Goal: Task Accomplishment & Management: Complete application form

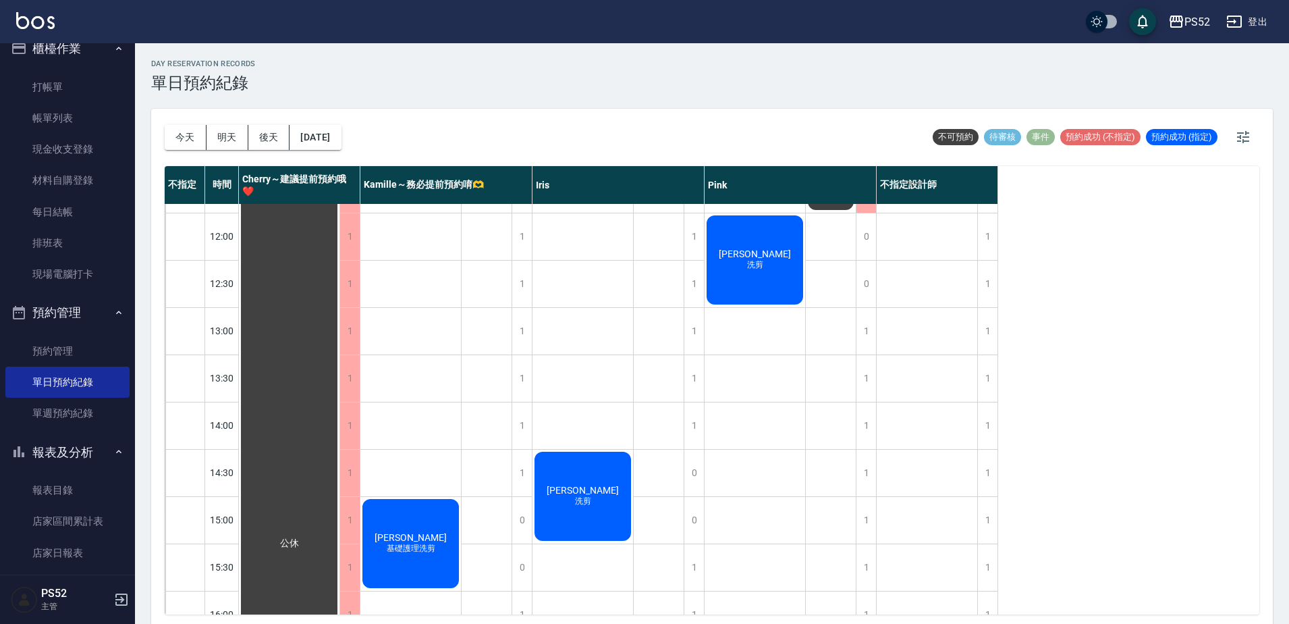
scroll to position [135, 0]
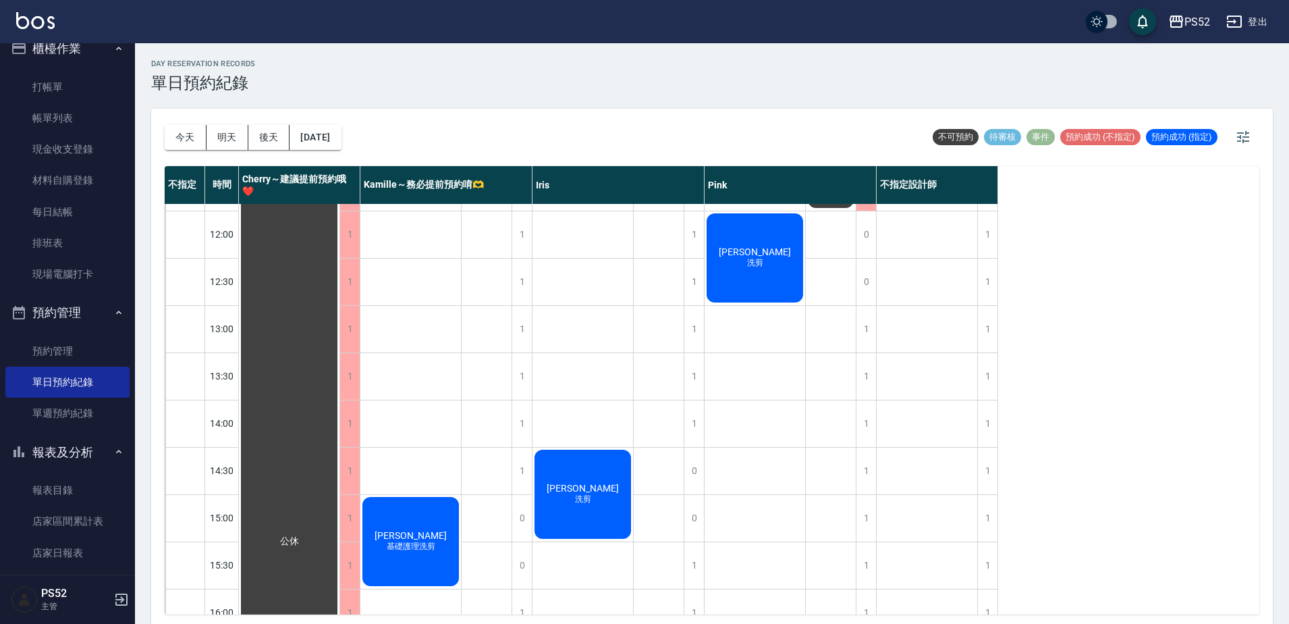
click at [43, 67] on ul "打帳單 帳單列表 現金收支登錄 材料自購登錄 每日結帳 排班表 現場電腦打卡" at bounding box center [67, 180] width 124 height 229
click at [49, 82] on link "打帳單" at bounding box center [67, 87] width 124 height 31
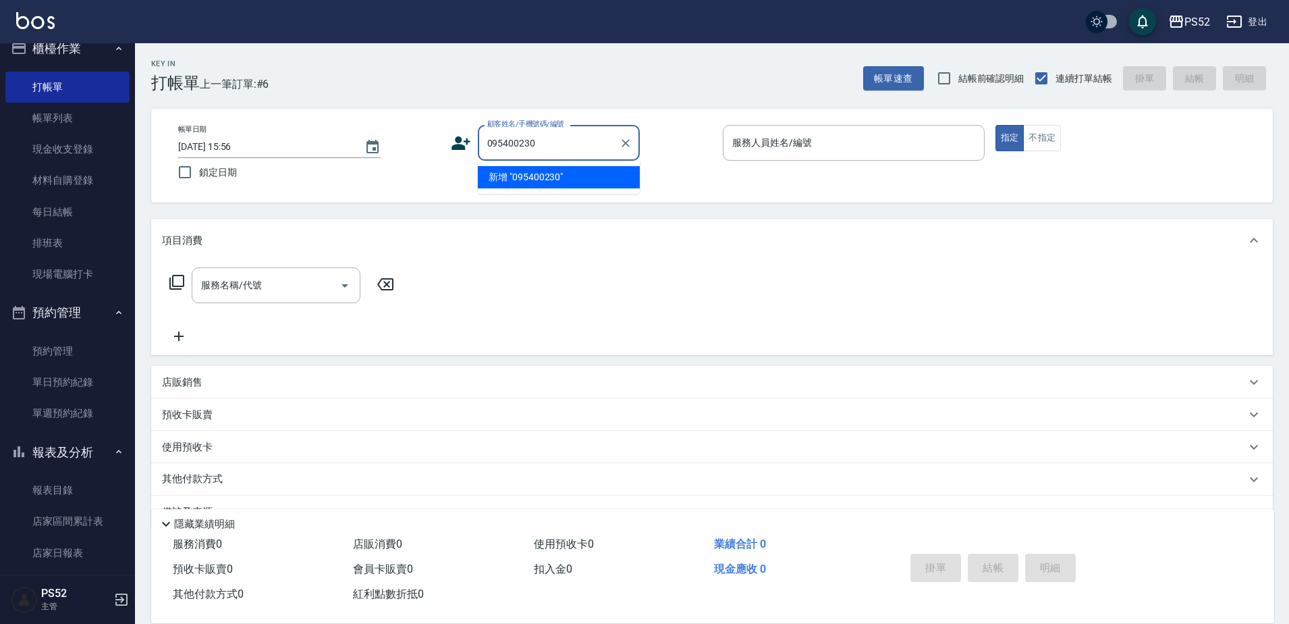
type input "0954002309"
click at [633, 144] on button "Clear" at bounding box center [625, 143] width 19 height 19
type input "1"
type input "[PERSON_NAME]/0975669001/B0975669001"
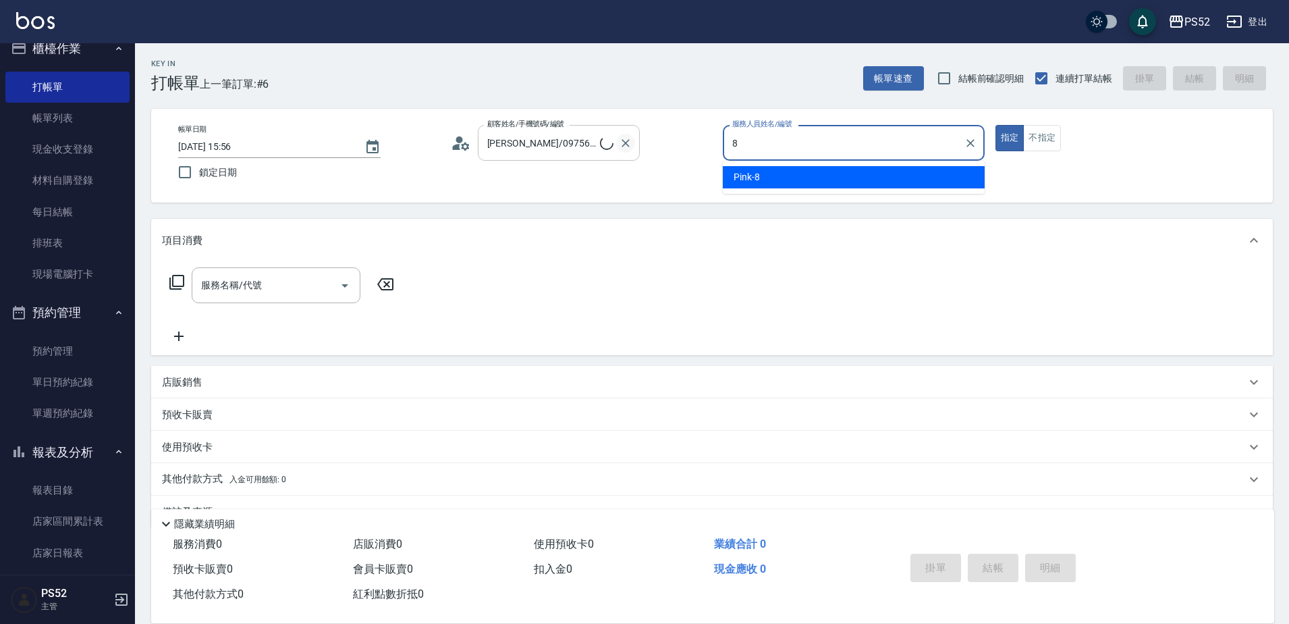
type input "8"
type button "true"
type input "無名氏/00/PS00"
type input "Pink-8"
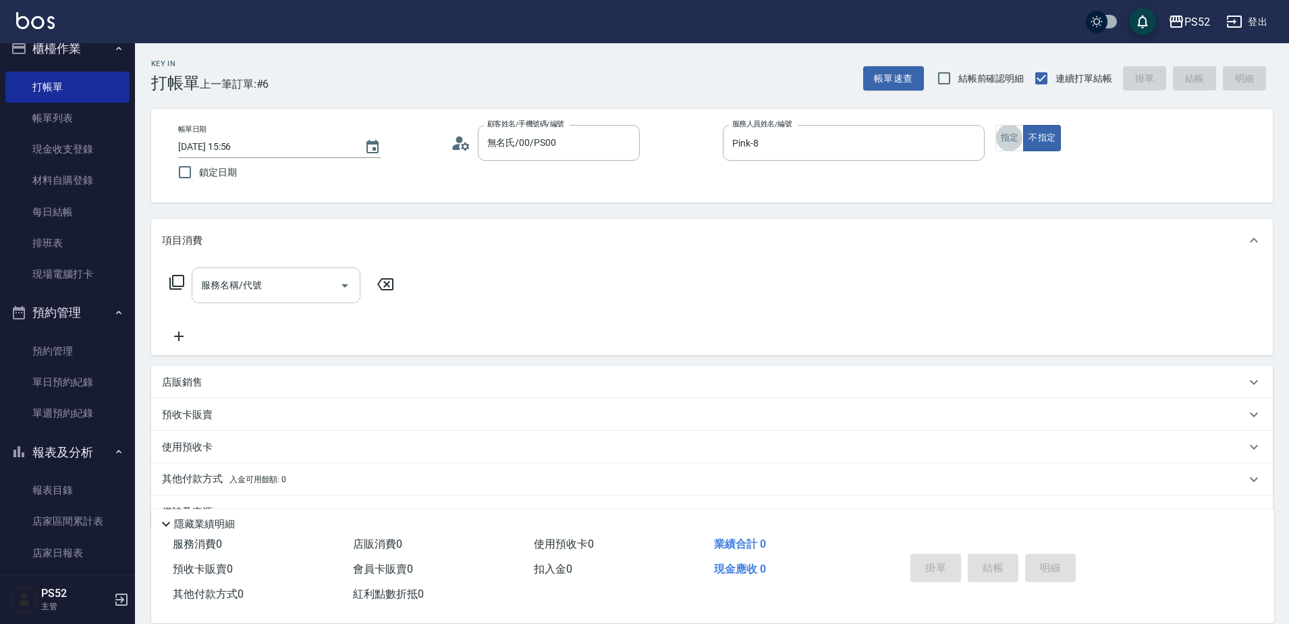
click at [300, 288] on input "服務名稱/代號" at bounding box center [266, 285] width 136 height 24
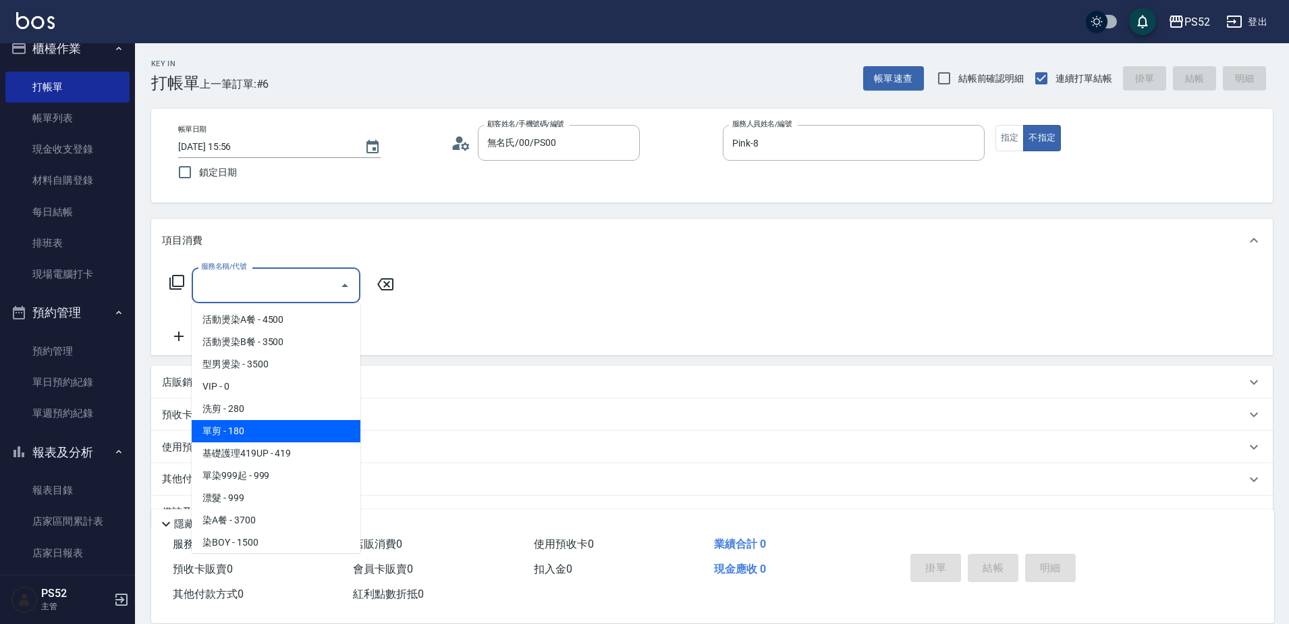
click at [283, 431] on span "單剪 - 180" at bounding box center [276, 431] width 169 height 22
type input "單剪(C2)"
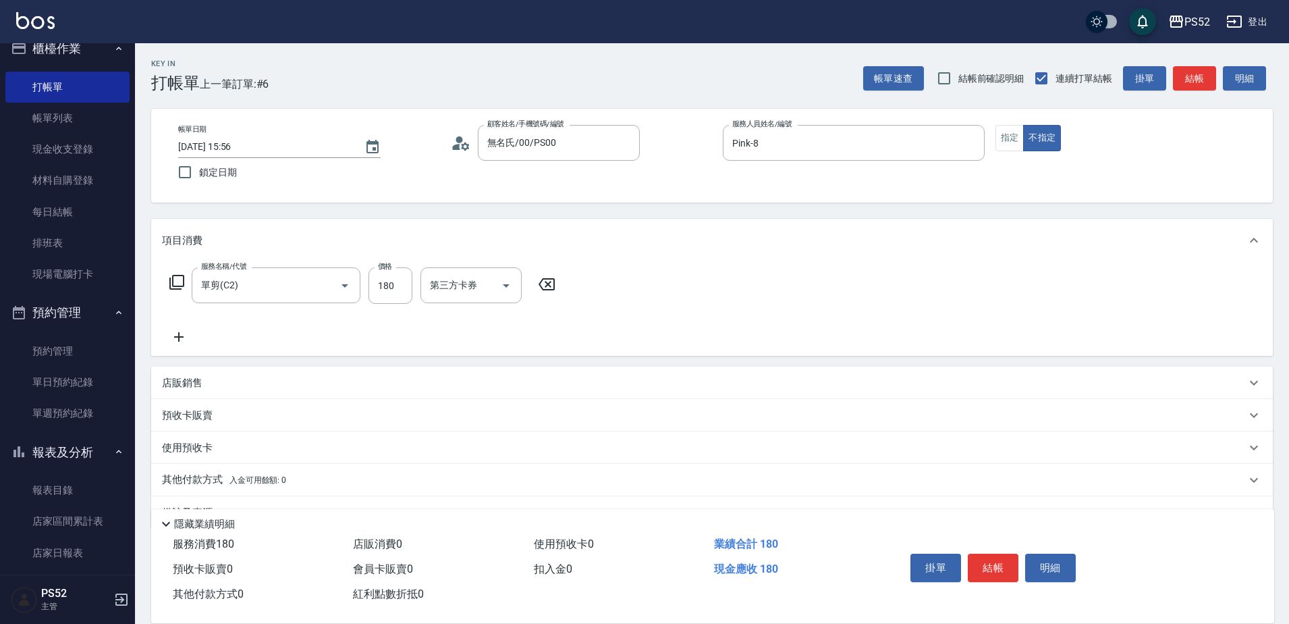
click at [207, 381] on div "店販銷售" at bounding box center [704, 383] width 1084 height 14
type input "Pink-8"
click at [338, 441] on input "商品代號/名稱" at bounding box center [385, 433] width 157 height 24
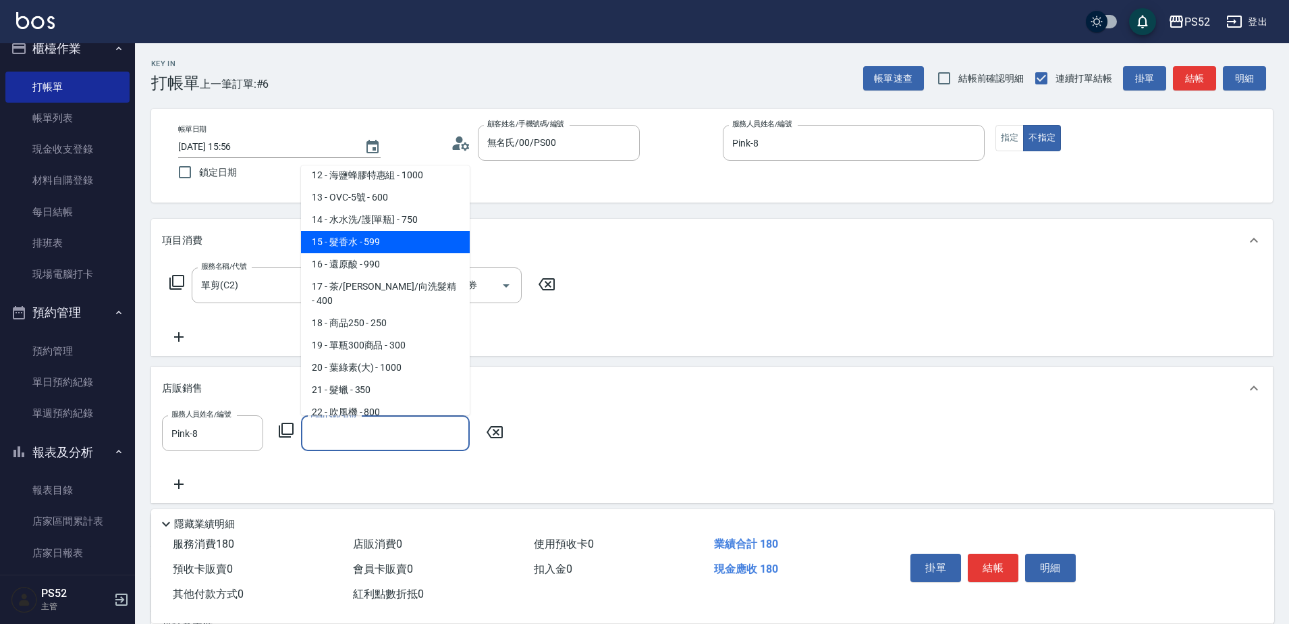
scroll to position [270, 0]
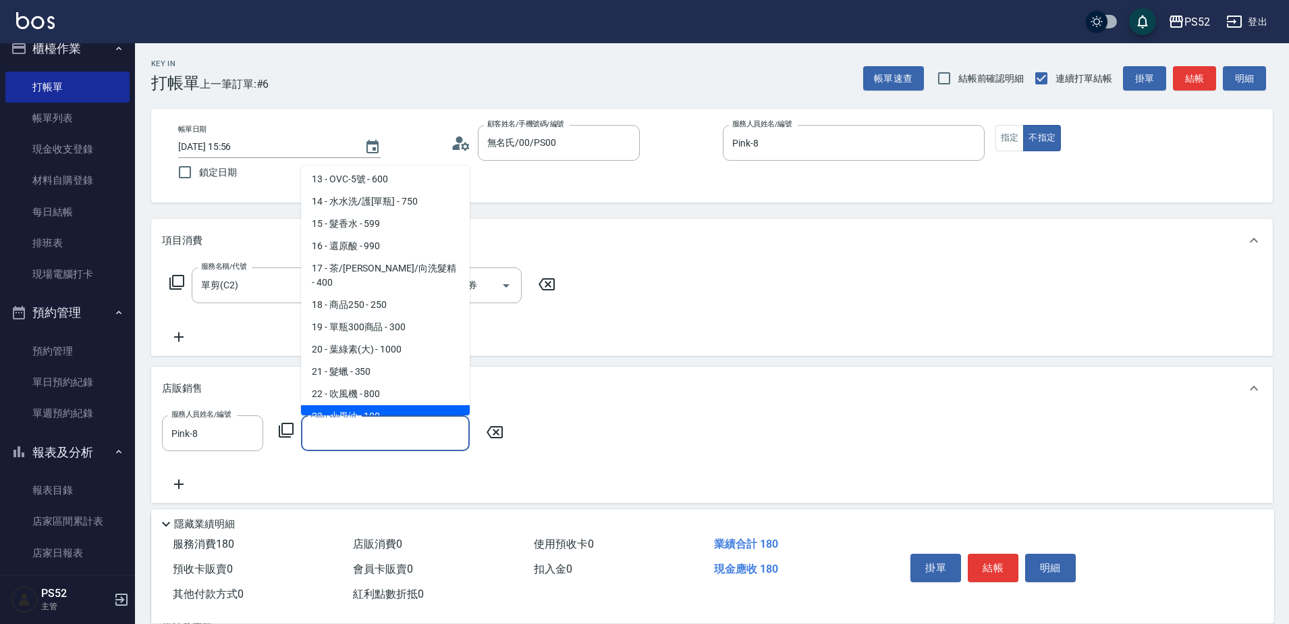
click at [397, 408] on span "23 - 小果油 - 100" at bounding box center [385, 416] width 169 height 22
type input "小果油"
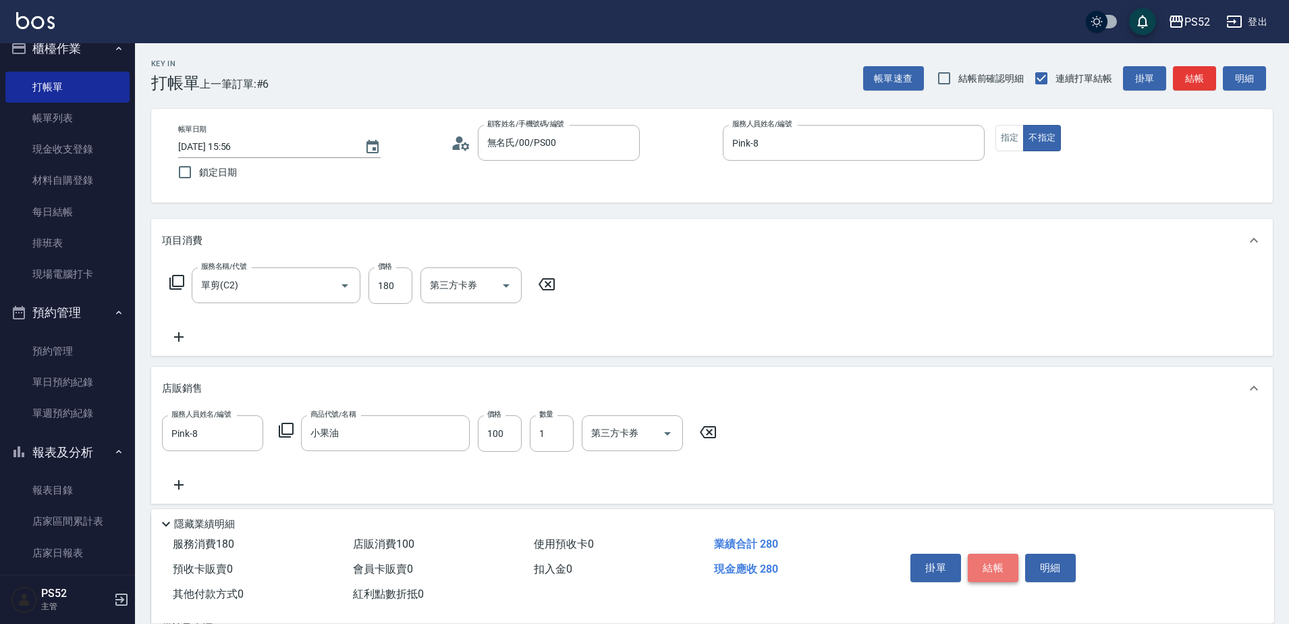
click at [994, 559] on button "結帳" at bounding box center [993, 567] width 51 height 28
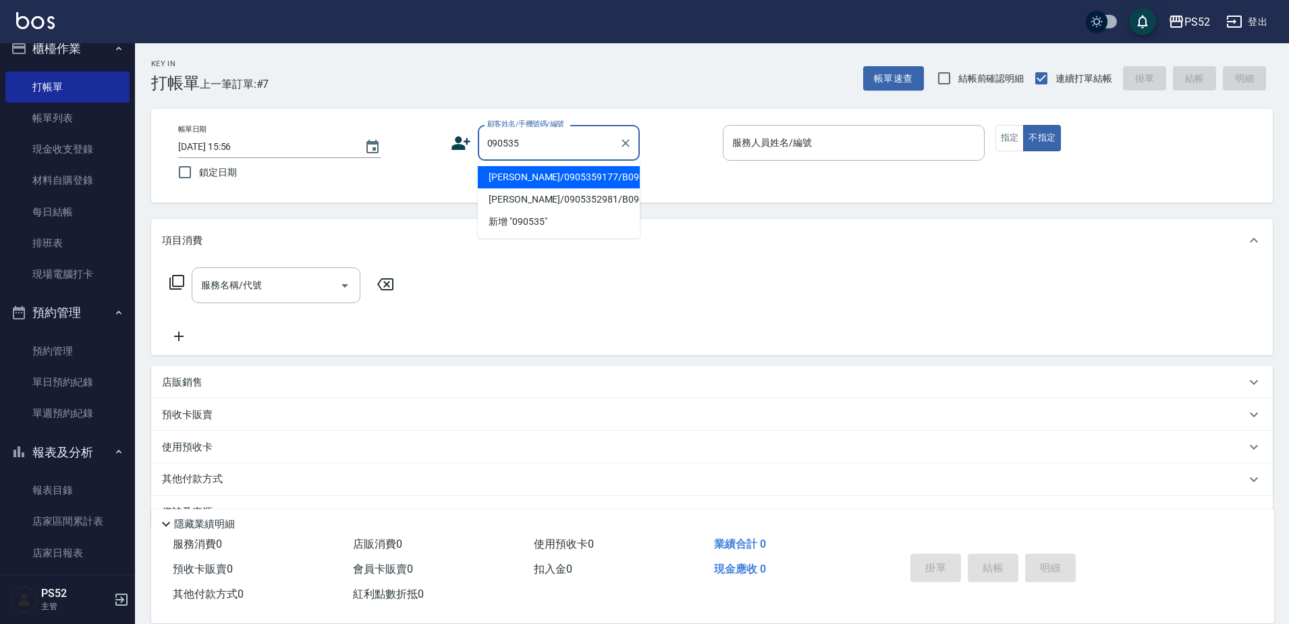
click at [541, 184] on li "[PERSON_NAME]/0905359177/B0905359177" at bounding box center [559, 177] width 162 height 22
type input "[PERSON_NAME]/0905359177/B0905359177"
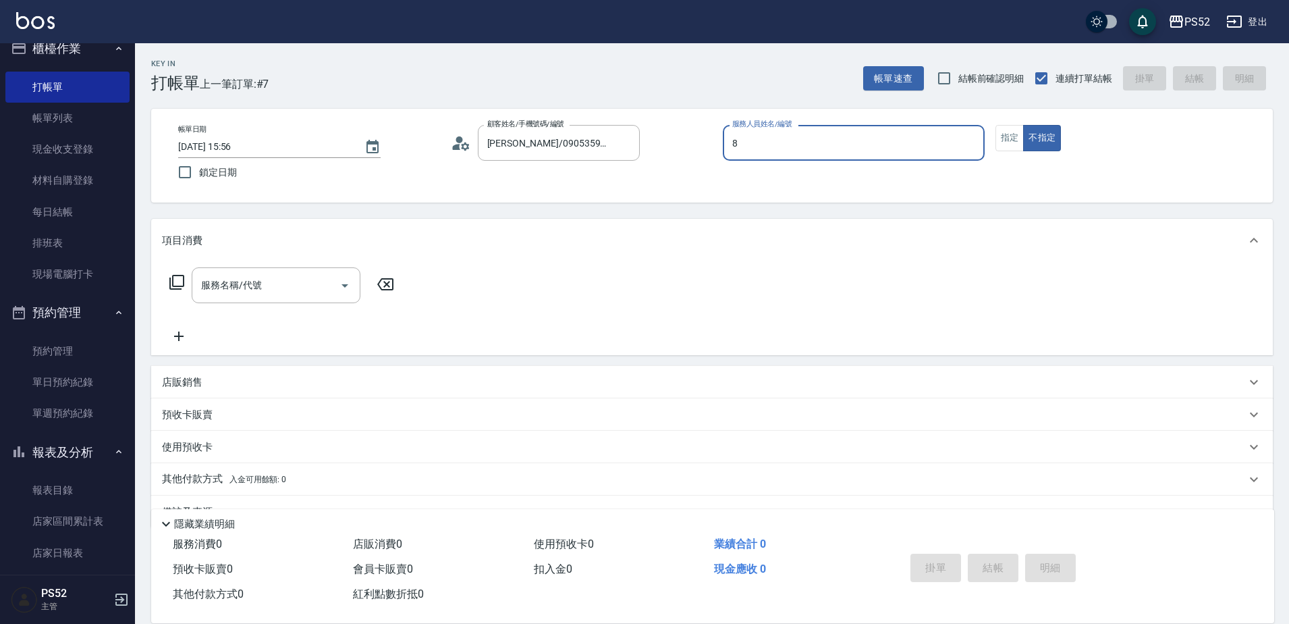
type input "8"
type button "false"
type input "Pink-8"
click at [200, 283] on input "服務名稱/代號" at bounding box center [266, 285] width 136 height 24
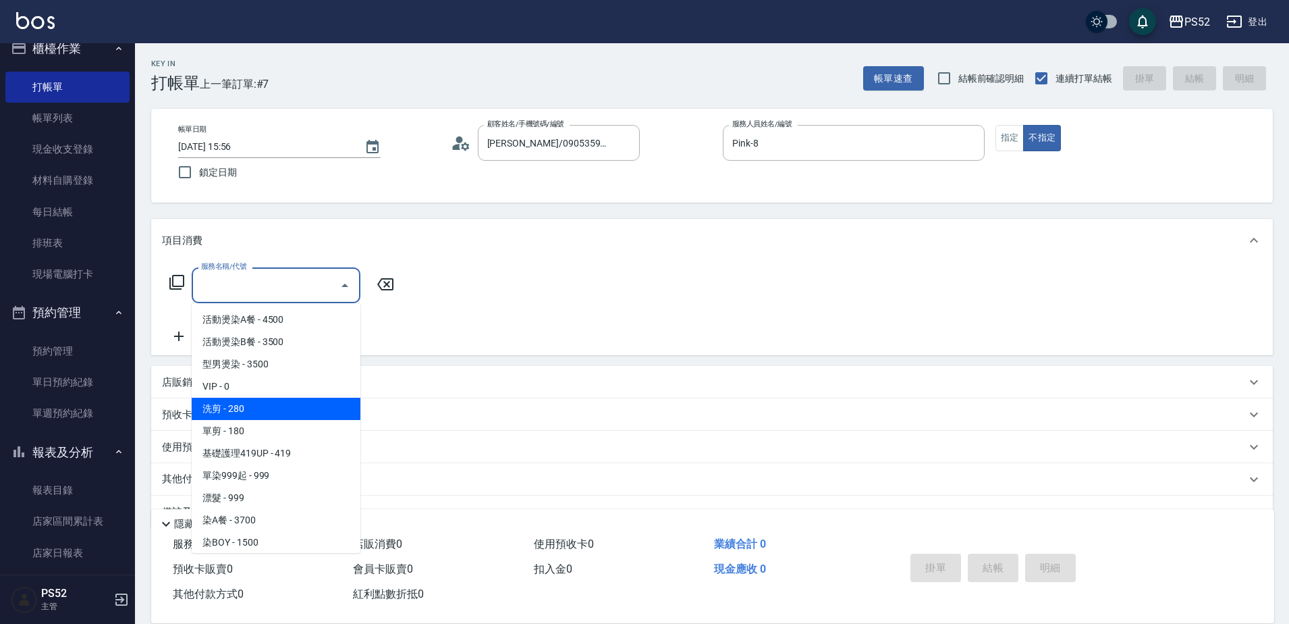
click at [272, 399] on ul "活動燙染A餐 - 4500 活動燙染B餐 - 3500 型男燙染 - 3500 VIP - 0 洗剪 - 280 單剪 - 180 基礎護理419UP - 4…" at bounding box center [276, 428] width 169 height 250
click at [272, 399] on span "洗剪 - 280" at bounding box center [276, 409] width 169 height 22
type input "洗剪(C1)"
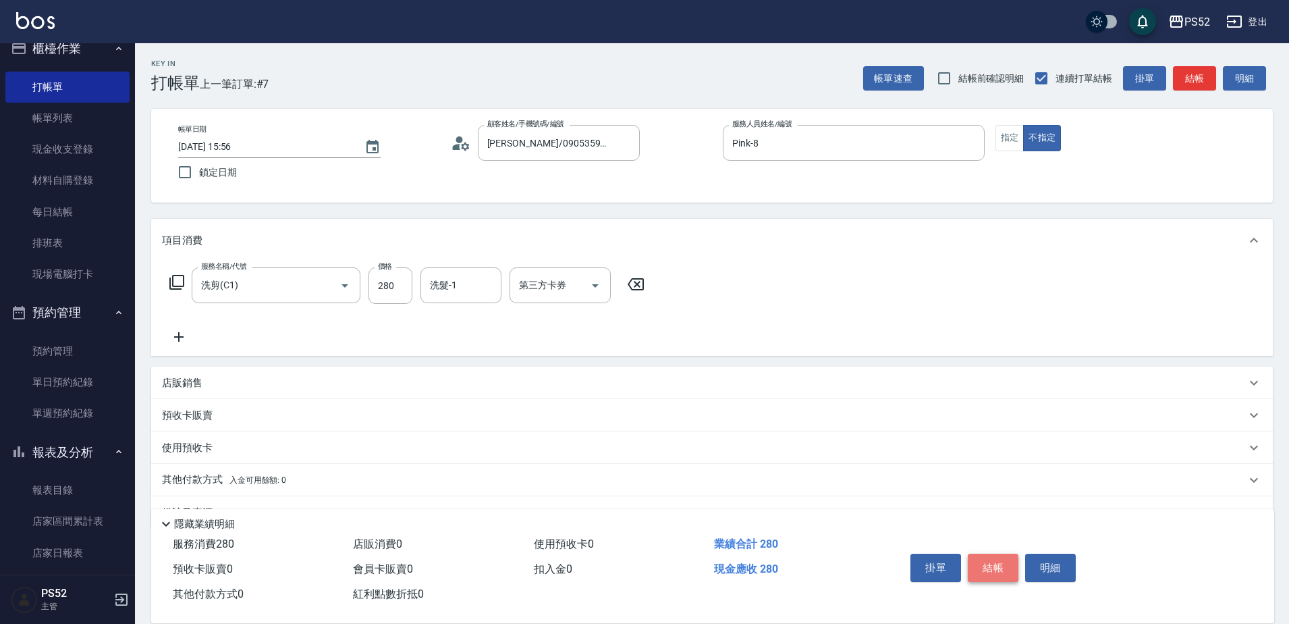
click at [981, 564] on button "結帳" at bounding box center [993, 567] width 51 height 28
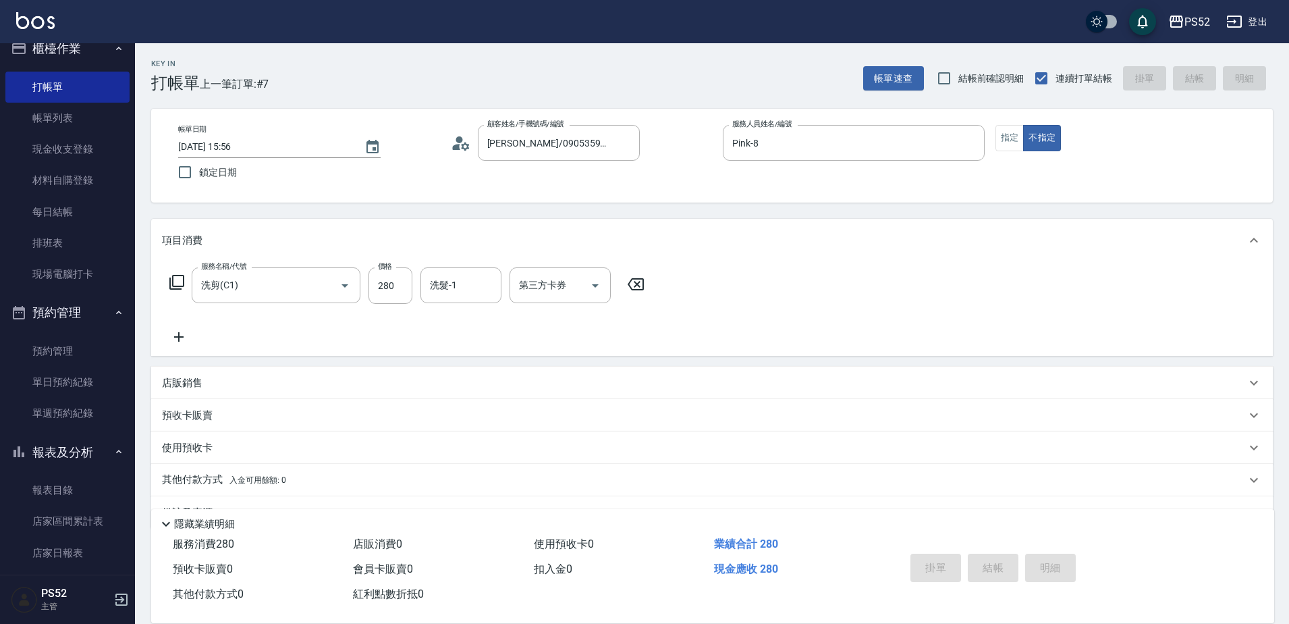
type input "[DATE] 15:57"
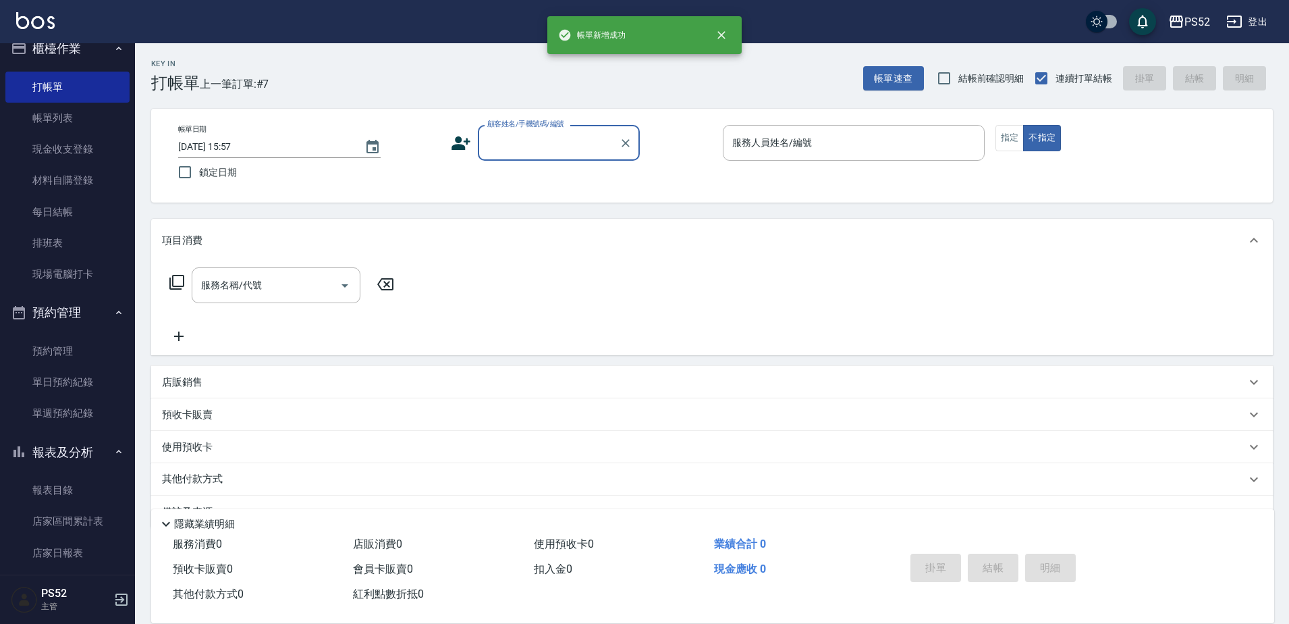
scroll to position [0, 0]
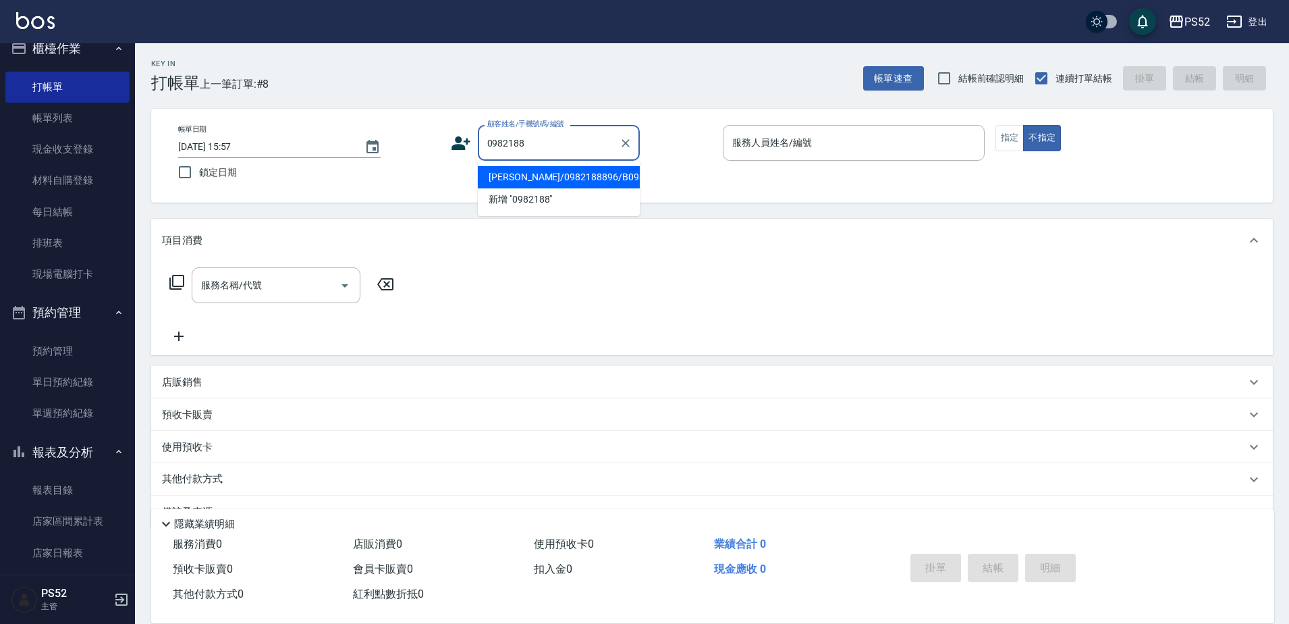
click at [567, 184] on li "[PERSON_NAME]/0982188896/B0982188896" at bounding box center [559, 177] width 162 height 22
type input "[PERSON_NAME]/0982188896/B0982188896"
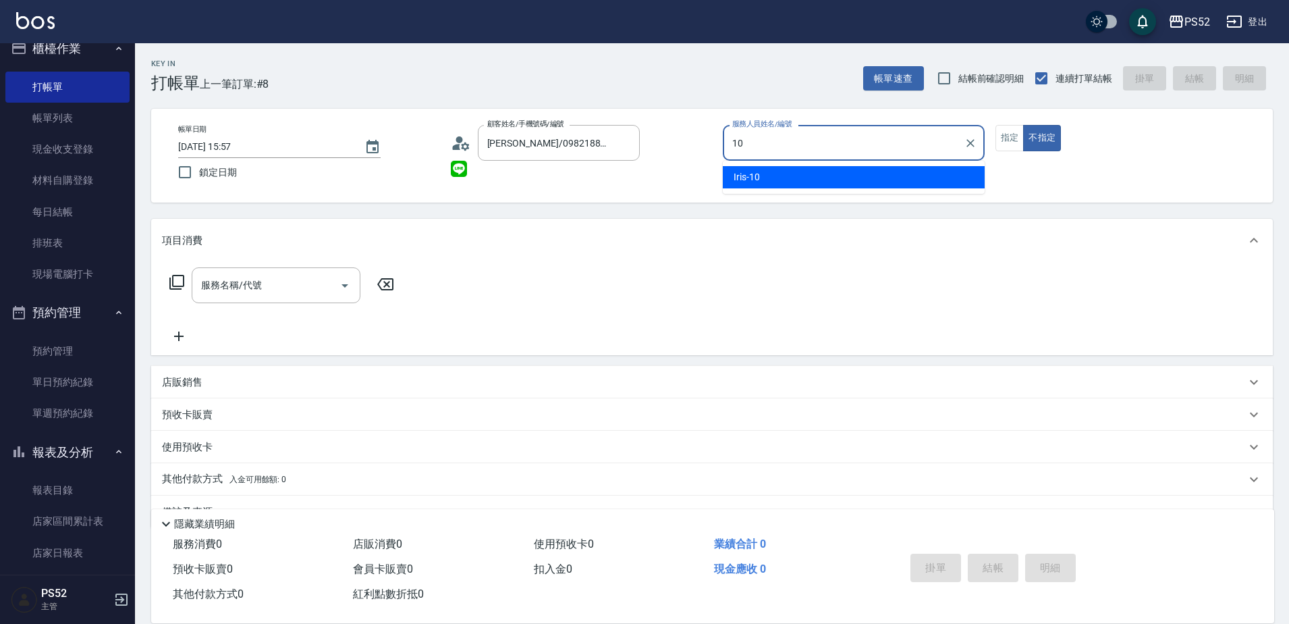
type input "Iris-10"
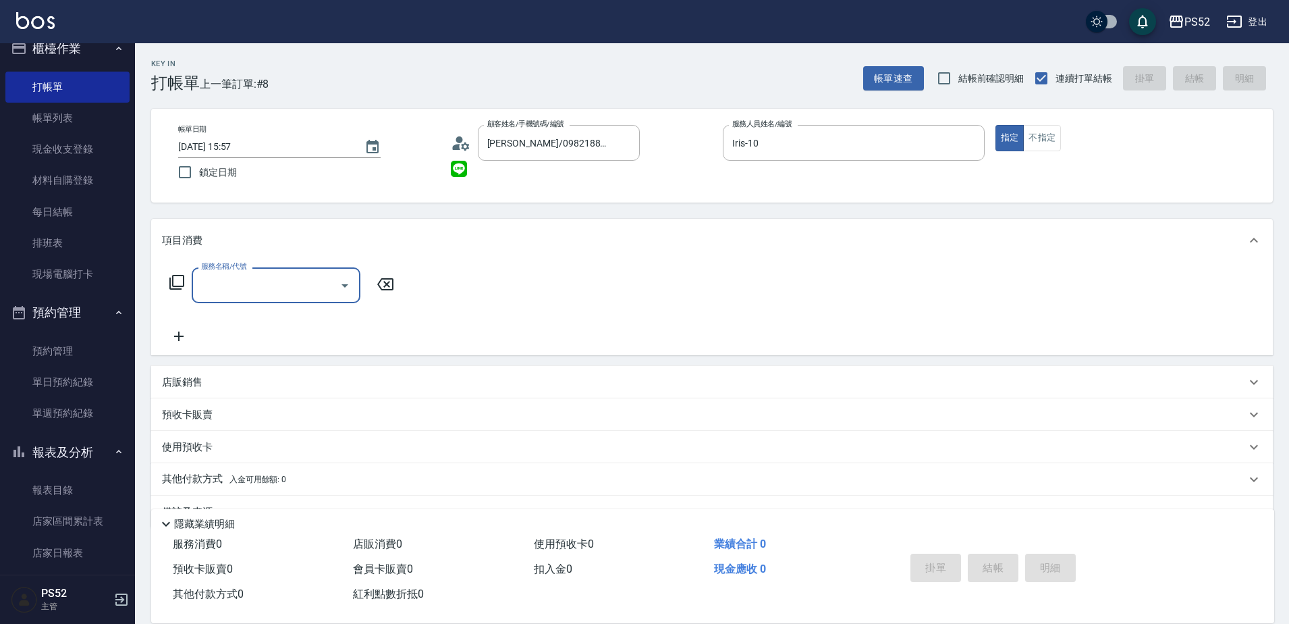
click at [309, 285] on input "服務名稱/代號" at bounding box center [266, 285] width 136 height 24
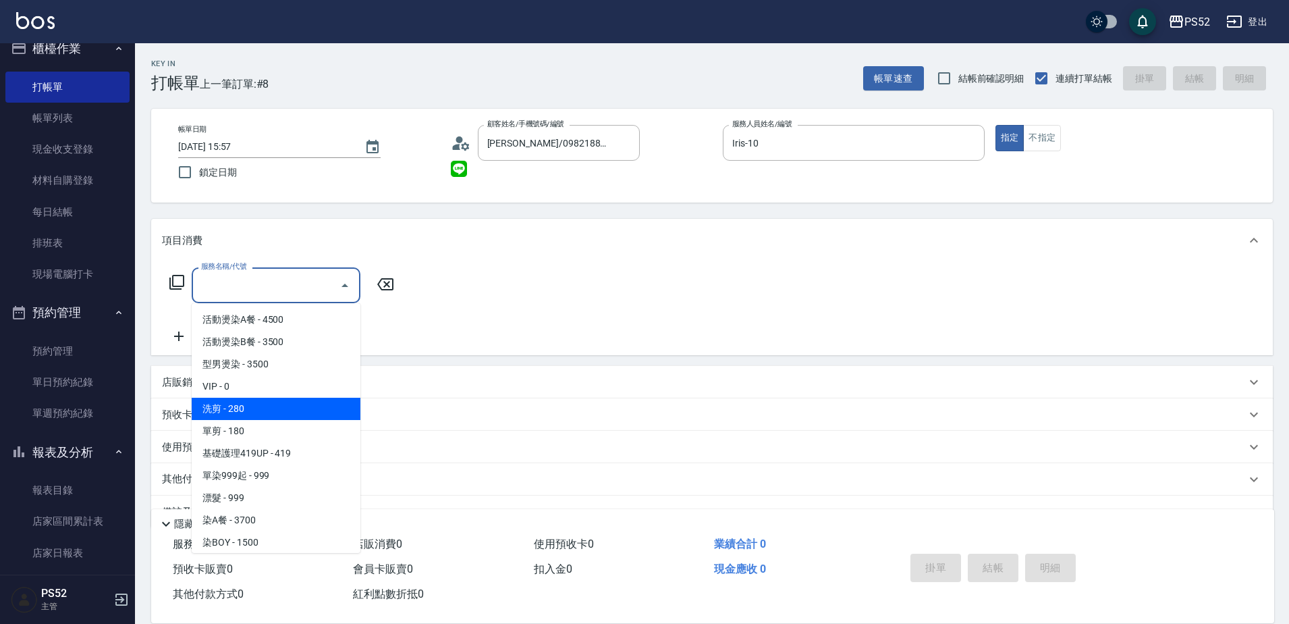
click at [288, 404] on span "洗剪 - 280" at bounding box center [276, 409] width 169 height 22
type input "洗剪(C1)"
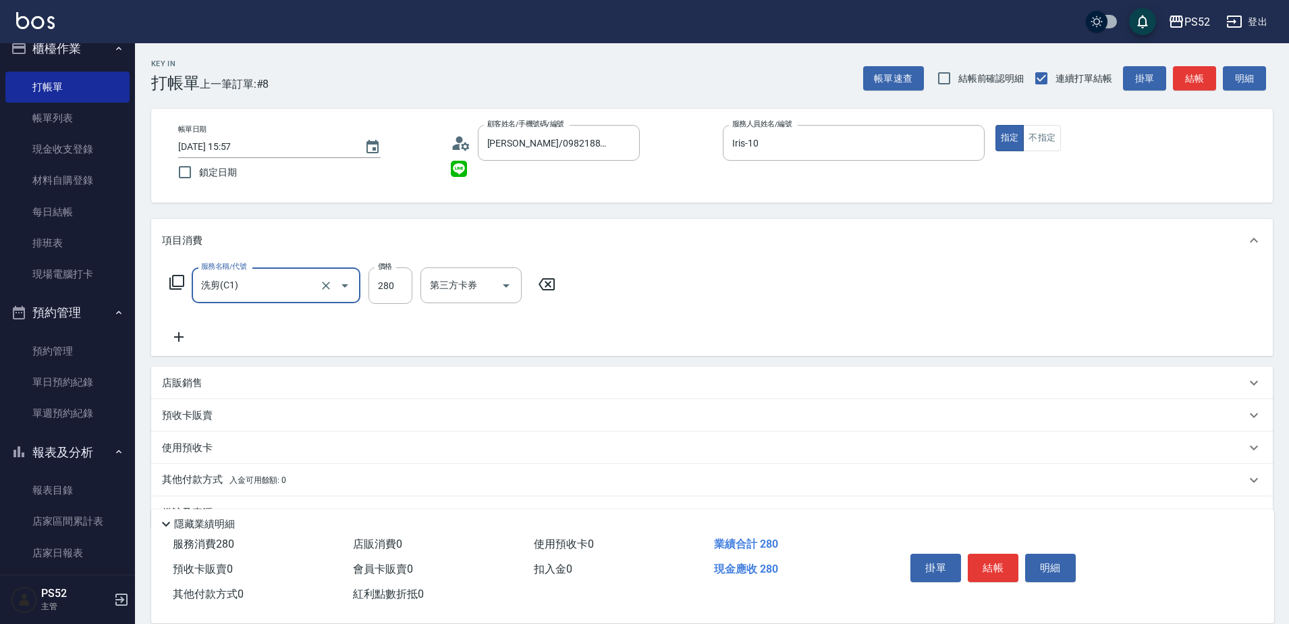
click at [178, 329] on icon at bounding box center [179, 337] width 34 height 16
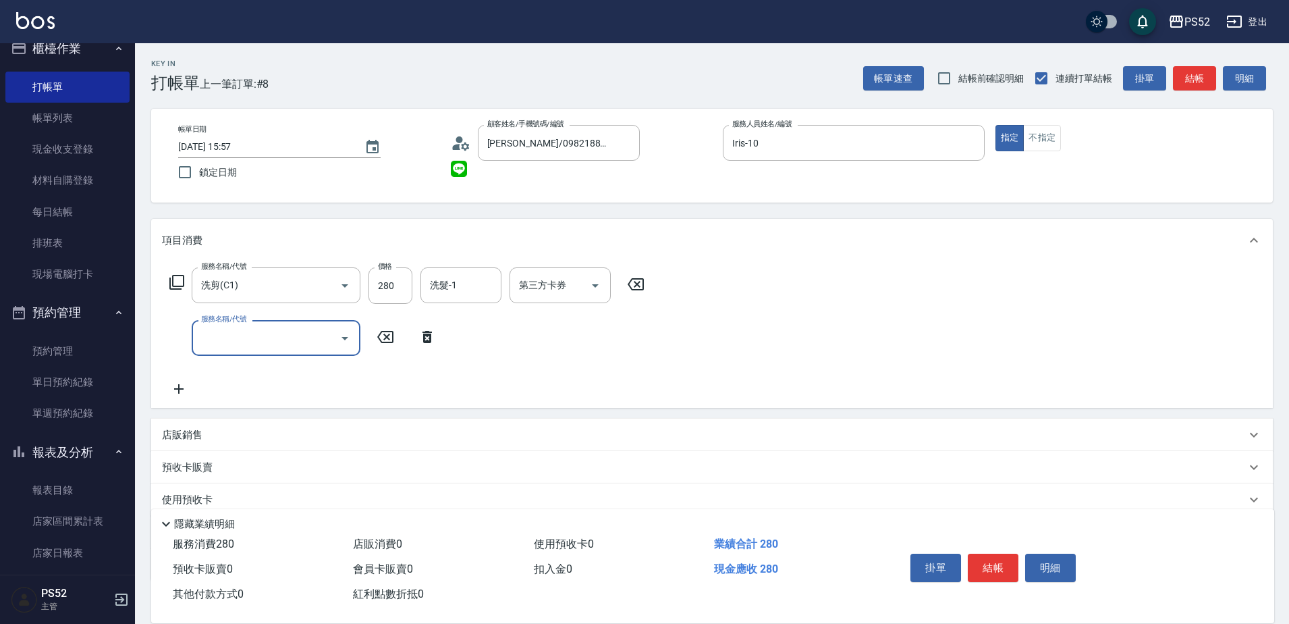
click at [196, 337] on div "服務名稱/代號" at bounding box center [276, 338] width 169 height 36
click at [234, 350] on input "服務名稱/代號" at bounding box center [266, 338] width 136 height 24
click at [261, 348] on input "服務名稱/代號" at bounding box center [266, 338] width 136 height 24
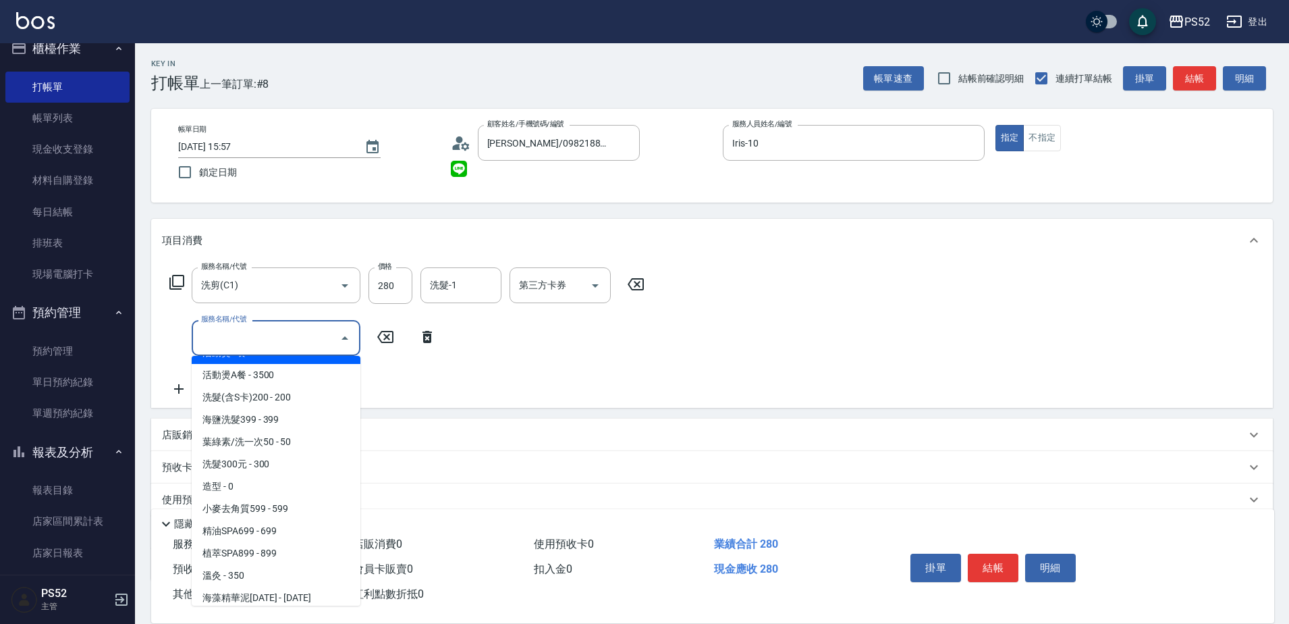
scroll to position [518, 0]
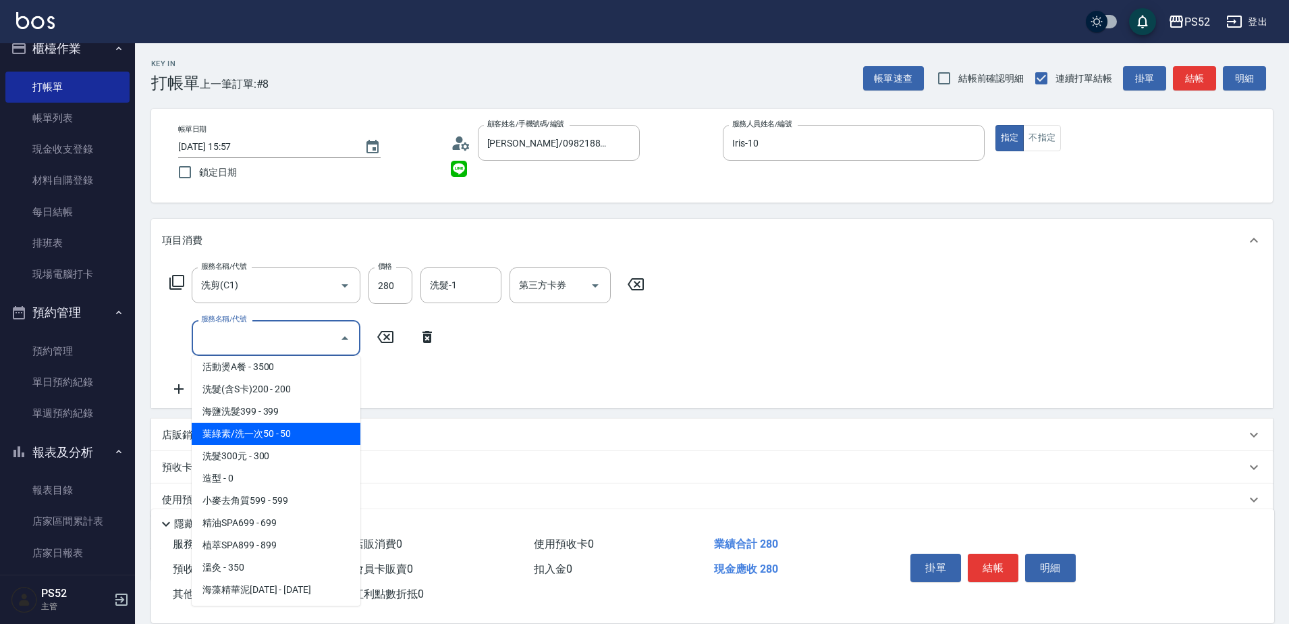
click at [282, 435] on span "葉綠素/洗一次50 - 50" at bounding box center [276, 434] width 169 height 22
type input "葉綠素/洗一次50(S3)"
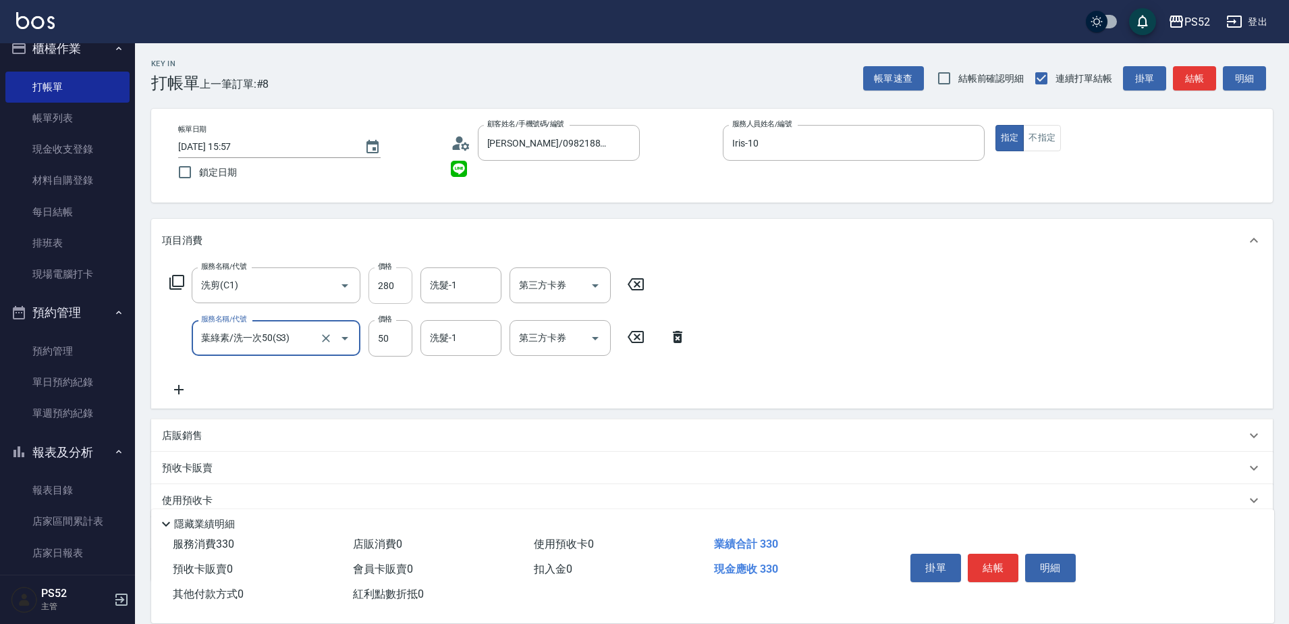
click at [389, 279] on input "280" at bounding box center [391, 285] width 44 height 36
click at [390, 279] on input "280" at bounding box center [391, 285] width 44 height 36
type input "3500"
click at [986, 563] on button "結帳" at bounding box center [993, 567] width 51 height 28
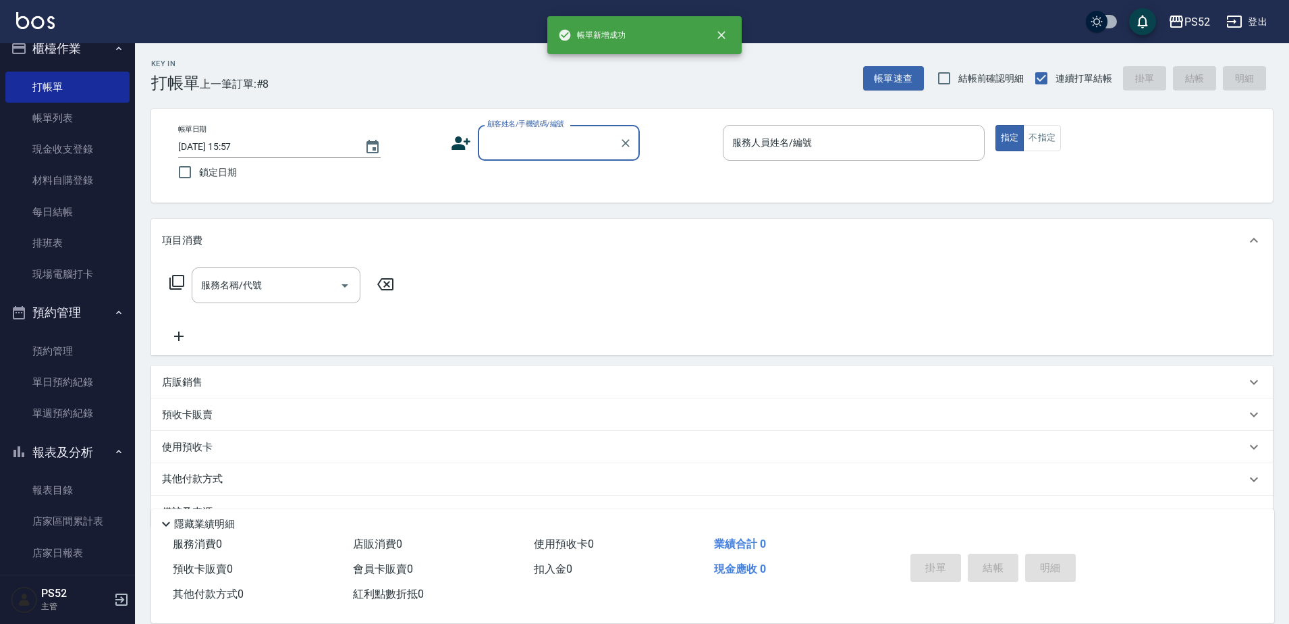
scroll to position [0, 0]
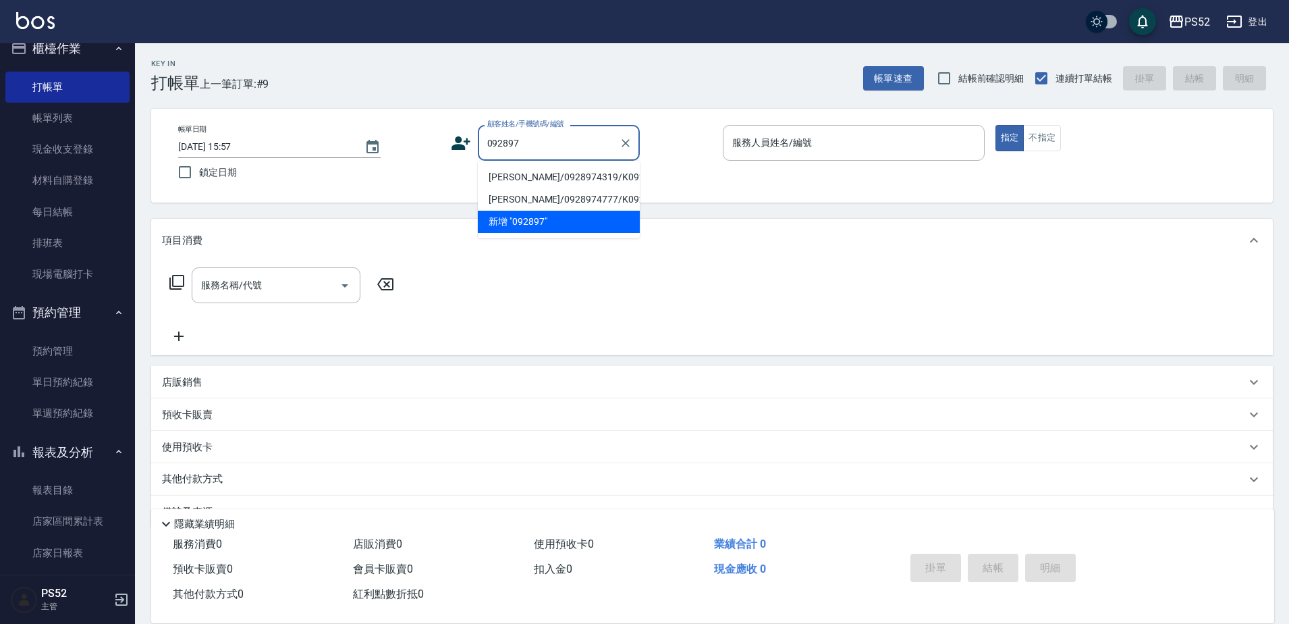
click at [540, 185] on li "[PERSON_NAME]/0928974319/K0928974319" at bounding box center [559, 177] width 162 height 22
type input "[PERSON_NAME]/0928974319/K0928974319"
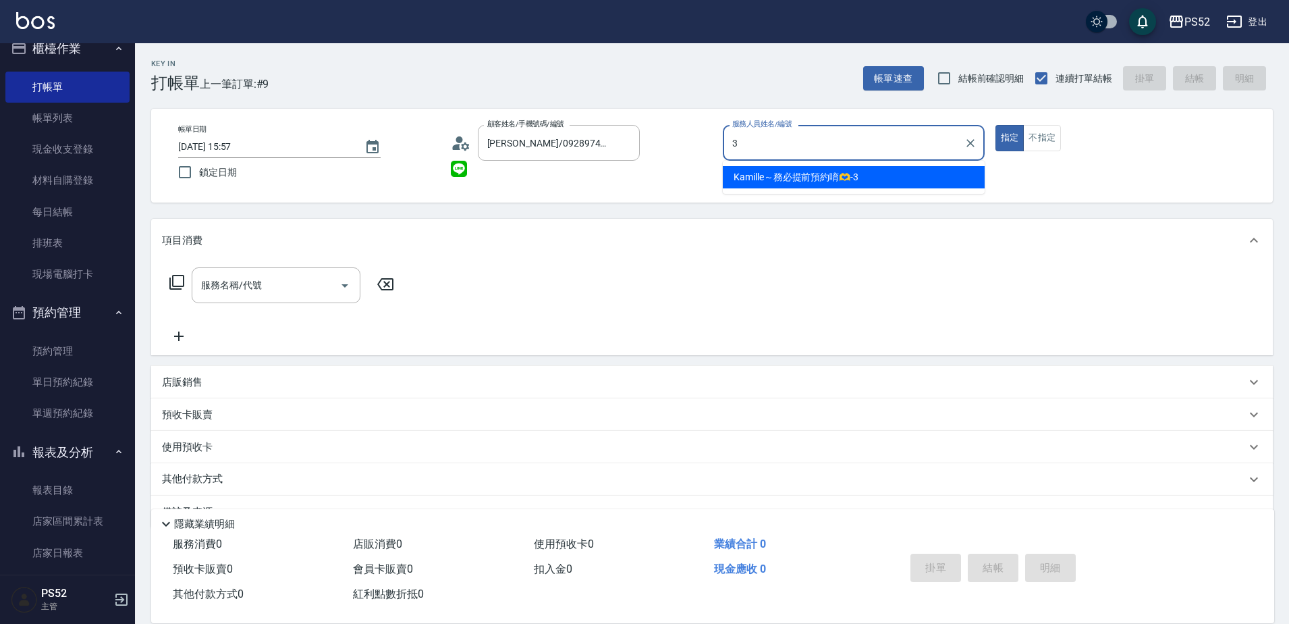
type input "Kamille～務必提前預約唷🫶-3"
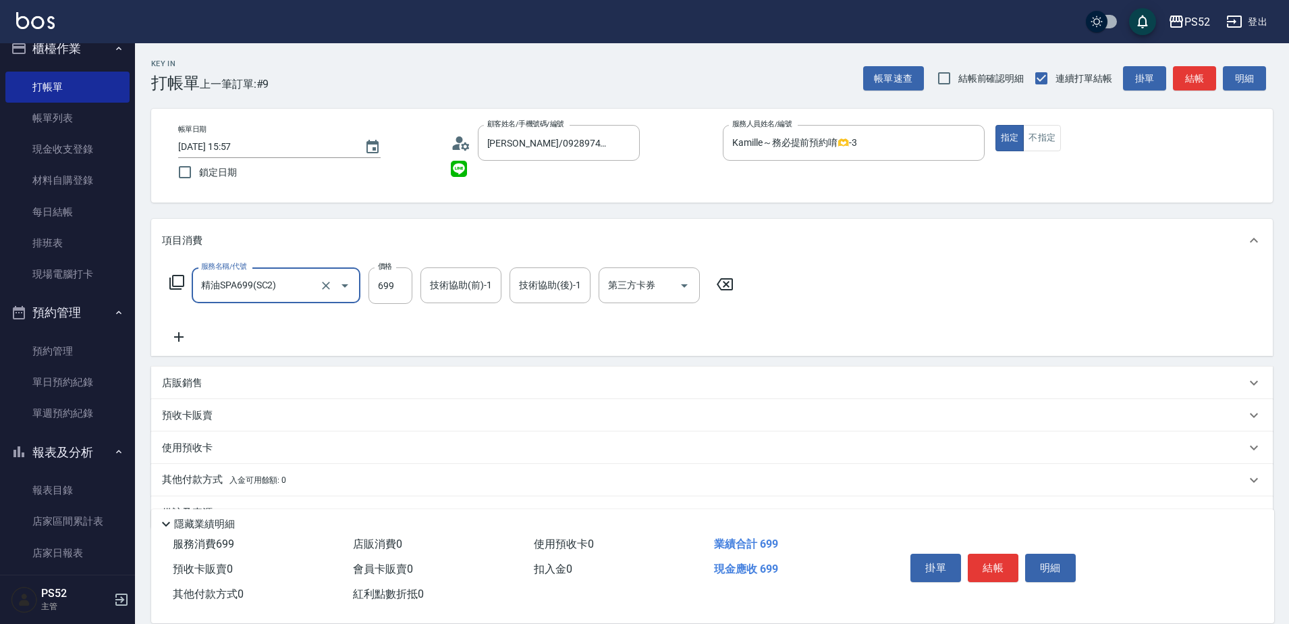
type input "精油SPA699(SC2)"
click at [181, 340] on icon at bounding box center [179, 337] width 34 height 16
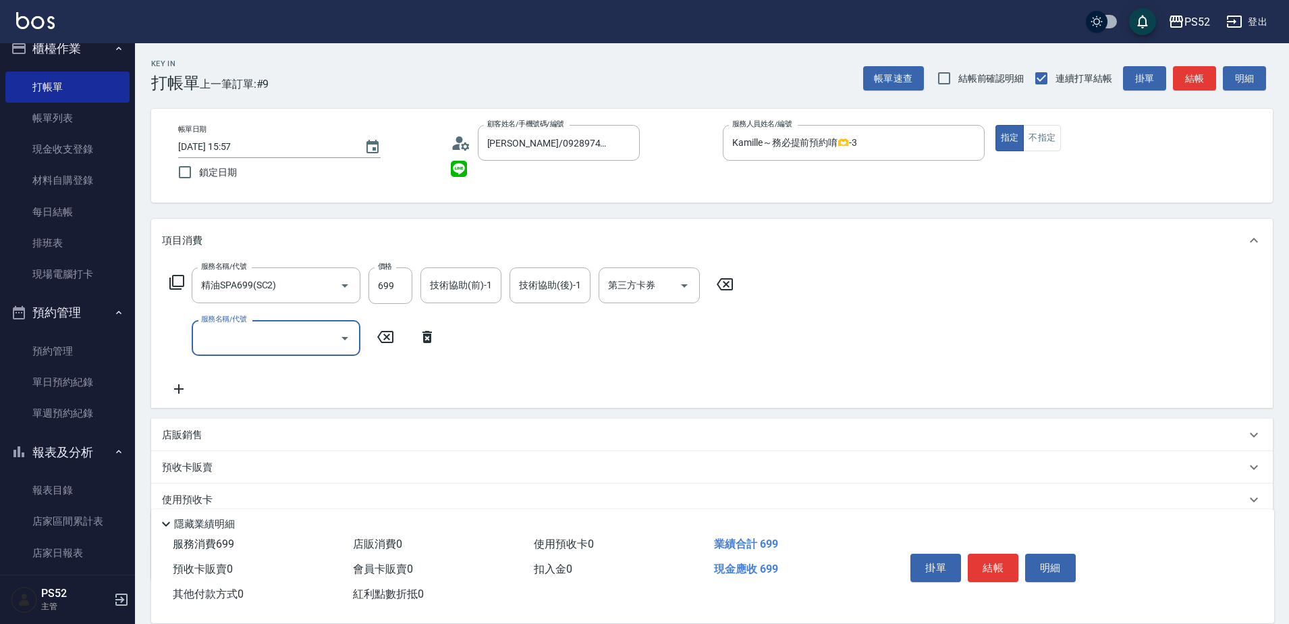
drag, startPoint x: 181, startPoint y: 340, endPoint x: 242, endPoint y: 350, distance: 61.5
click at [240, 345] on input "服務名稱/代號" at bounding box center [266, 338] width 136 height 24
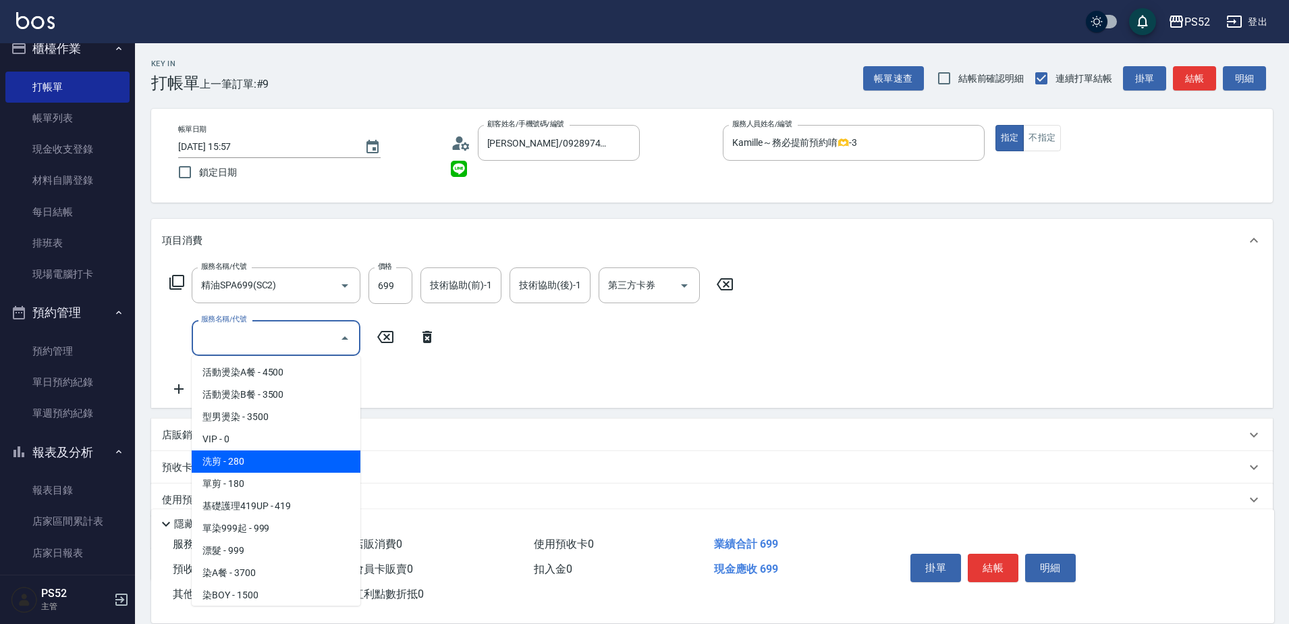
drag, startPoint x: 260, startPoint y: 471, endPoint x: 262, endPoint y: 478, distance: 7.0
click at [262, 478] on ul "活動燙染A餐 - 4500 活動燙染B餐 - 3500 型男燙染 - 3500 VIP - 0 洗剪 - 280 單剪 - 180 基礎護理419UP - 4…" at bounding box center [276, 481] width 169 height 250
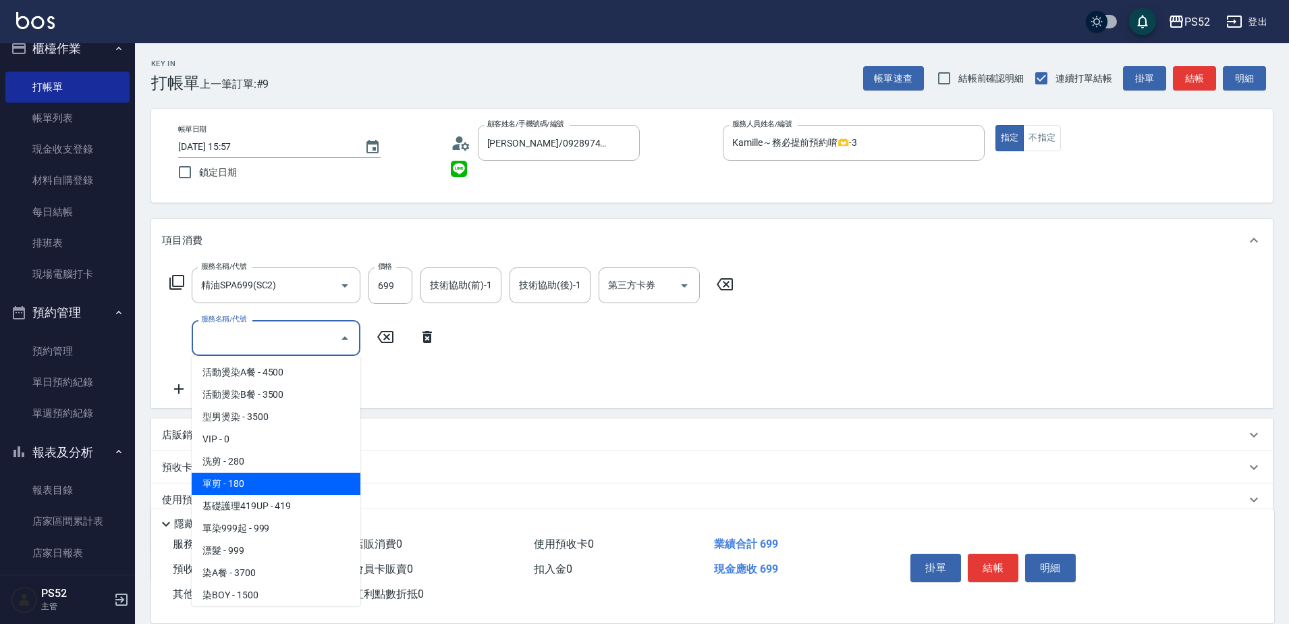
click at [262, 478] on span "單剪 - 180" at bounding box center [276, 483] width 169 height 22
type input "單剪(C2)"
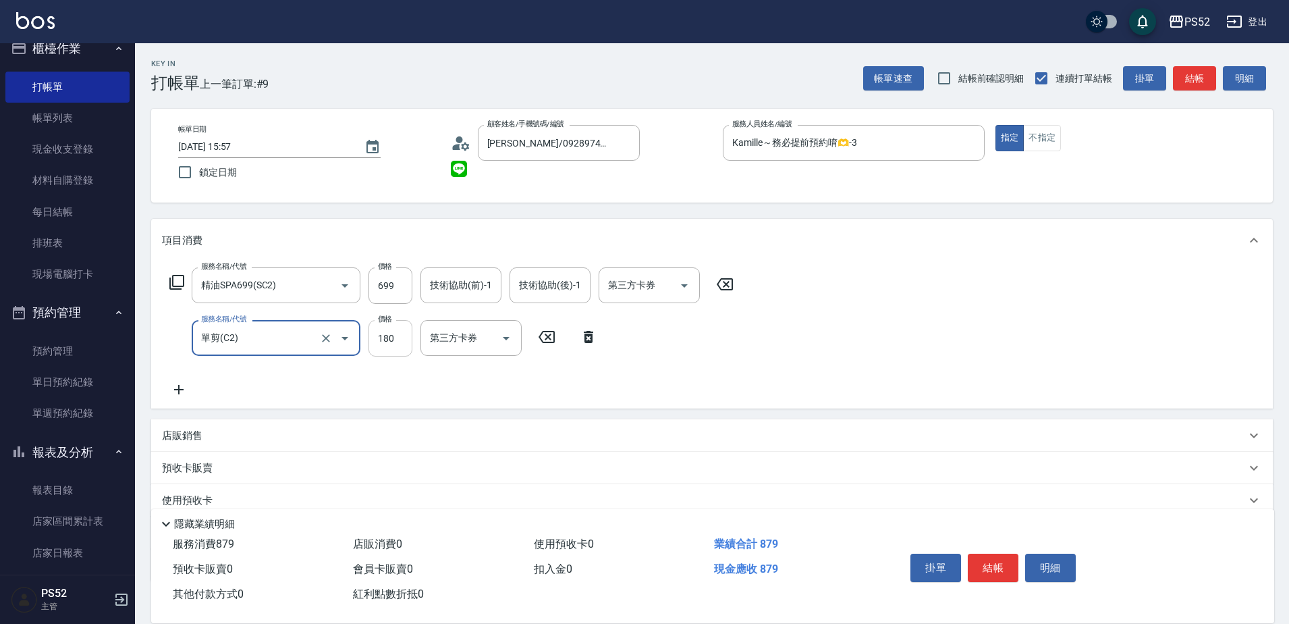
click at [388, 340] on input "180" at bounding box center [391, 338] width 44 height 36
type input "300"
click at [981, 553] on button "結帳" at bounding box center [993, 567] width 51 height 28
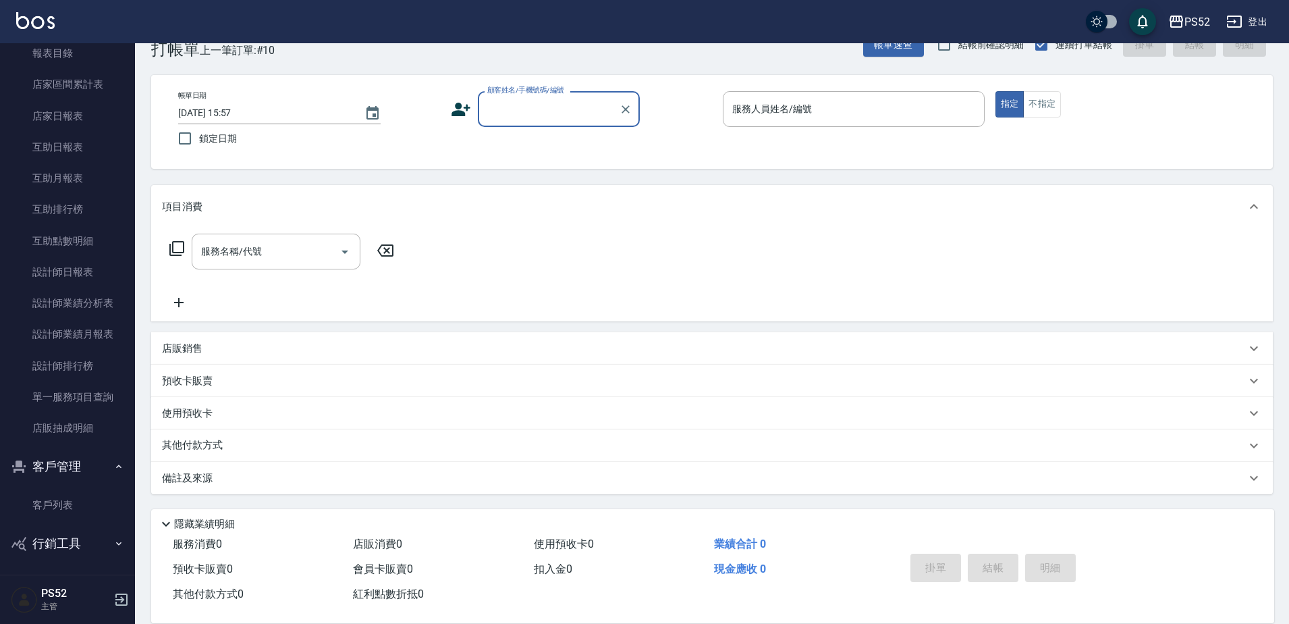
scroll to position [457, 0]
click at [81, 506] on link "客戶列表" at bounding box center [67, 502] width 124 height 31
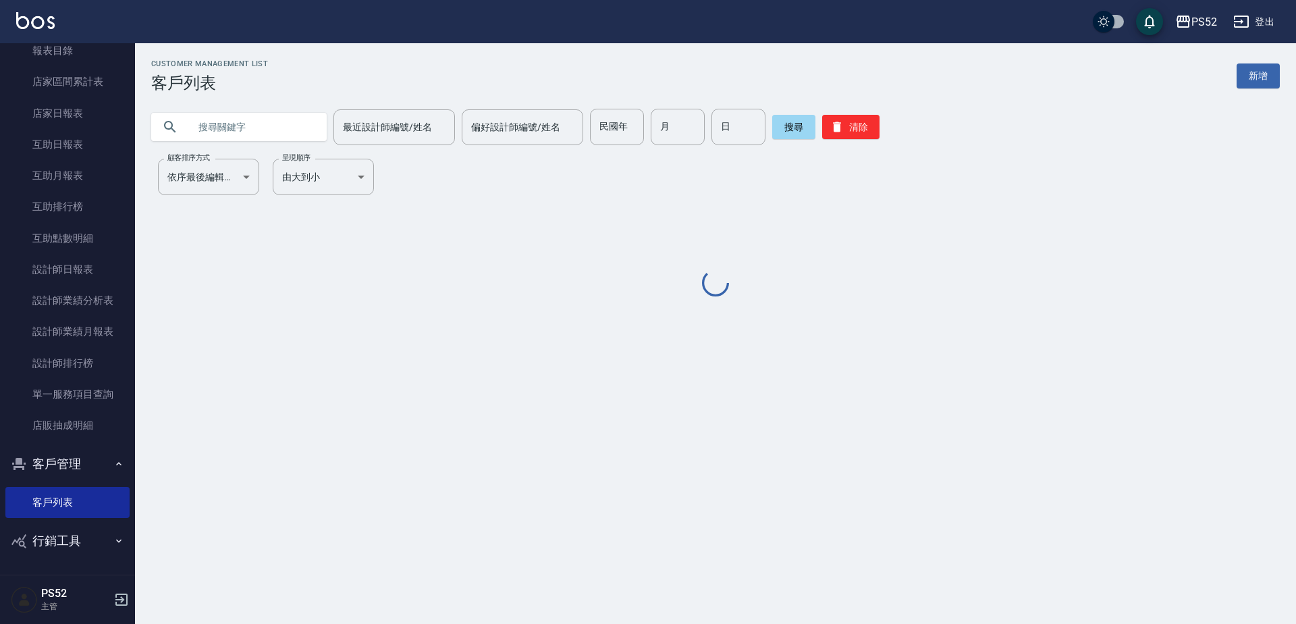
click at [233, 133] on input "text" at bounding box center [252, 127] width 127 height 36
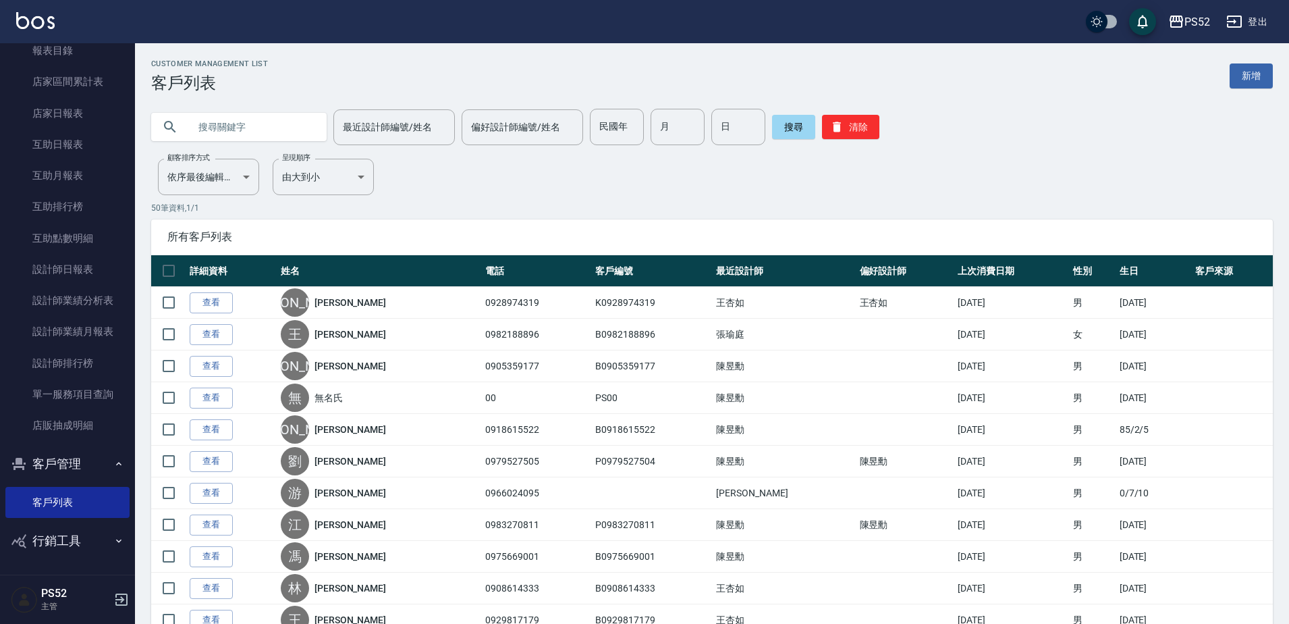
type input "＿"
type input "[PERSON_NAME]"
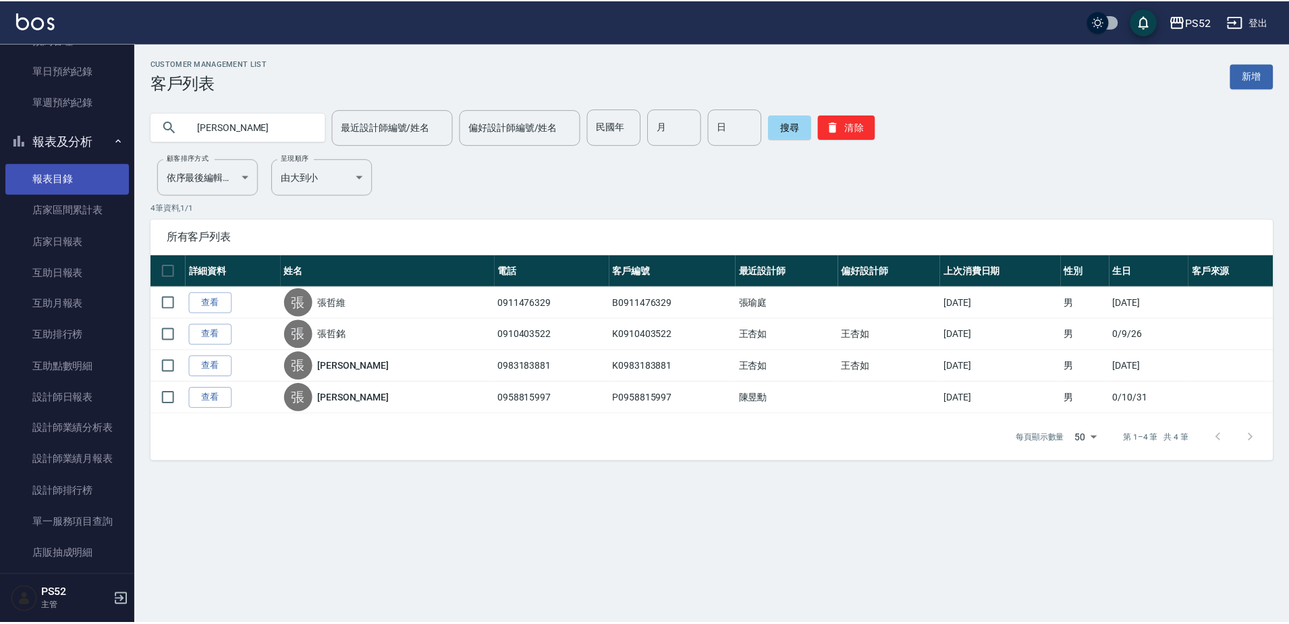
scroll to position [322, 0]
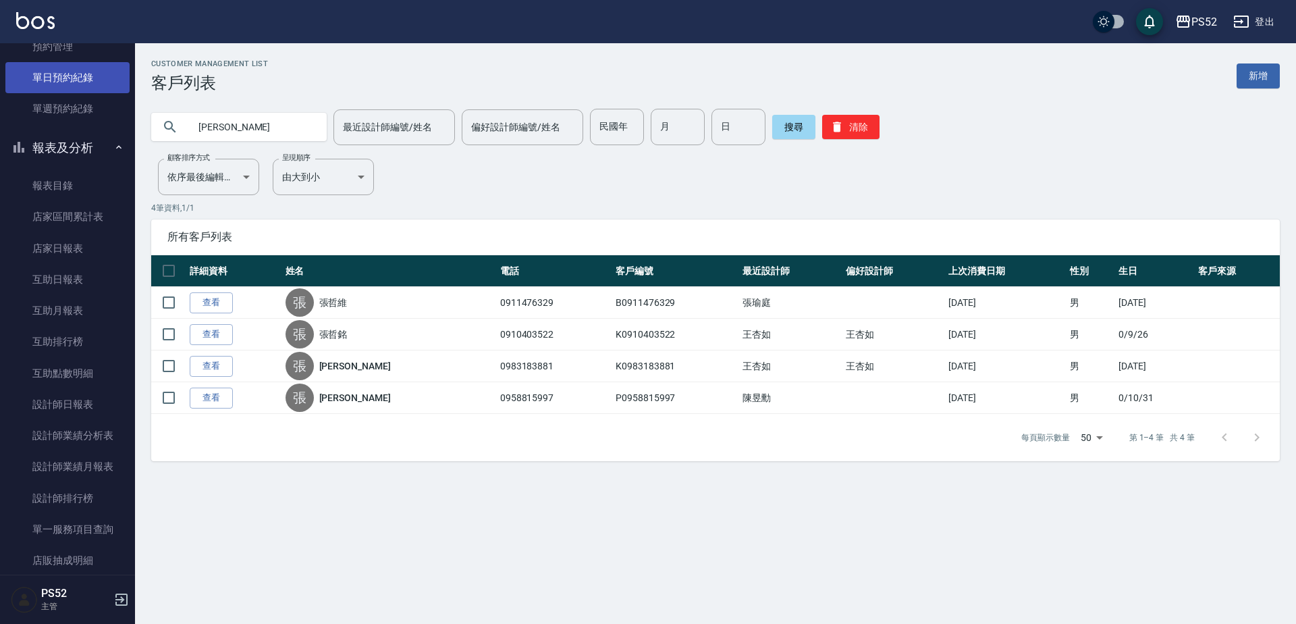
click at [65, 84] on link "單日預約紀錄" at bounding box center [67, 77] width 124 height 31
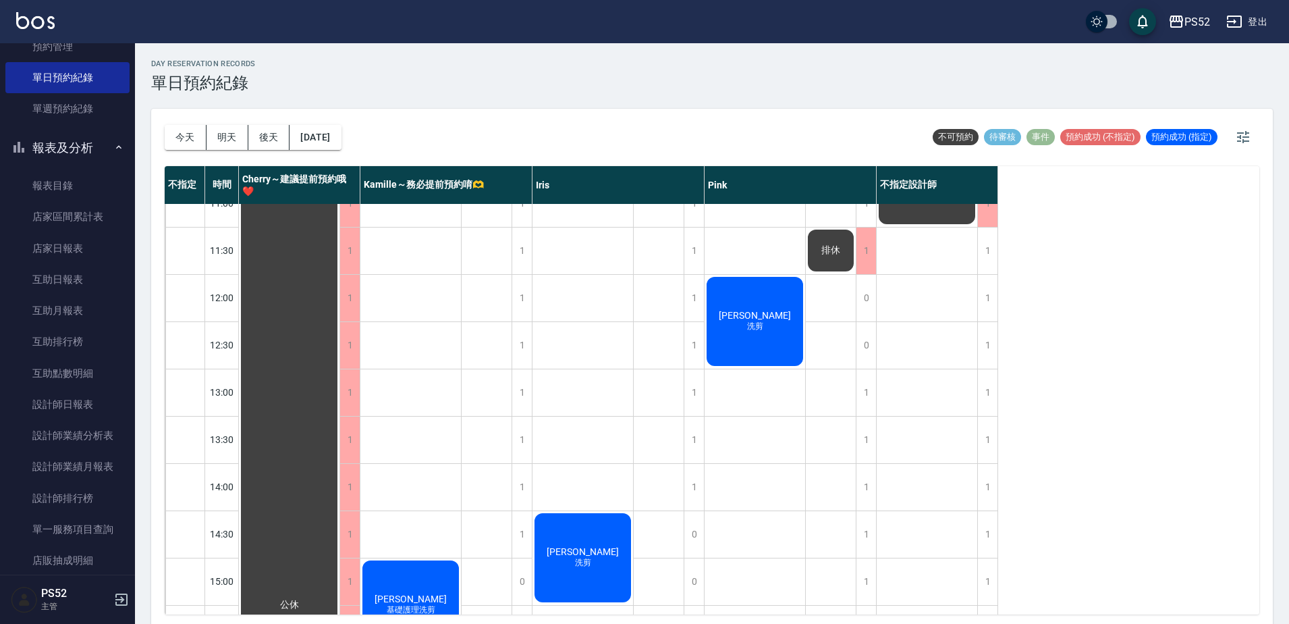
scroll to position [45, 0]
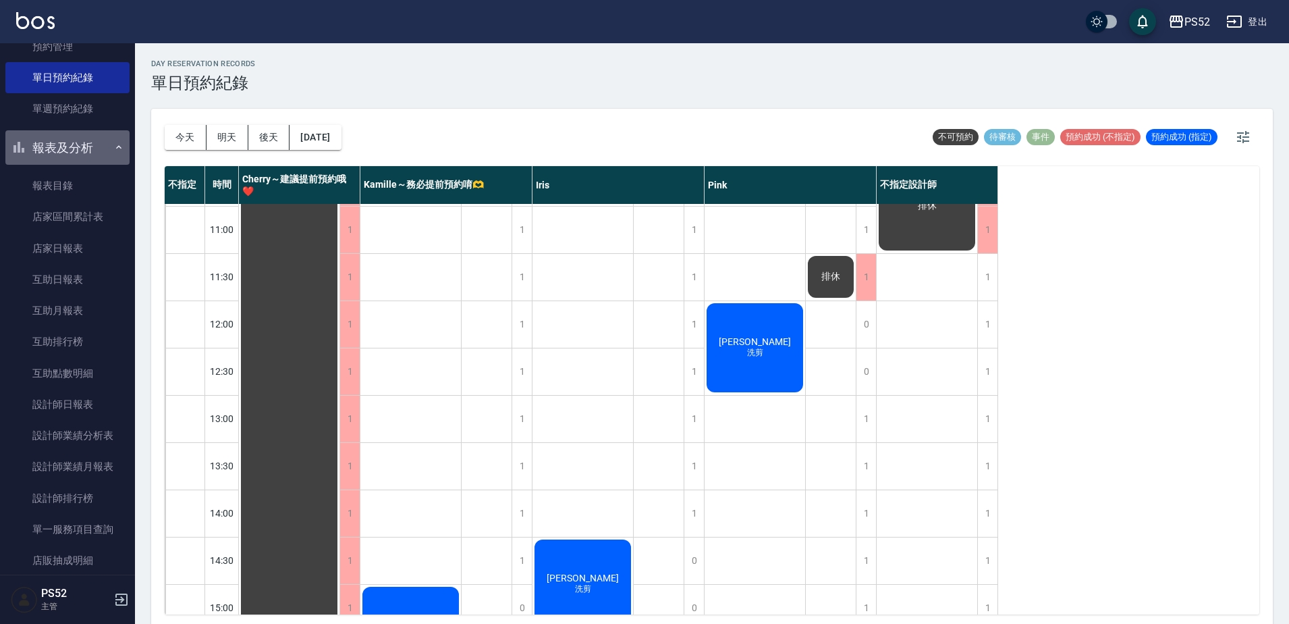
click at [80, 151] on button "報表及分析" at bounding box center [67, 147] width 124 height 35
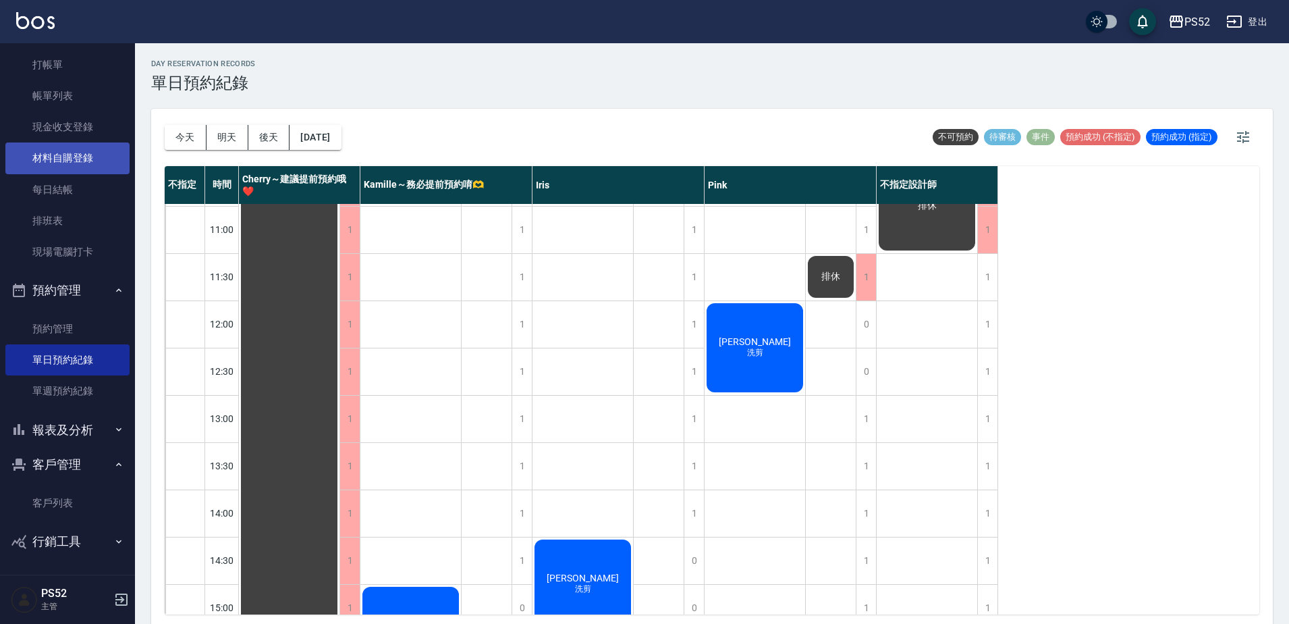
scroll to position [40, 0]
click at [236, 152] on div "[DATE] [DATE] [DATE] [DATE]" at bounding box center [253, 137] width 177 height 57
click at [237, 140] on button "明天" at bounding box center [228, 137] width 42 height 25
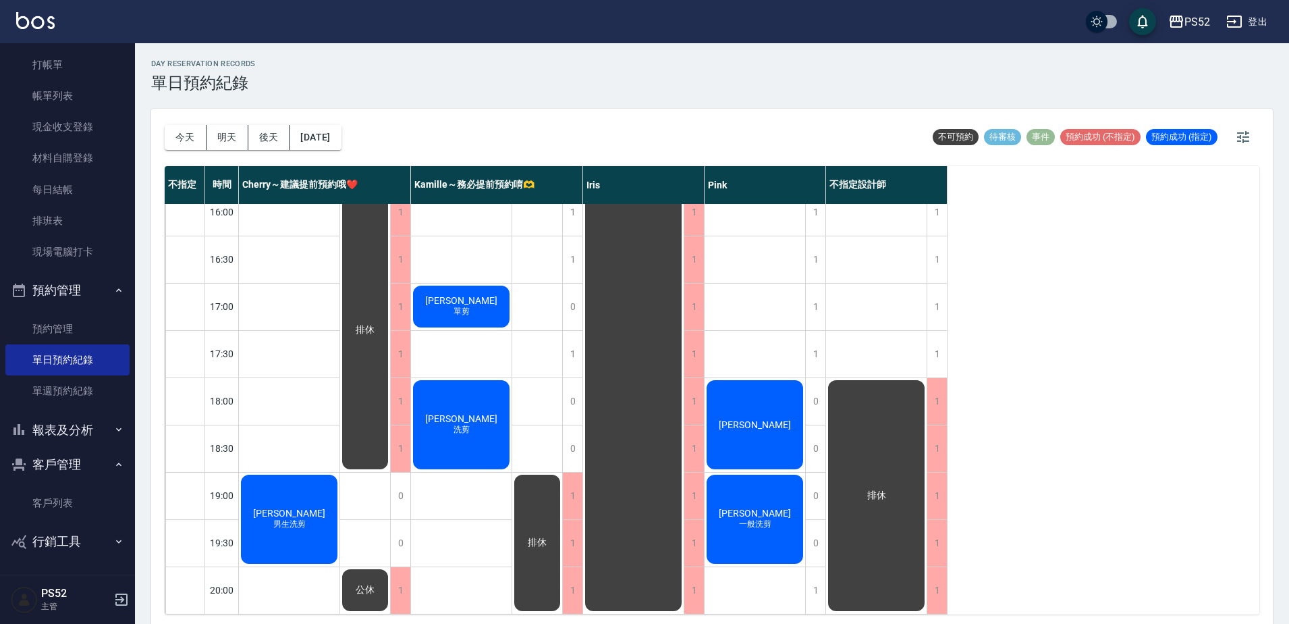
scroll to position [547, 0]
click at [236, 138] on button "明天" at bounding box center [228, 137] width 42 height 25
click at [200, 132] on button "今天" at bounding box center [186, 137] width 42 height 25
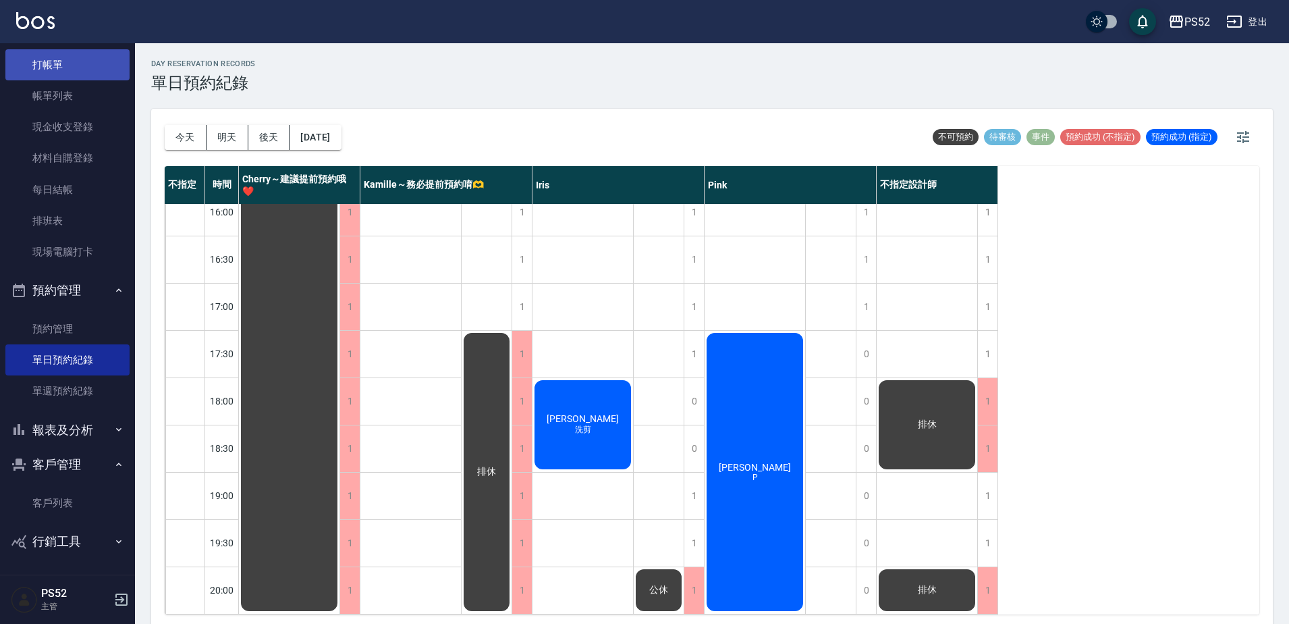
click at [60, 57] on link "打帳單" at bounding box center [67, 64] width 124 height 31
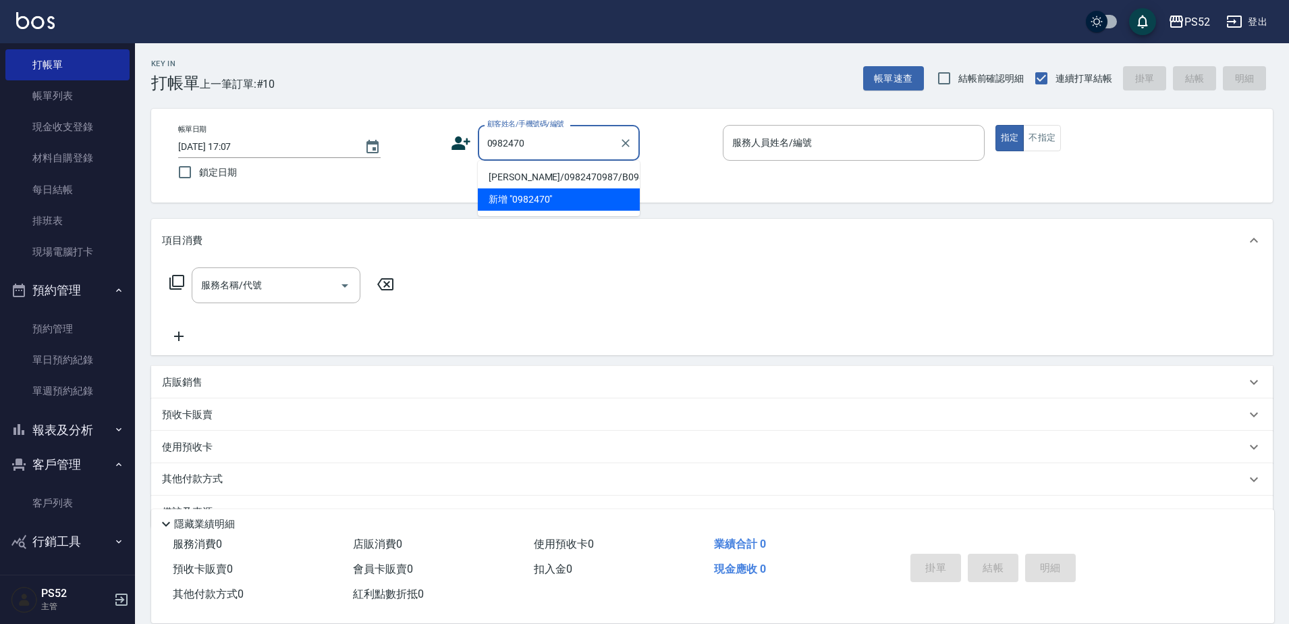
click at [571, 178] on li "[PERSON_NAME]/0982470987/B0982470987" at bounding box center [559, 177] width 162 height 22
type input "[PERSON_NAME]/0982470987/B0982470987"
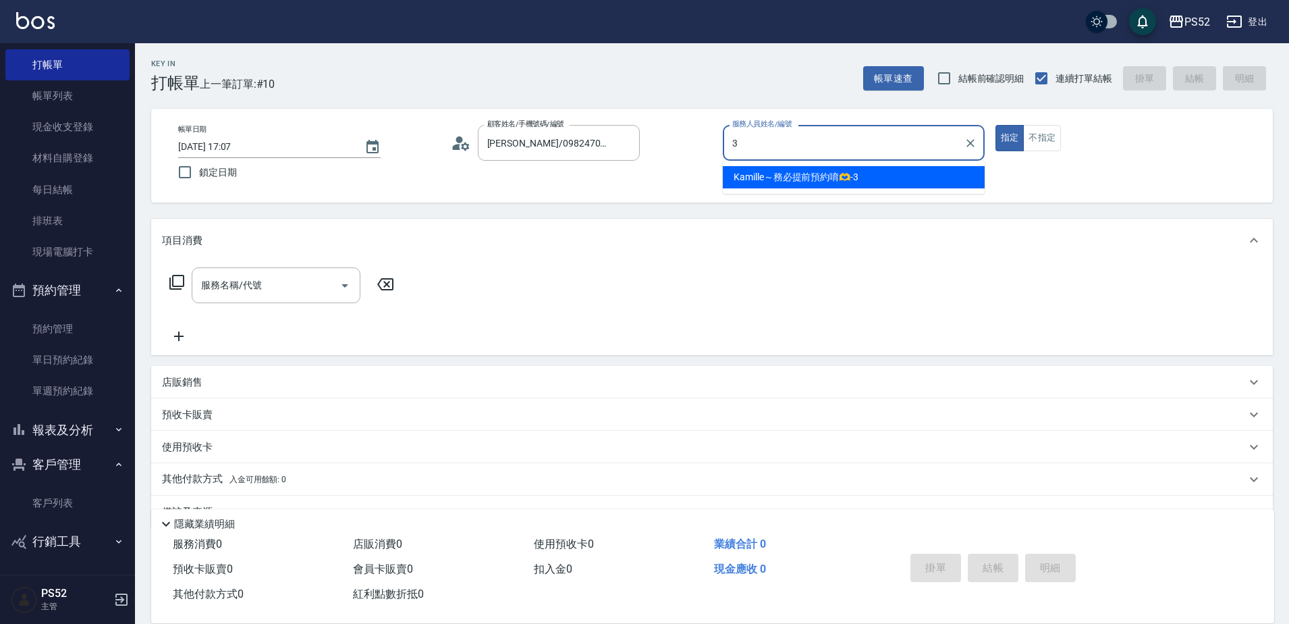
type input "Kamille～務必提前預約唷🫶-3"
type button "true"
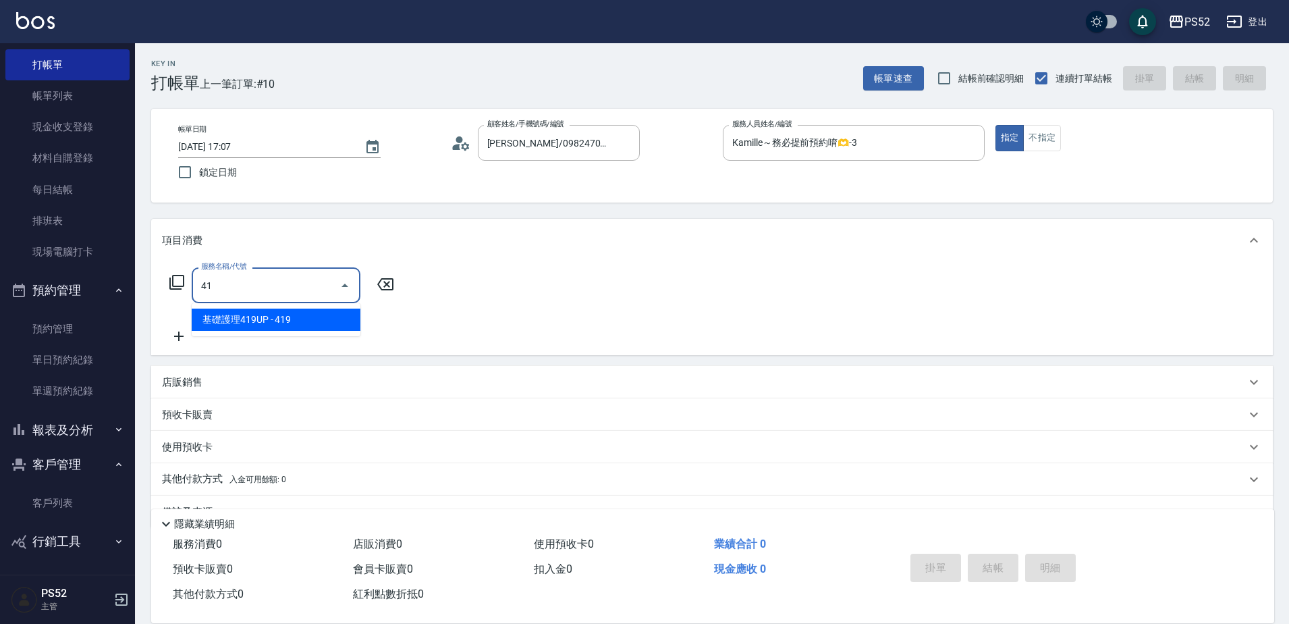
type input "4"
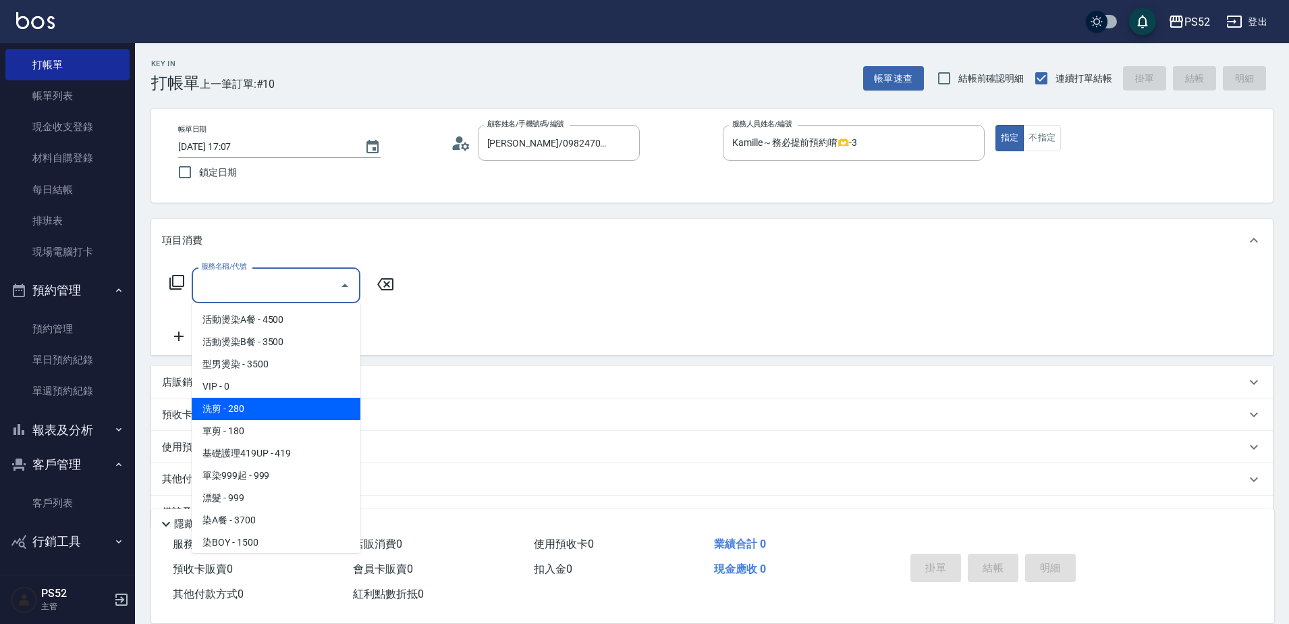
type input "洗剪(C1)"
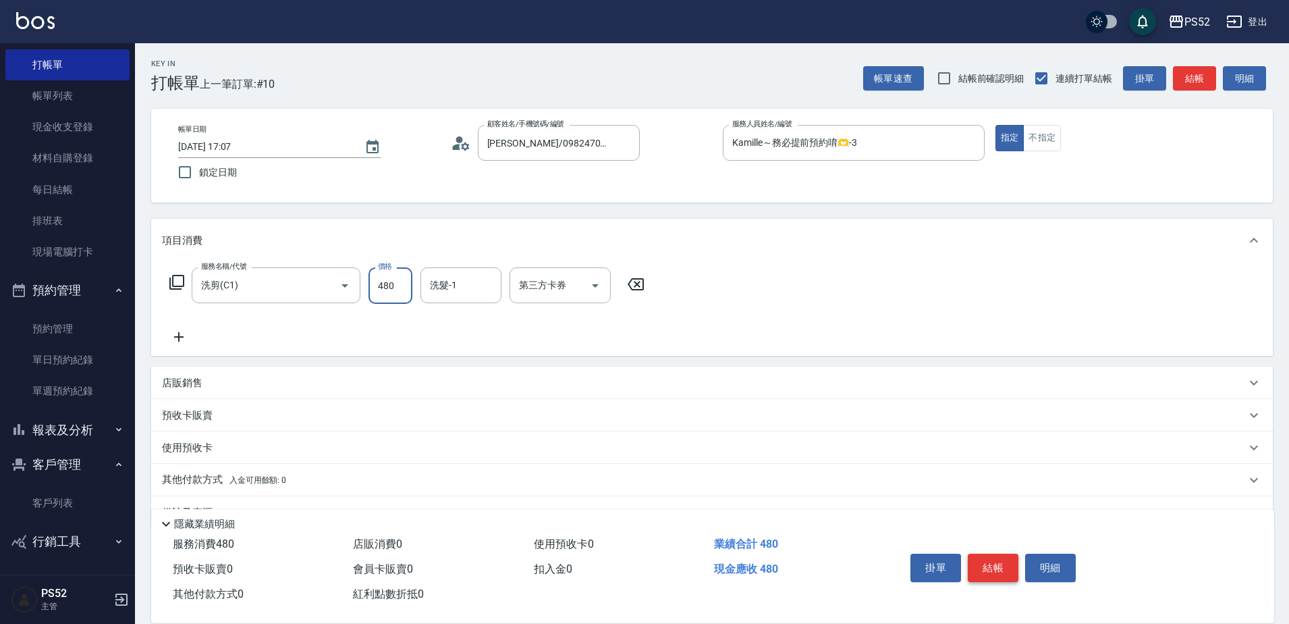
type input "480"
click at [1000, 555] on button "結帳" at bounding box center [993, 567] width 51 height 28
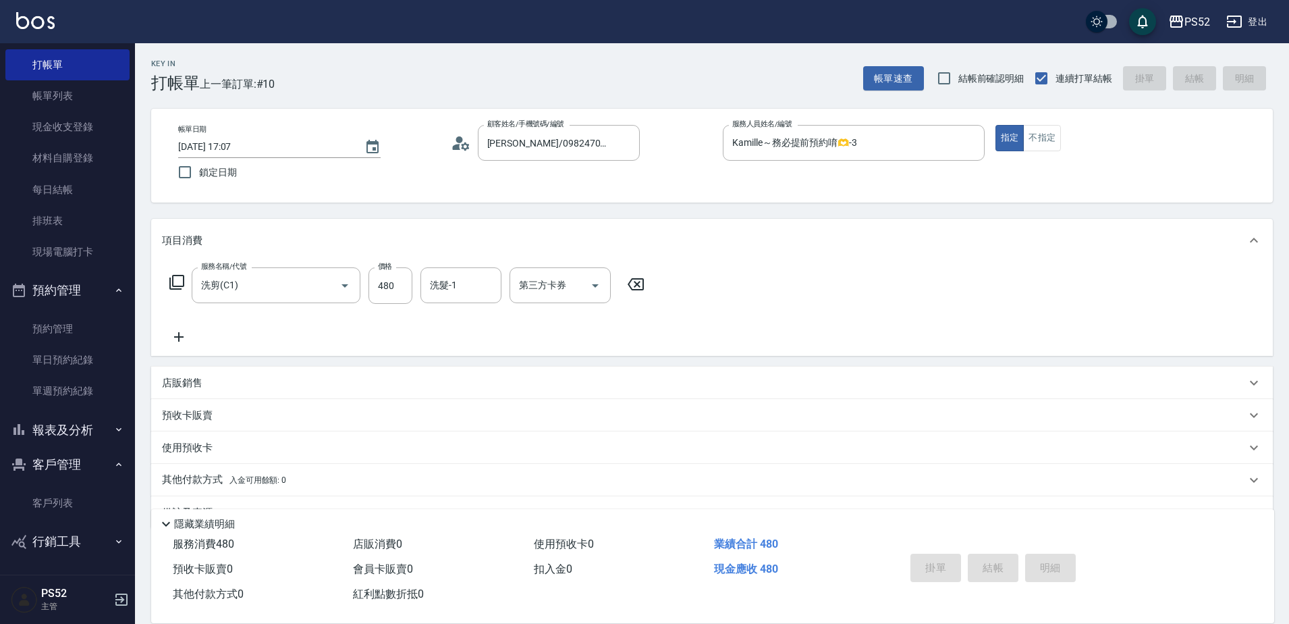
type input "[DATE] 17:08"
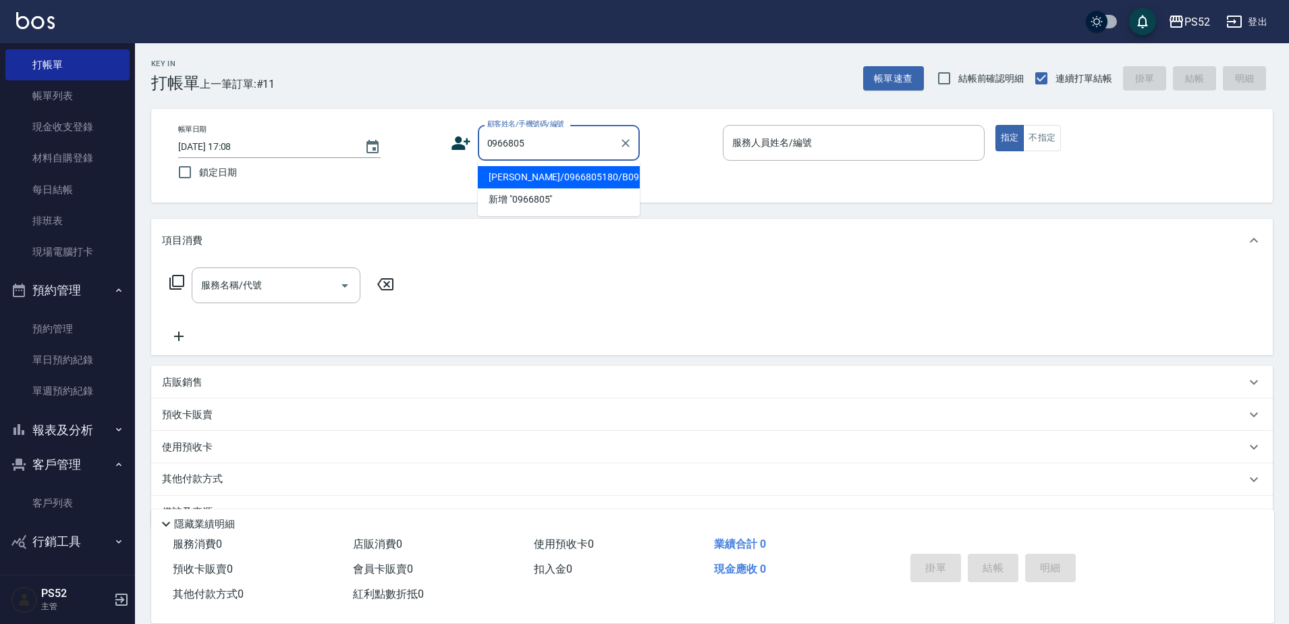
type input "[PERSON_NAME]/0966805180/B0966805180"
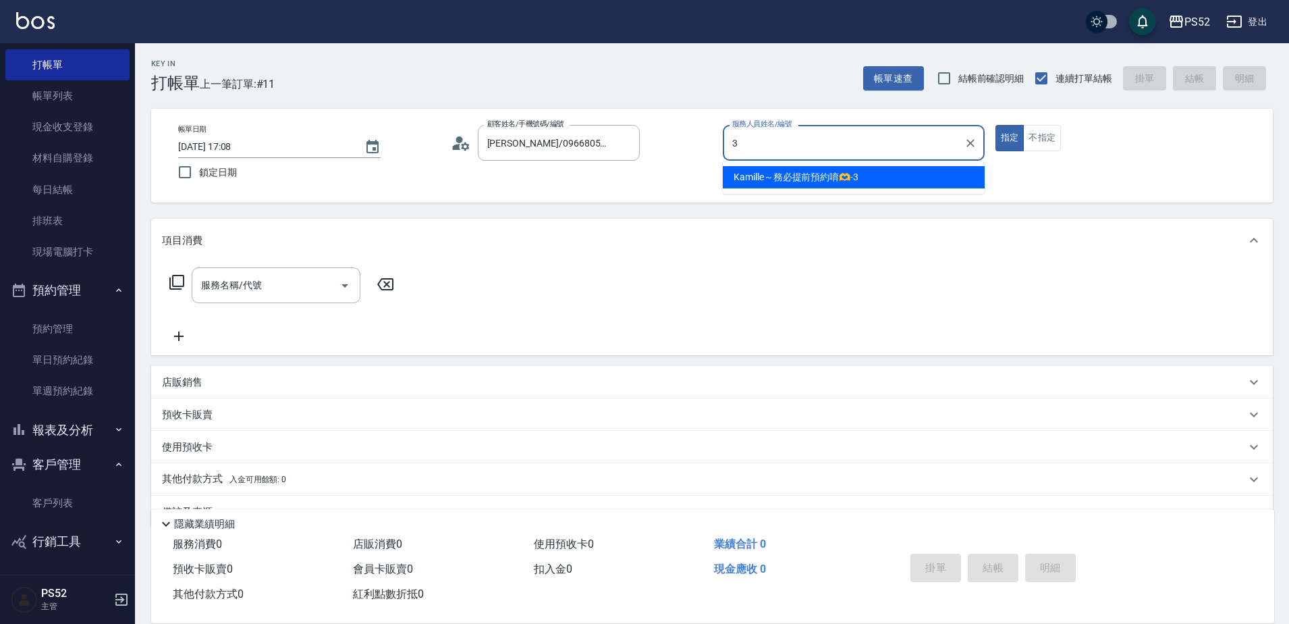
type input "Kamille～務必提前預約唷🫶-3"
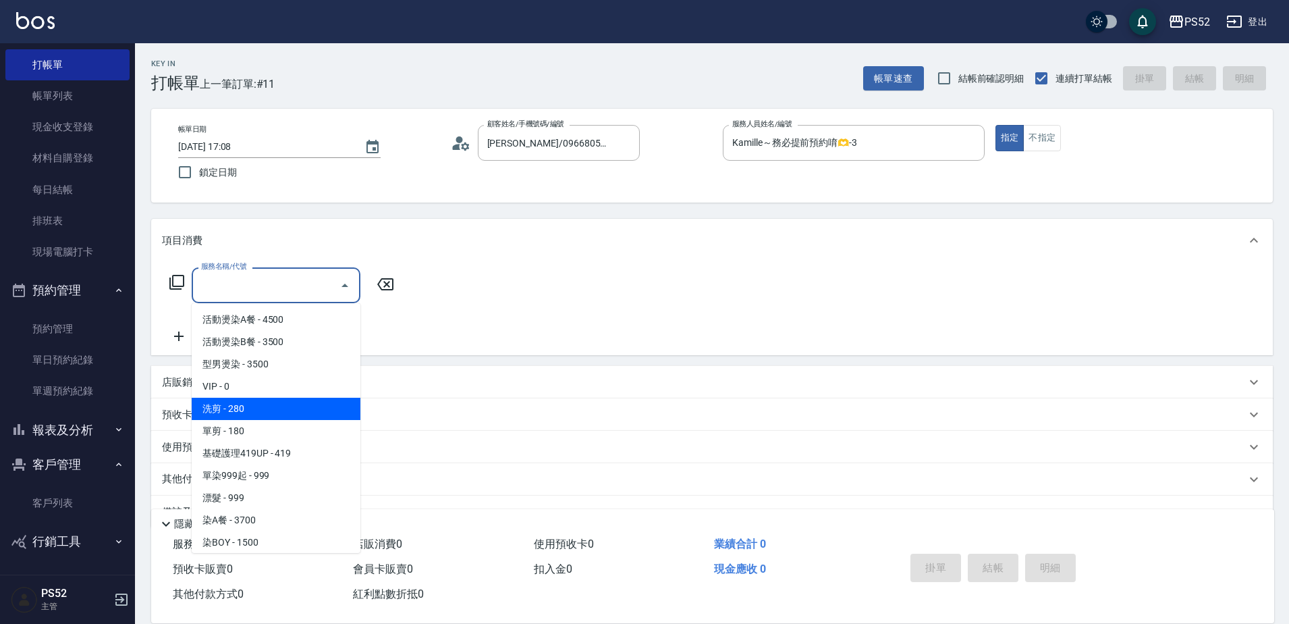
type input "洗剪(C1)"
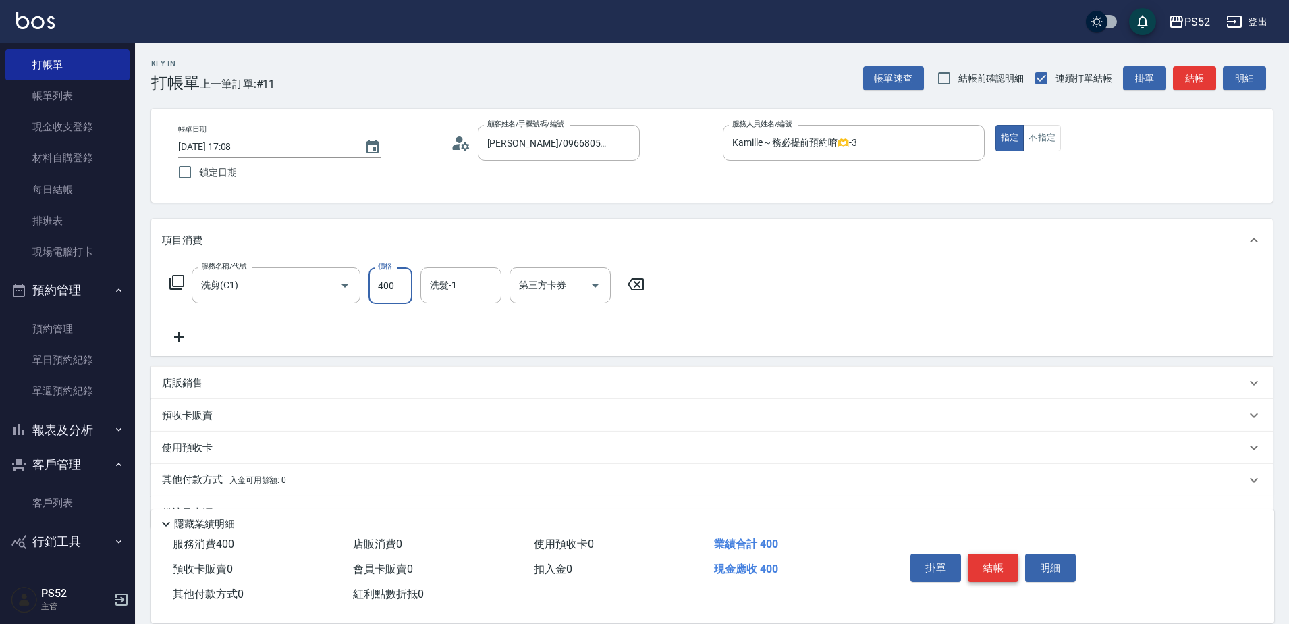
type input "400"
click at [1000, 555] on button "結帳" at bounding box center [993, 567] width 51 height 28
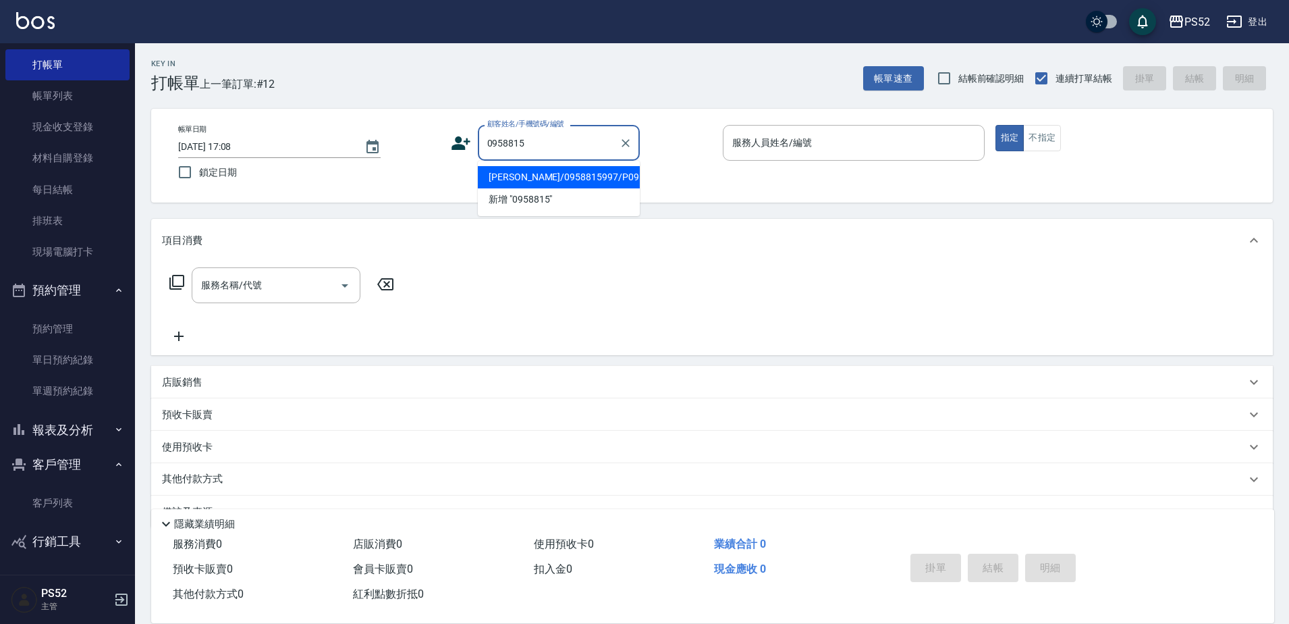
type input "[PERSON_NAME]/0958815997/P0958815997"
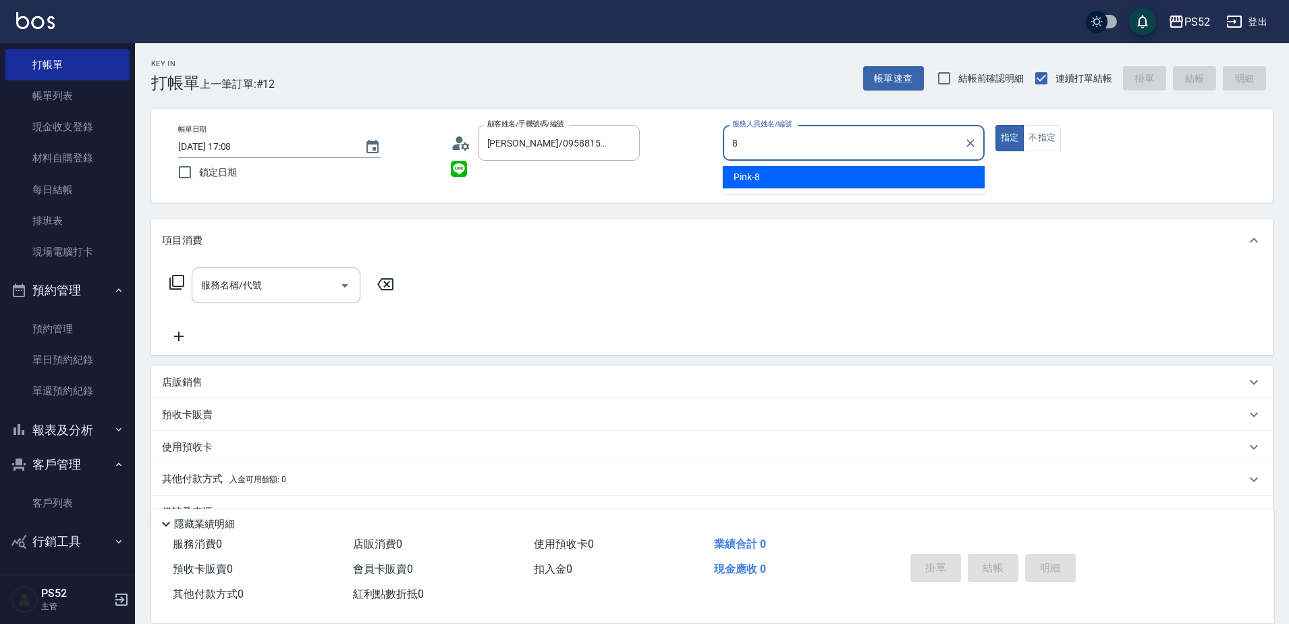
type input "Pink-8"
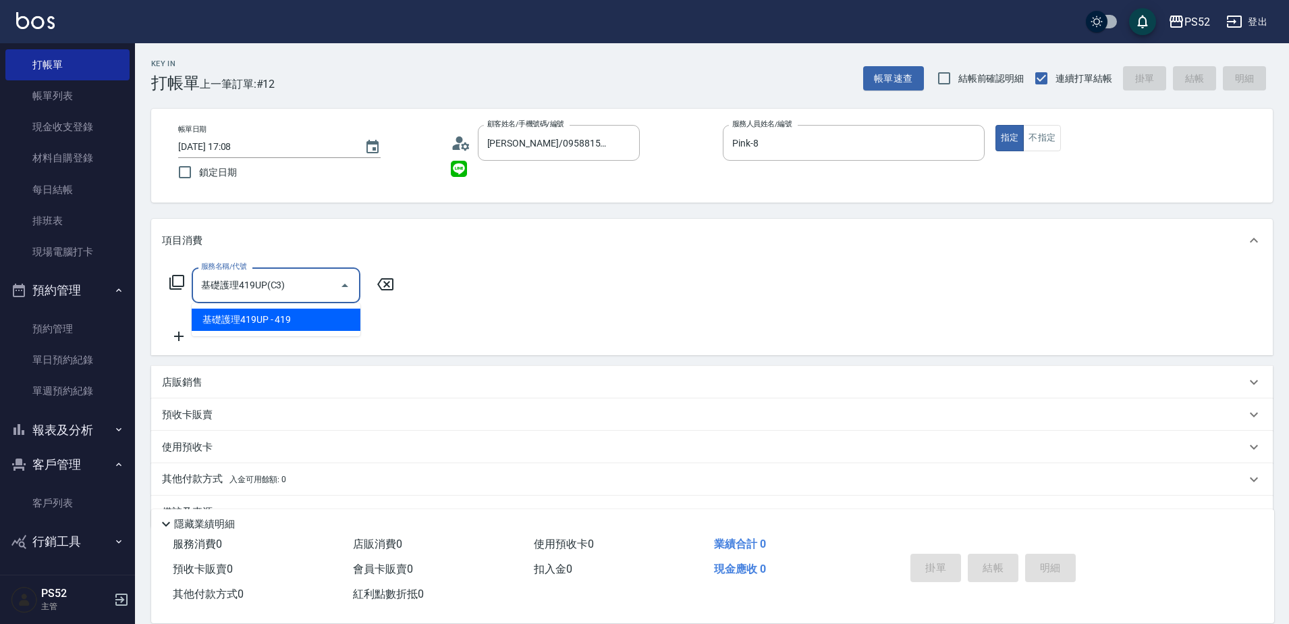
type input "基礎護理419UP(C3)"
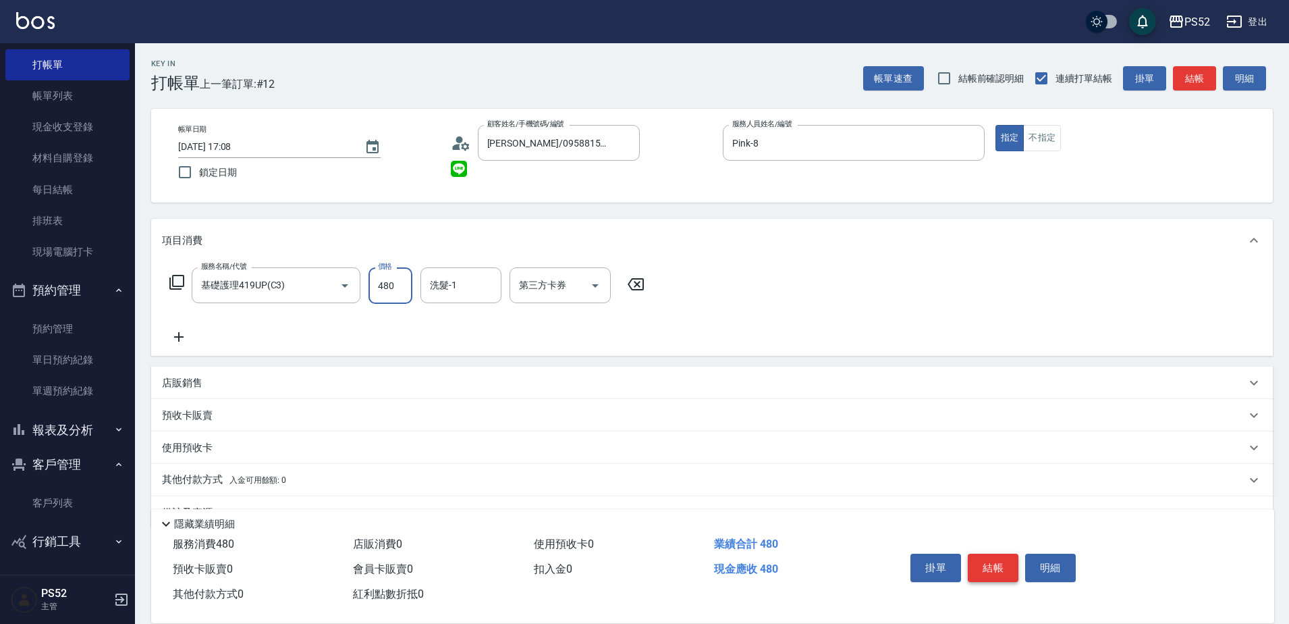
type input "480"
click at [1000, 555] on button "結帳" at bounding box center [993, 567] width 51 height 28
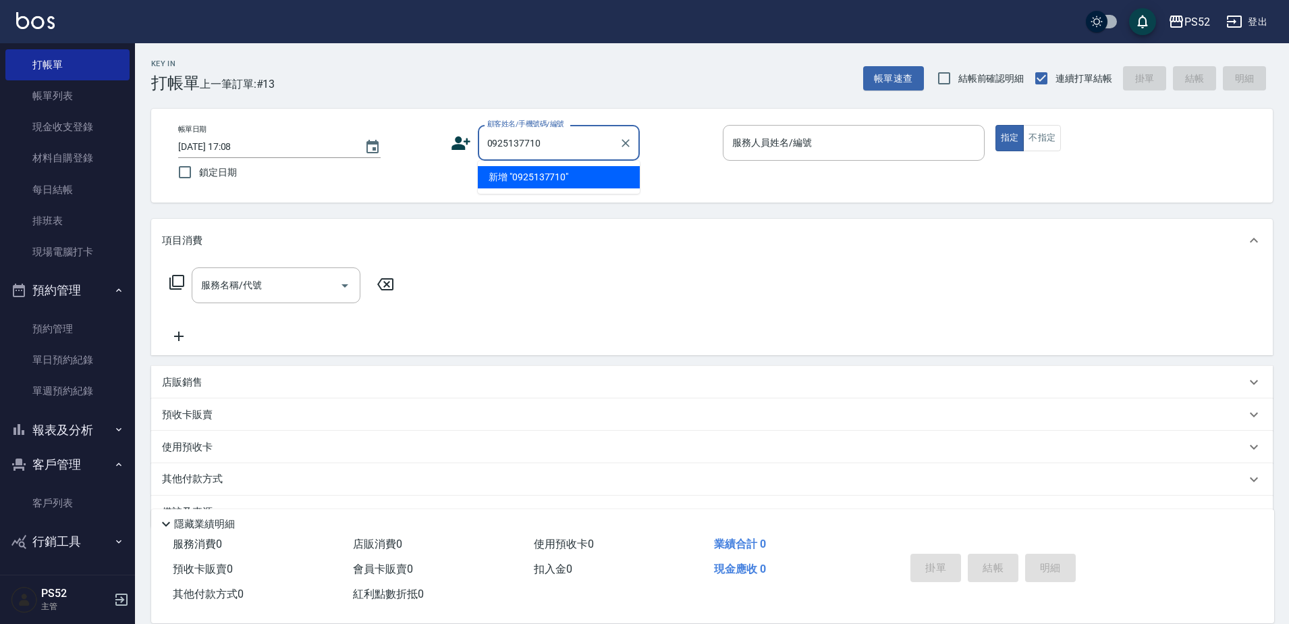
type input "0925137710"
click at [457, 138] on icon at bounding box center [461, 142] width 19 height 13
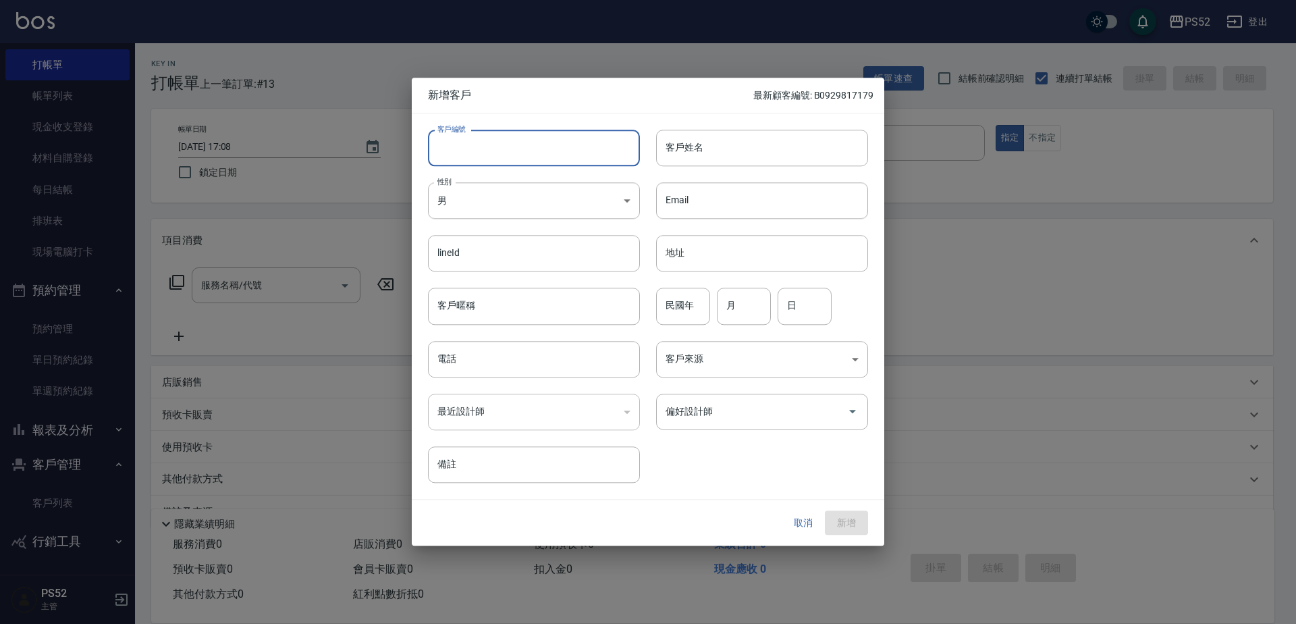
click at [531, 163] on input "客戶編號" at bounding box center [534, 148] width 212 height 36
type input "＿"
paste input "text"
paste input "0925137710"
type input "B0925137710"
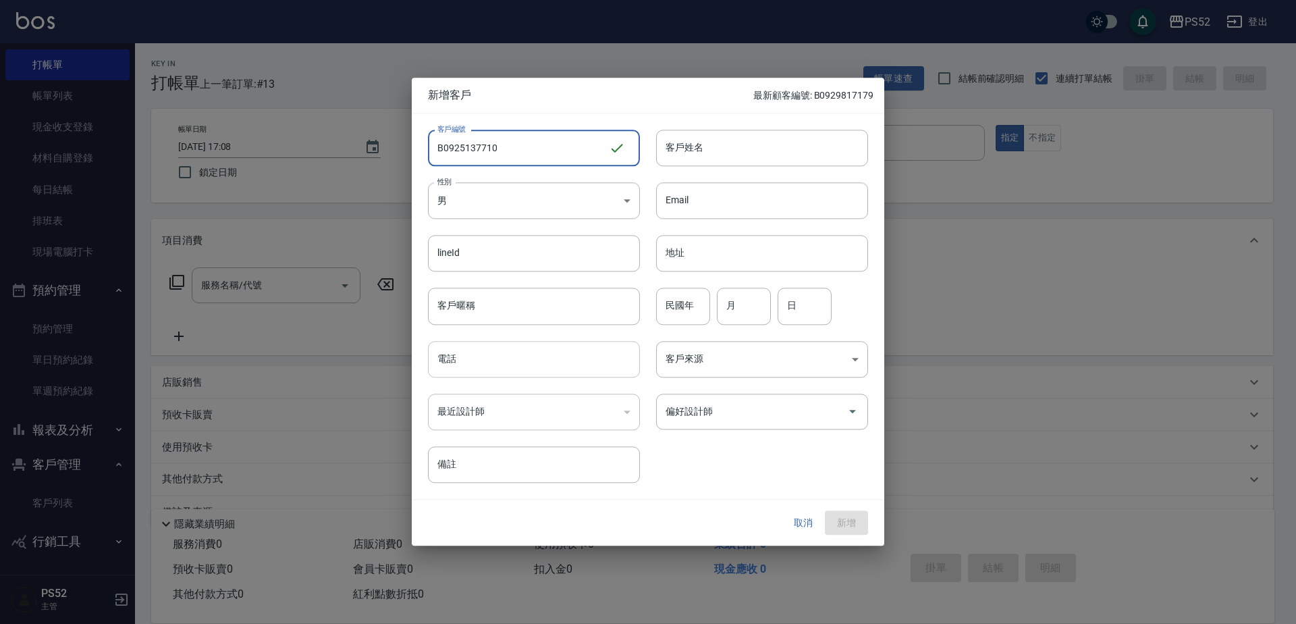
click at [484, 364] on input "電話" at bounding box center [534, 359] width 212 height 36
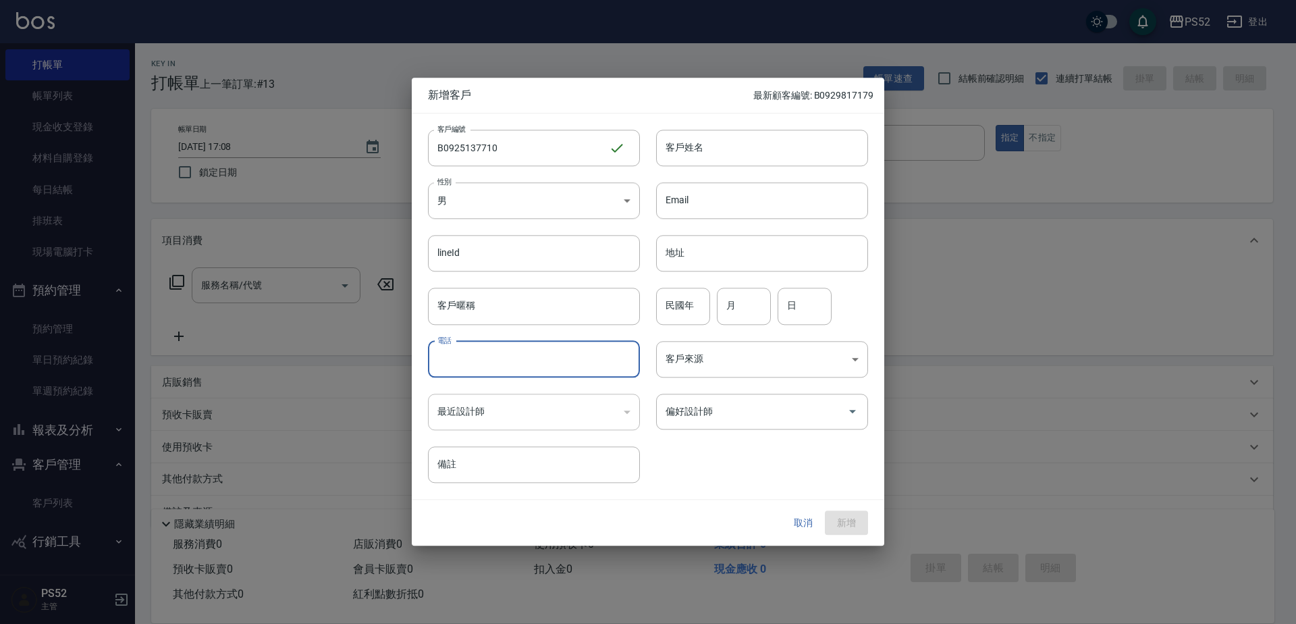
paste input "0925137710"
type input "0925137710"
click at [680, 298] on div "民國年 民國年" at bounding box center [683, 306] width 54 height 36
type input "6"
type input "96"
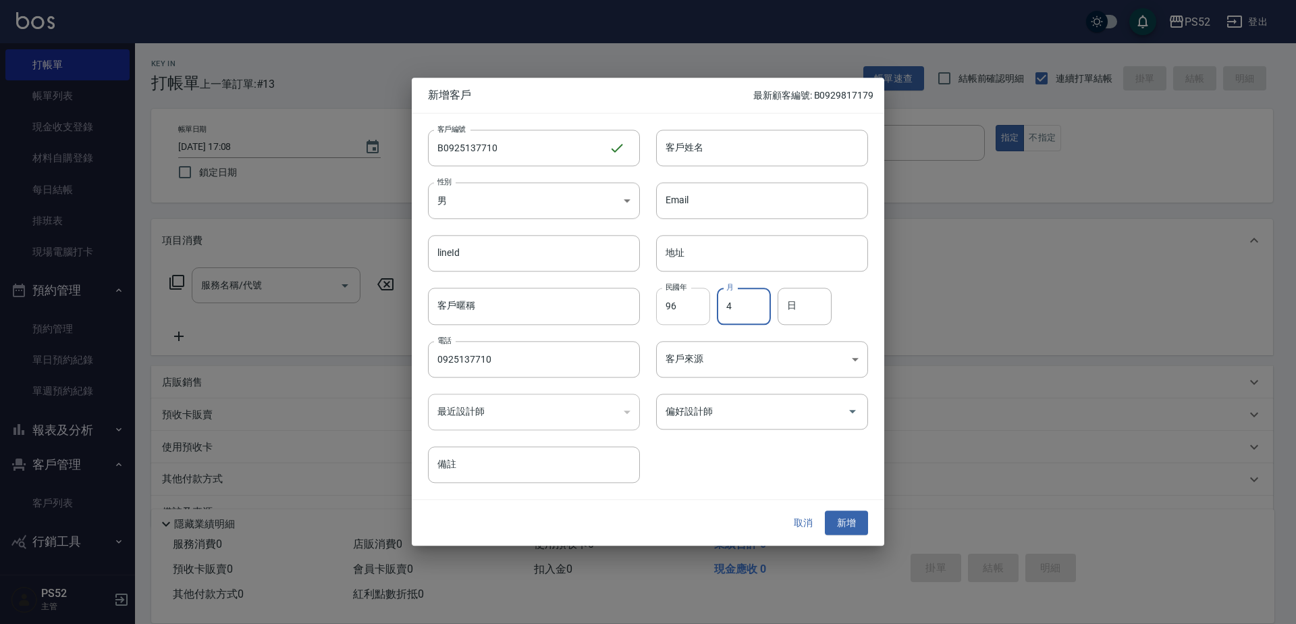
type input "4"
type input "12"
click at [737, 148] on input "客戶姓名" at bounding box center [762, 148] width 212 height 36
type input "江泊磒"
click at [821, 526] on button "取消" at bounding box center [803, 522] width 43 height 25
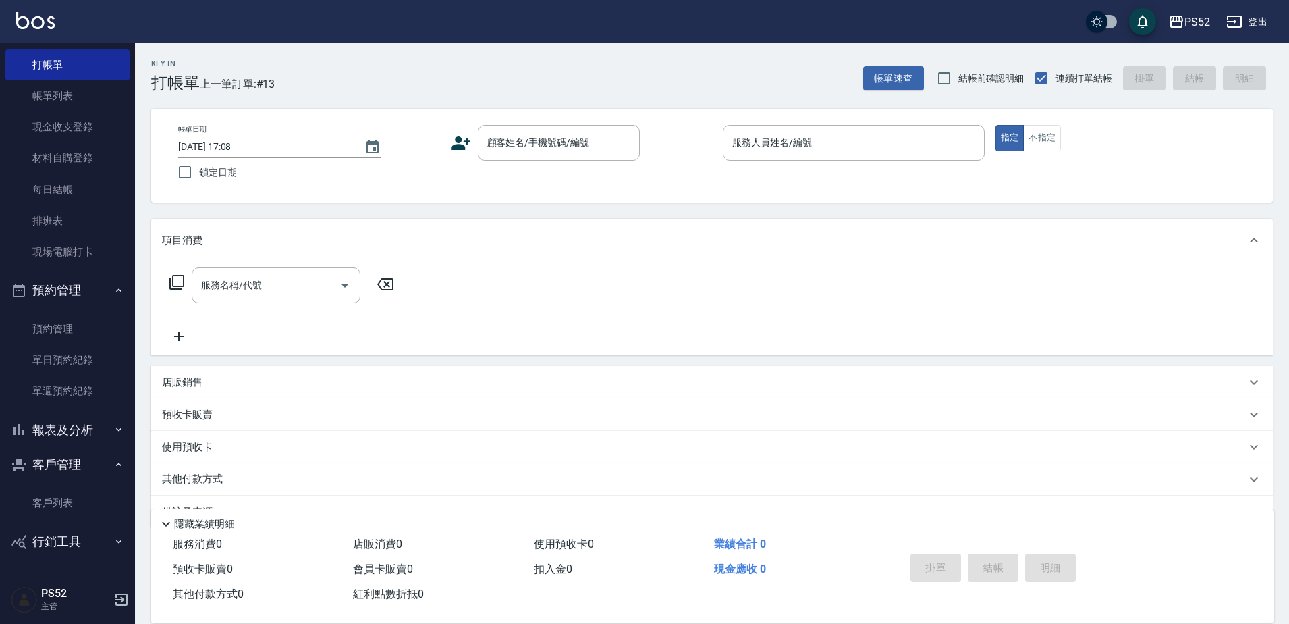
click at [858, 522] on div "隱藏業績明細" at bounding box center [716, 524] width 1116 height 16
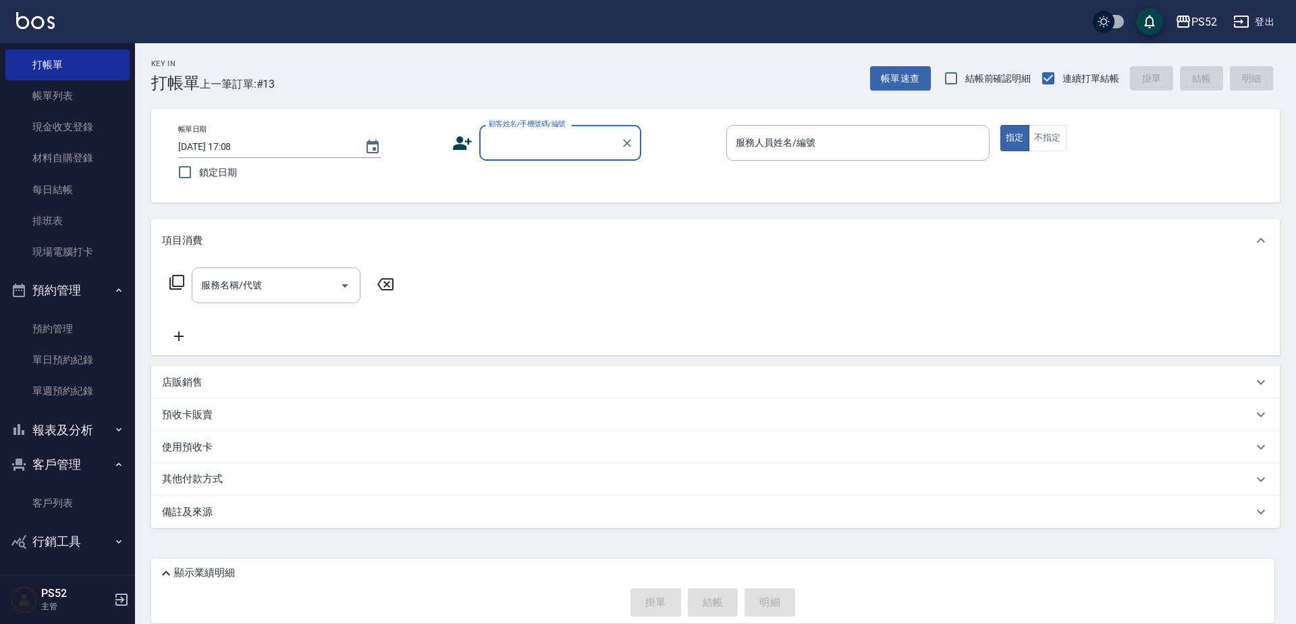
click at [599, 148] on input "顧客姓名/手機號碼/編號" at bounding box center [550, 143] width 130 height 24
type input "0925137"
click at [463, 148] on icon at bounding box center [462, 142] width 19 height 13
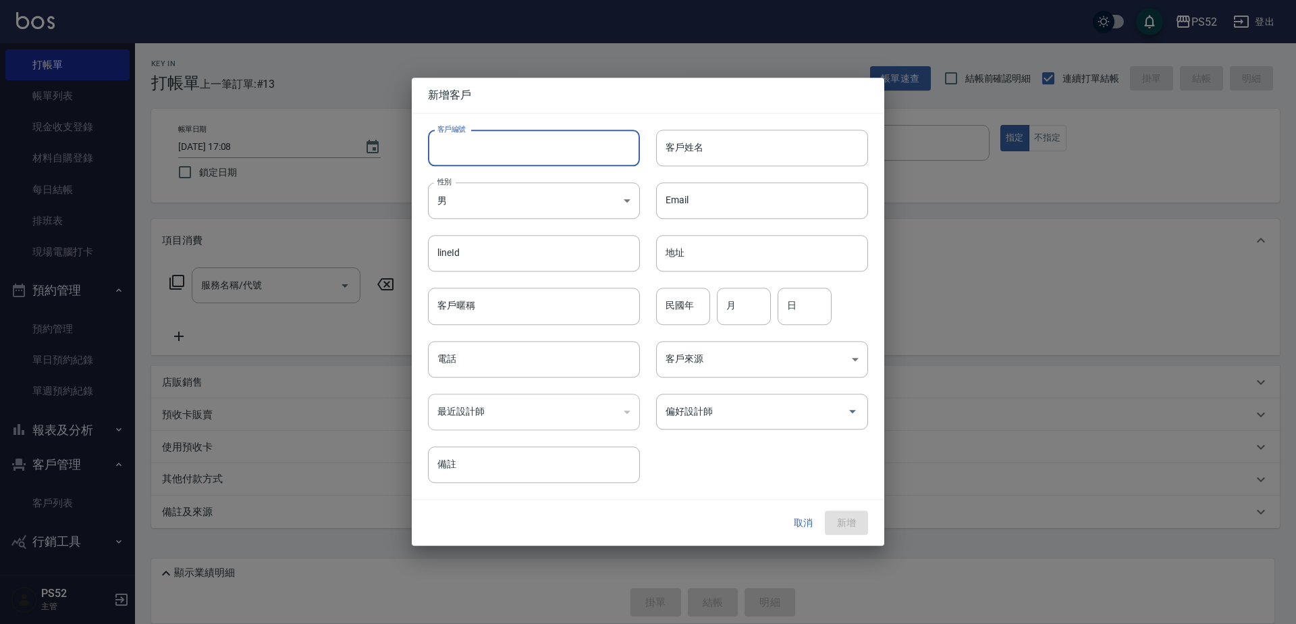
click at [518, 148] on input "客戶編號" at bounding box center [534, 148] width 212 height 36
type input "B0925137710"
drag, startPoint x: 548, startPoint y: 360, endPoint x: 545, endPoint y: 375, distance: 14.6
click at [548, 362] on input "電話" at bounding box center [534, 359] width 212 height 36
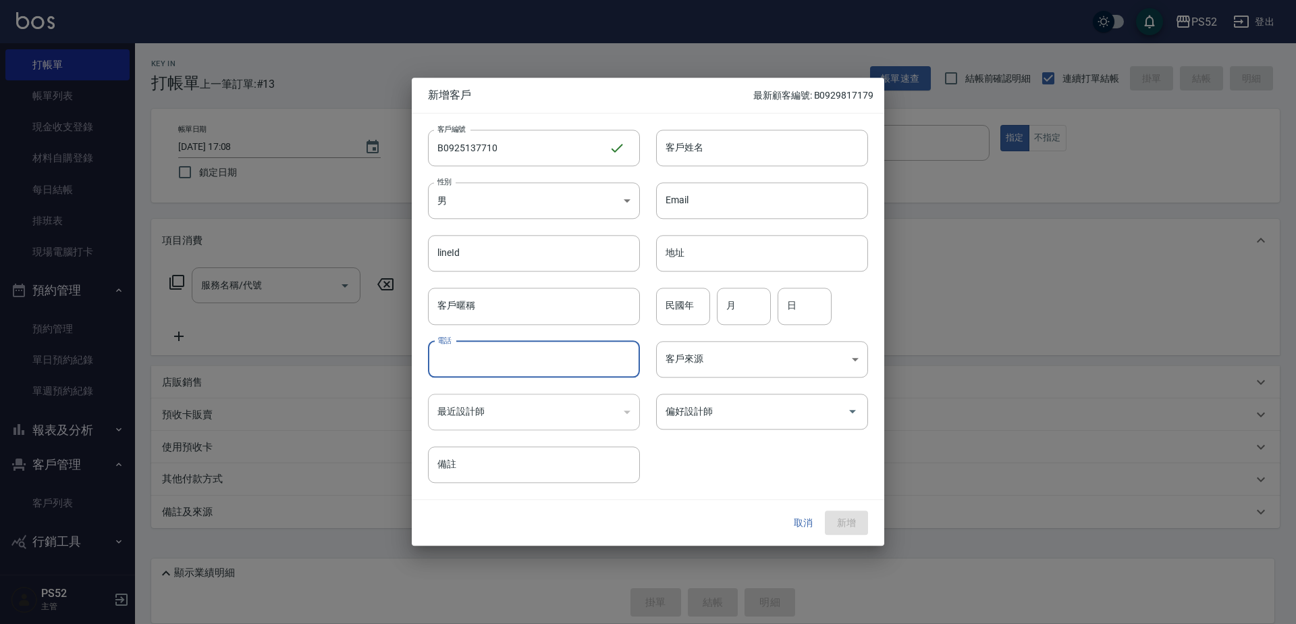
paste input "0925137710"
type input "0925137710"
click at [703, 323] on input "民國年" at bounding box center [683, 306] width 54 height 36
type input "96"
type input "1"
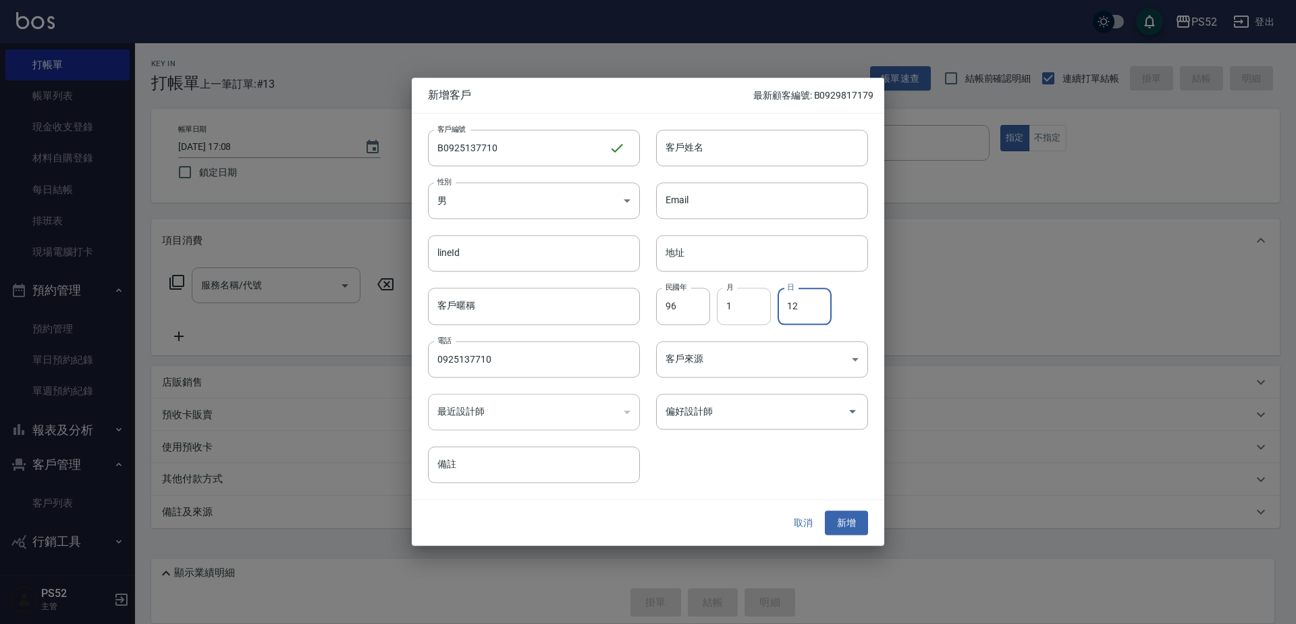
type input "12"
click at [734, 305] on input "1" at bounding box center [744, 306] width 54 height 36
type input "4"
click at [668, 313] on input "96" at bounding box center [683, 306] width 54 height 36
type input "86"
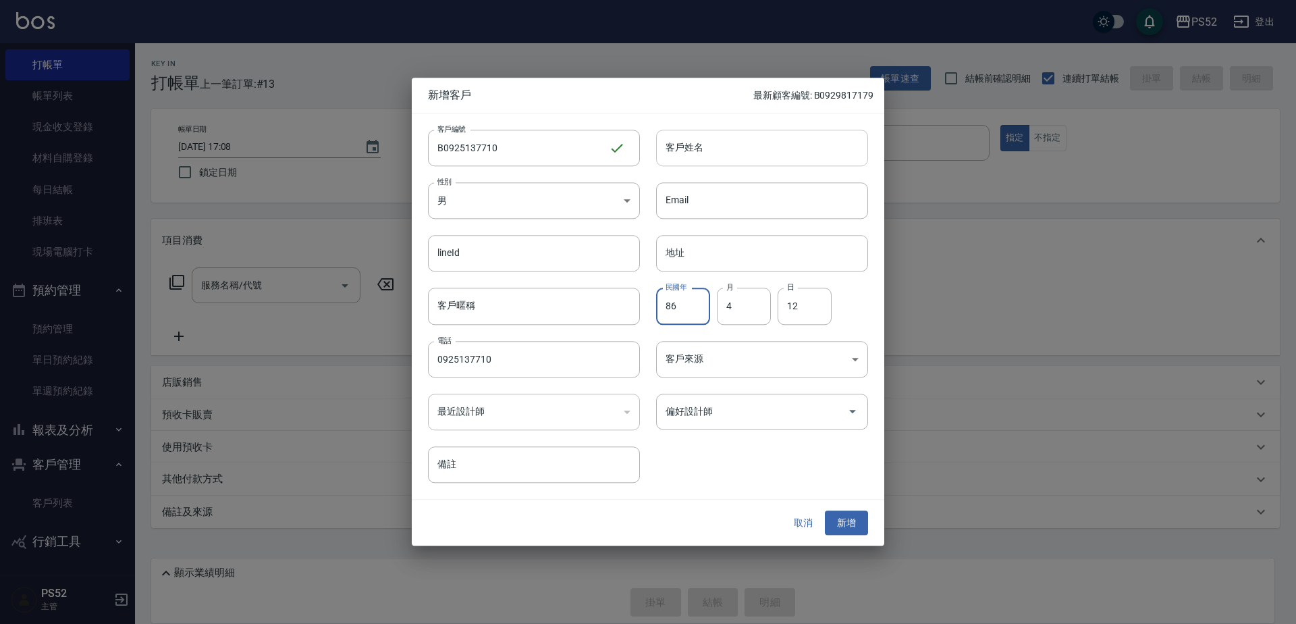
click at [757, 130] on input "客戶姓名" at bounding box center [762, 148] width 212 height 36
type input "將"
type input "江泊磒"
click at [850, 526] on button "新增" at bounding box center [846, 522] width 43 height 25
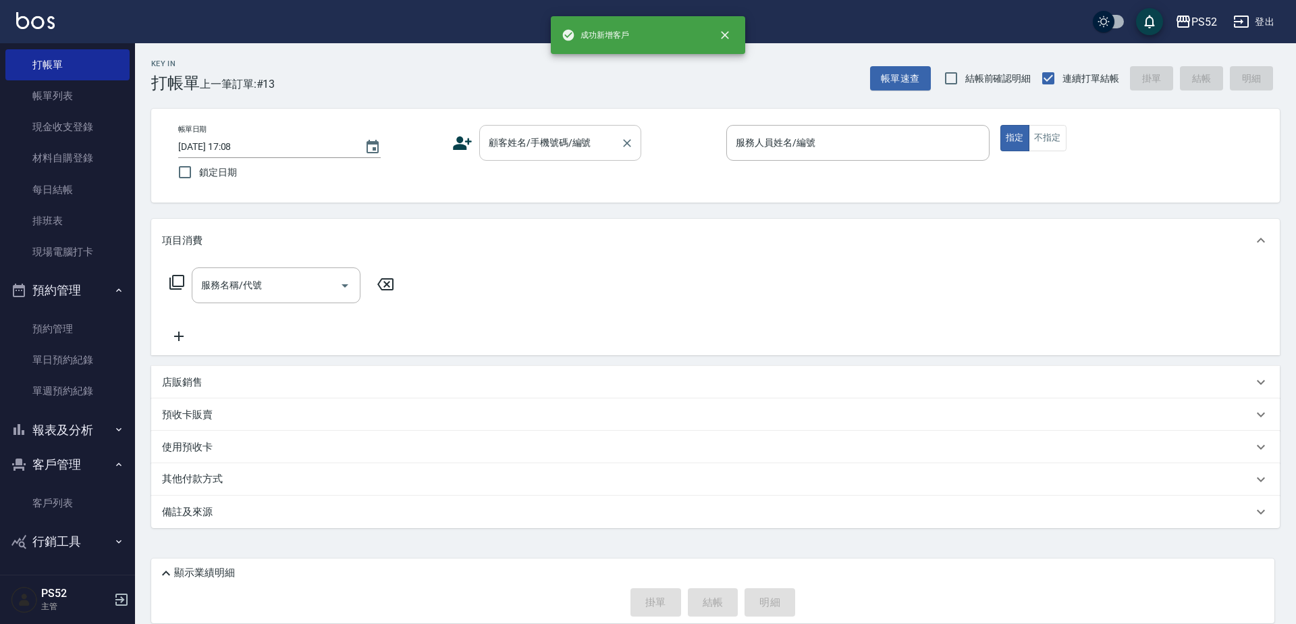
click at [565, 130] on div "顧客姓名/手機號碼/編號" at bounding box center [560, 143] width 162 height 36
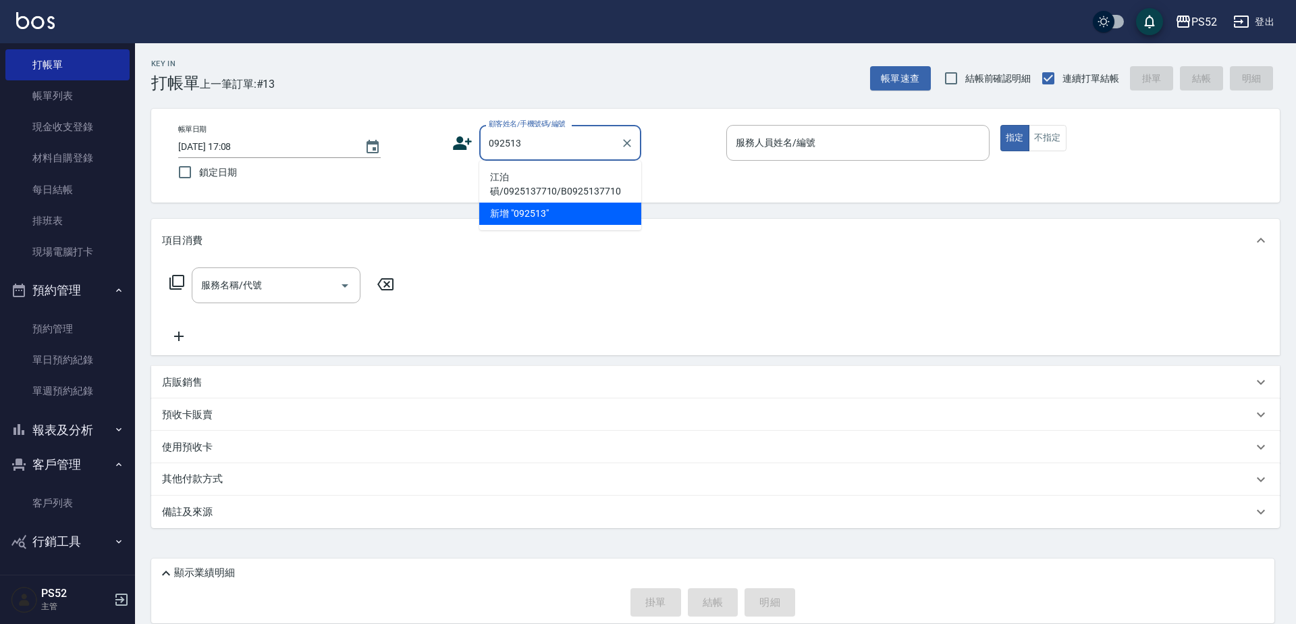
click at [557, 181] on li "江泊磒/0925137710/B0925137710" at bounding box center [560, 184] width 162 height 36
type input "江泊磒/0925137710/B0925137710"
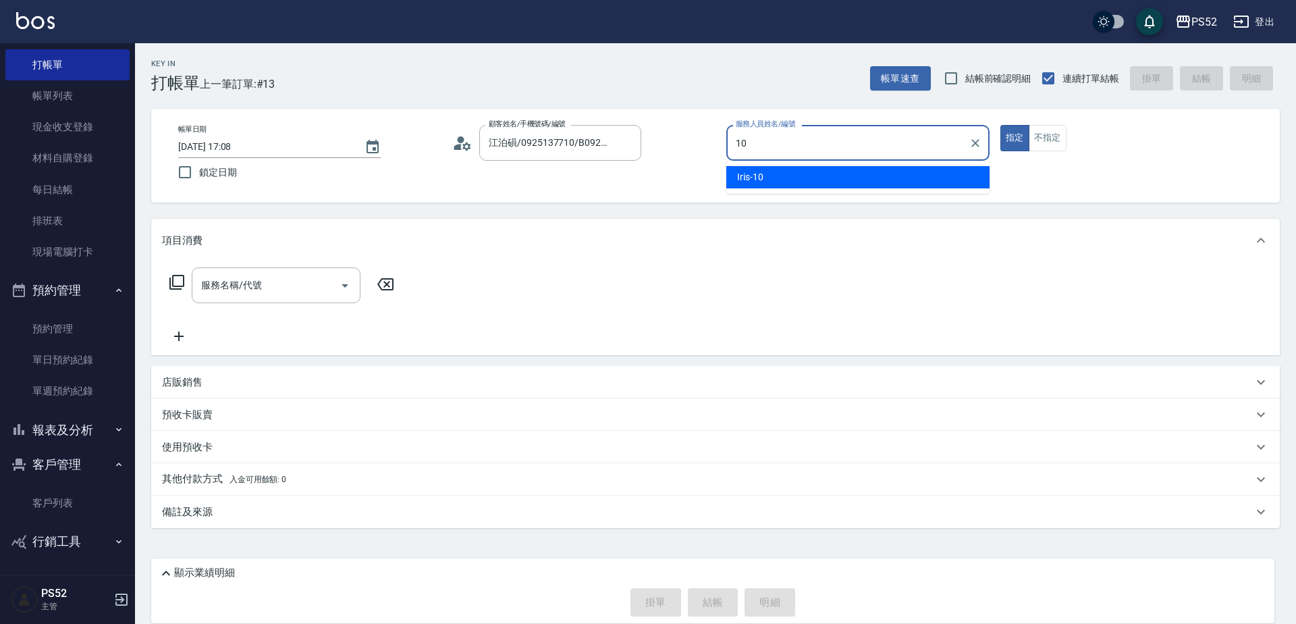
type input "Iris-10"
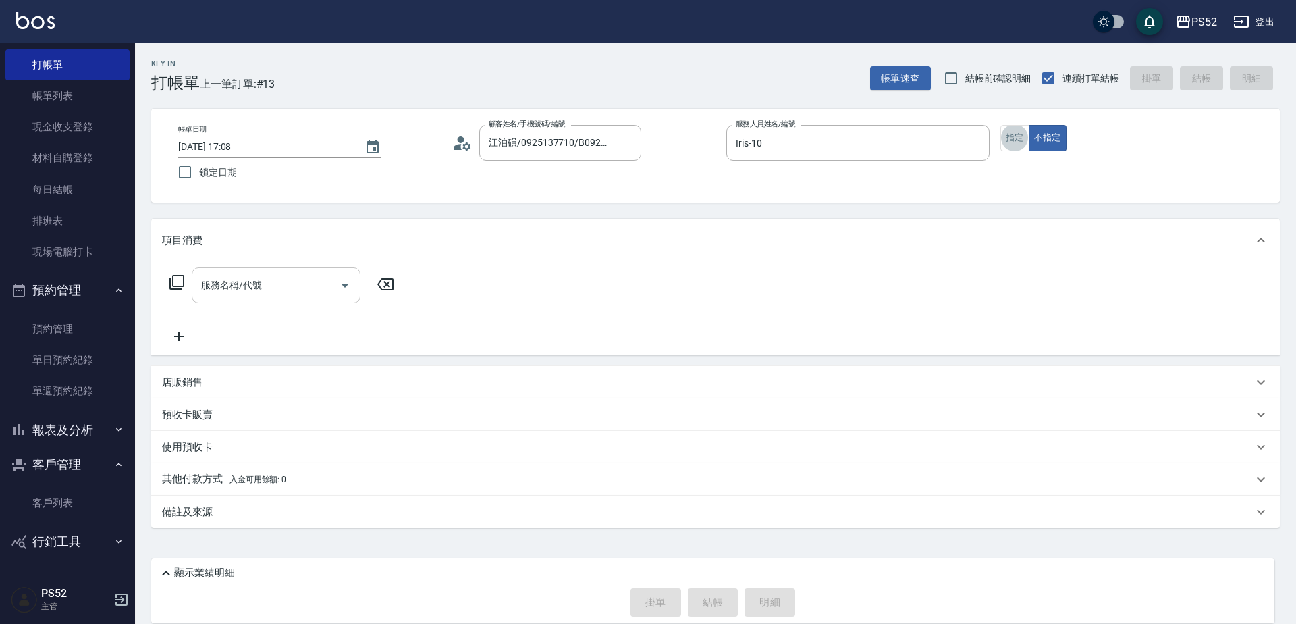
click at [244, 294] on input "服務名稱/代號" at bounding box center [266, 285] width 136 height 24
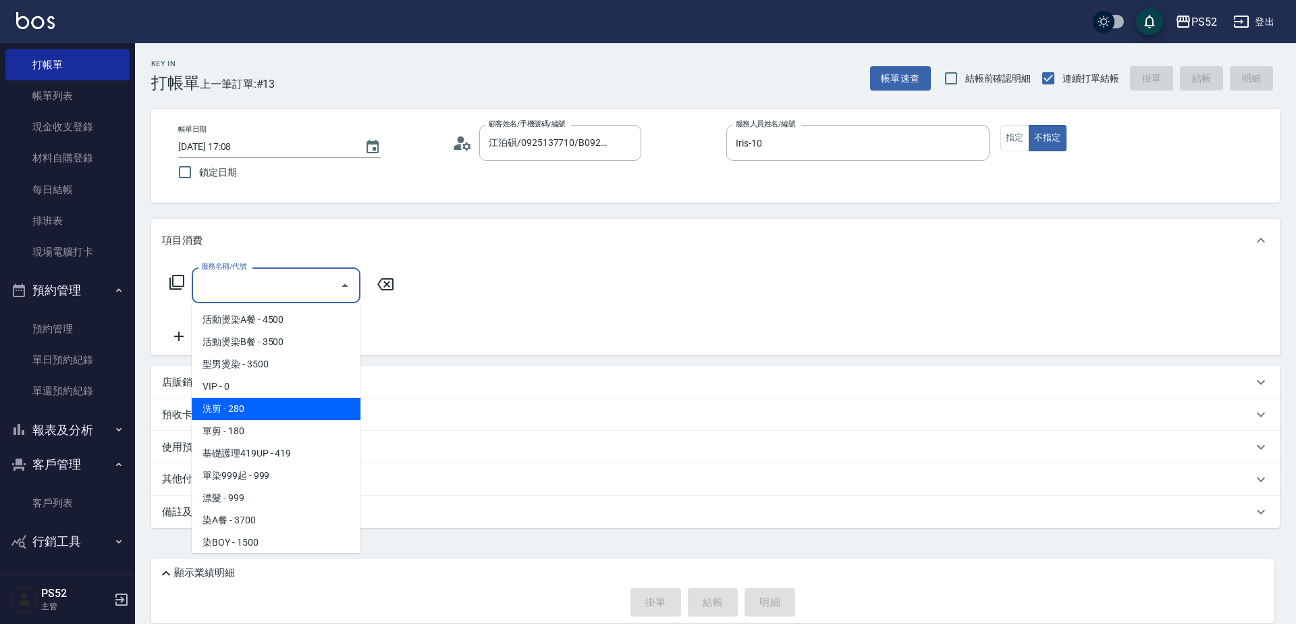
drag, startPoint x: 265, startPoint y: 413, endPoint x: 662, endPoint y: 418, distance: 397.6
click at [265, 414] on span "洗剪 - 280" at bounding box center [276, 409] width 169 height 22
type input "洗剪(C1)"
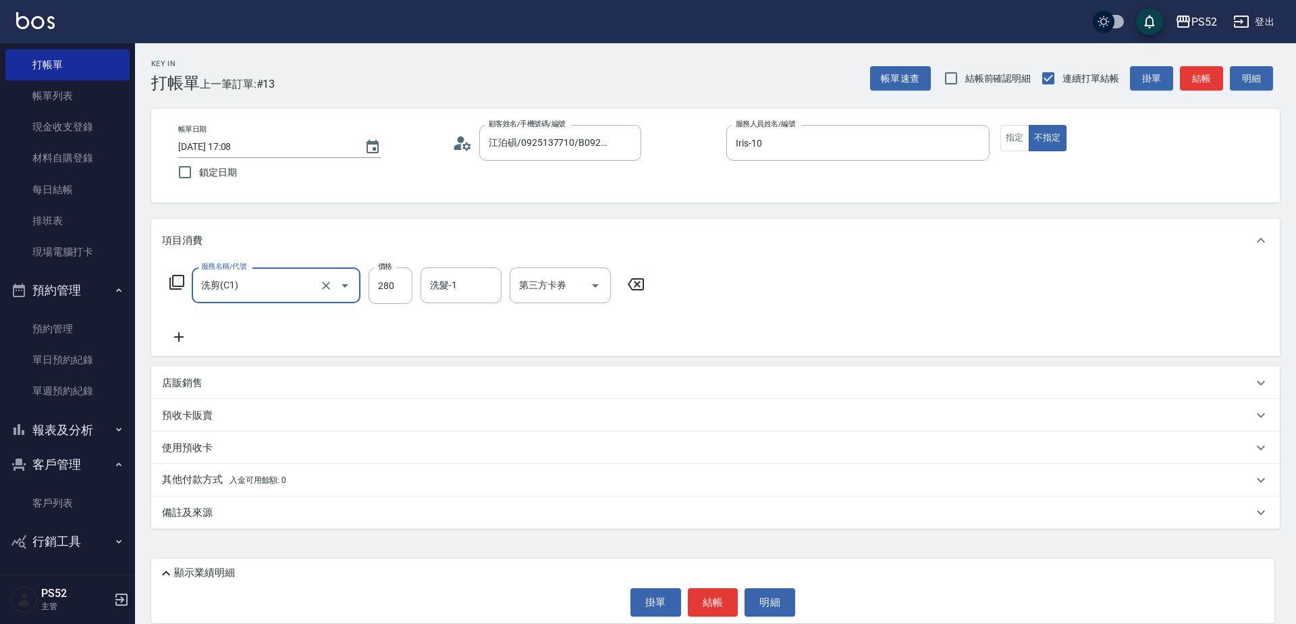
click at [261, 577] on div "顯示業績明細" at bounding box center [716, 573] width 1116 height 16
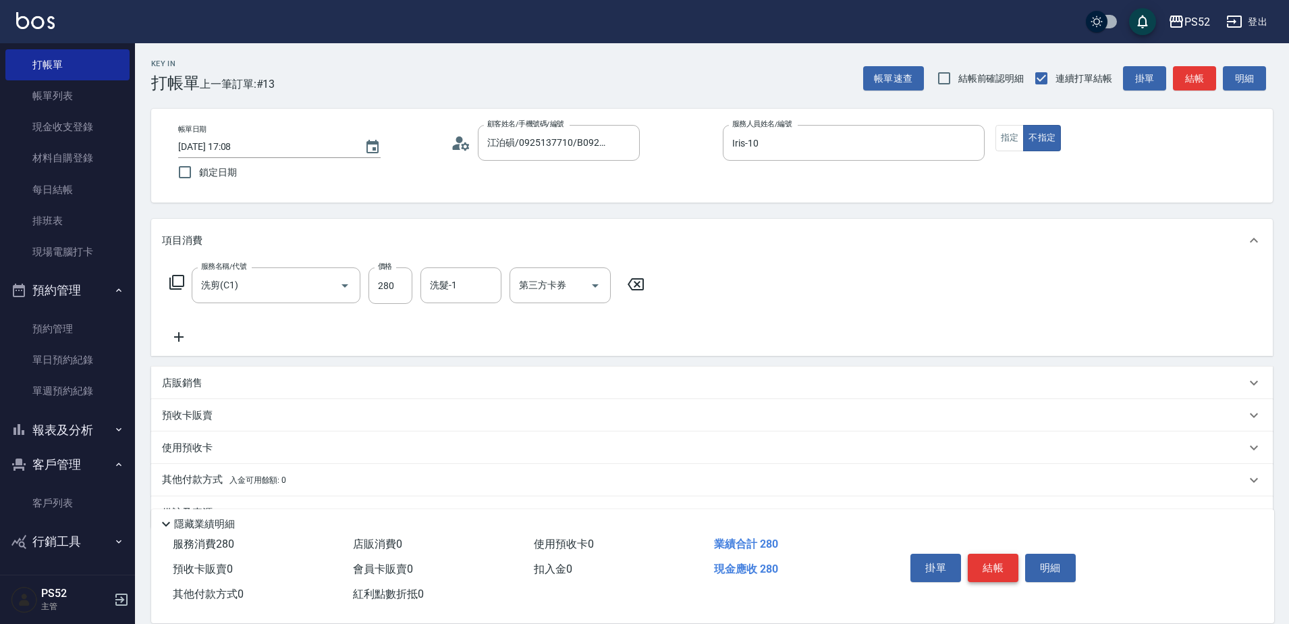
click at [991, 570] on button "結帳" at bounding box center [993, 567] width 51 height 28
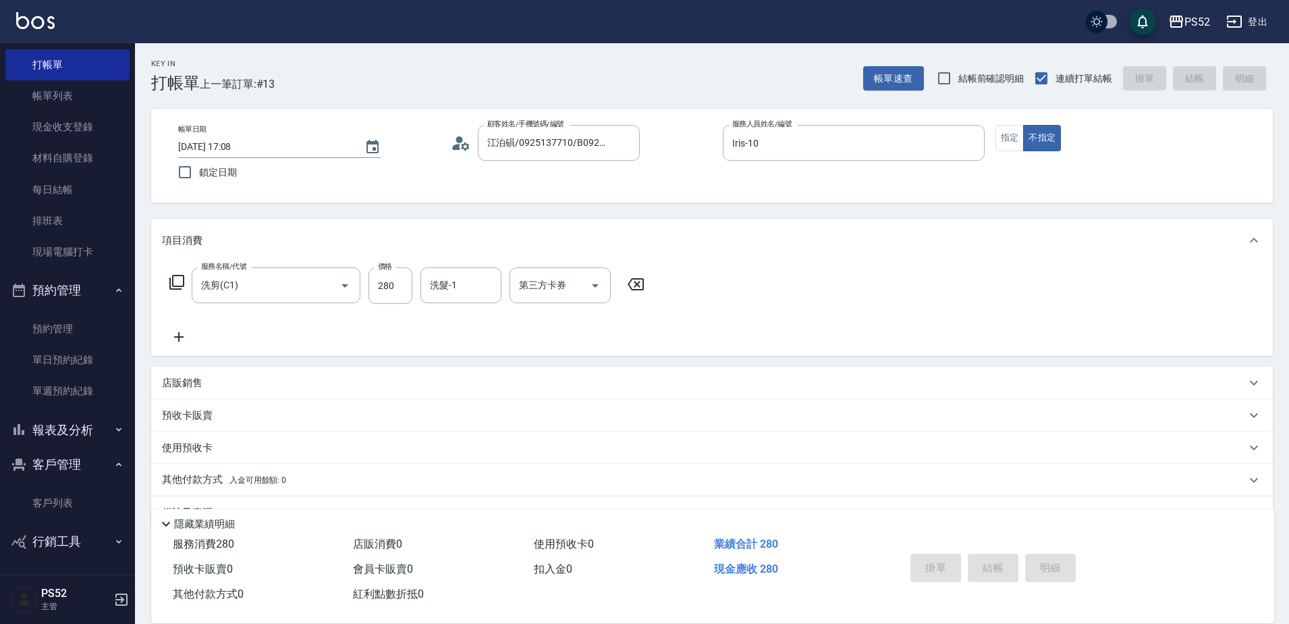
type input "[DATE] 17:10"
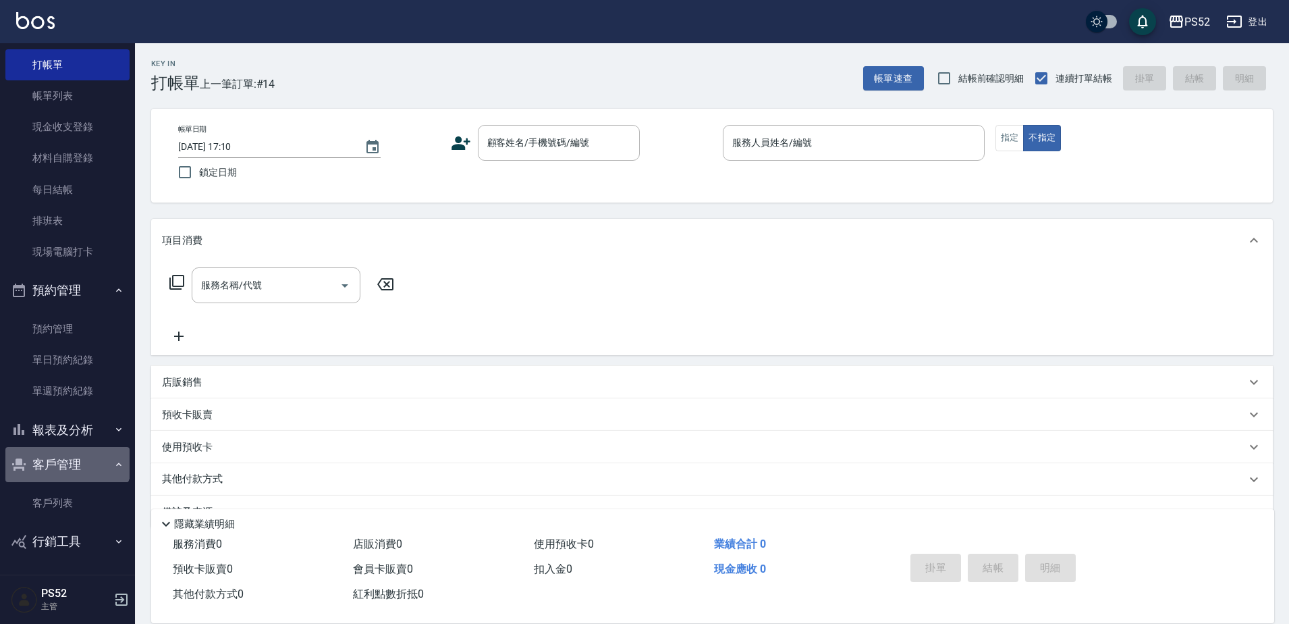
click at [67, 457] on button "客戶管理" at bounding box center [67, 464] width 124 height 35
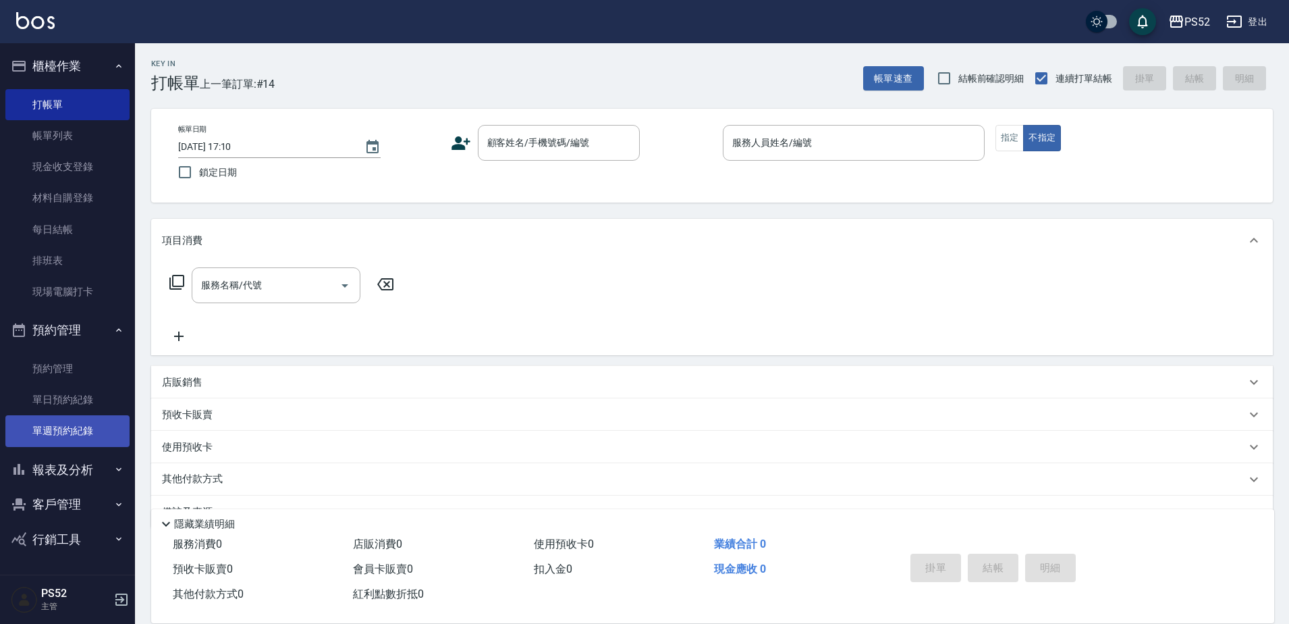
click at [82, 422] on link "單週預約紀錄" at bounding box center [67, 430] width 124 height 31
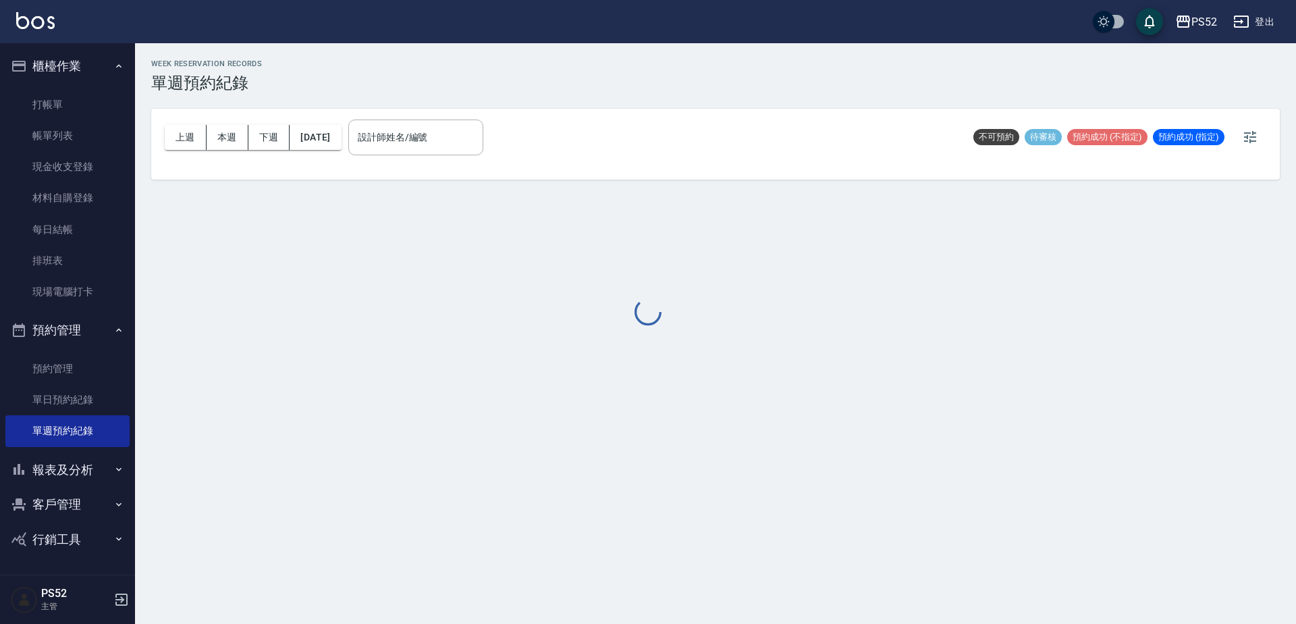
click at [84, 480] on button "報表及分析" at bounding box center [67, 469] width 124 height 35
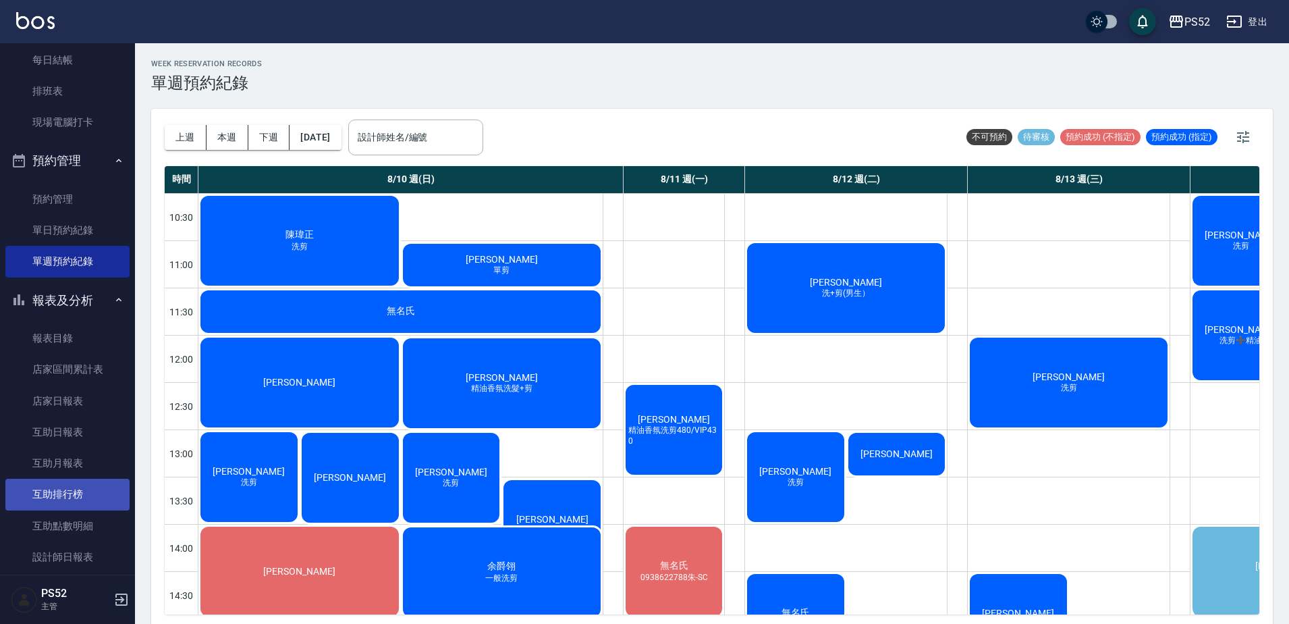
scroll to position [202, 0]
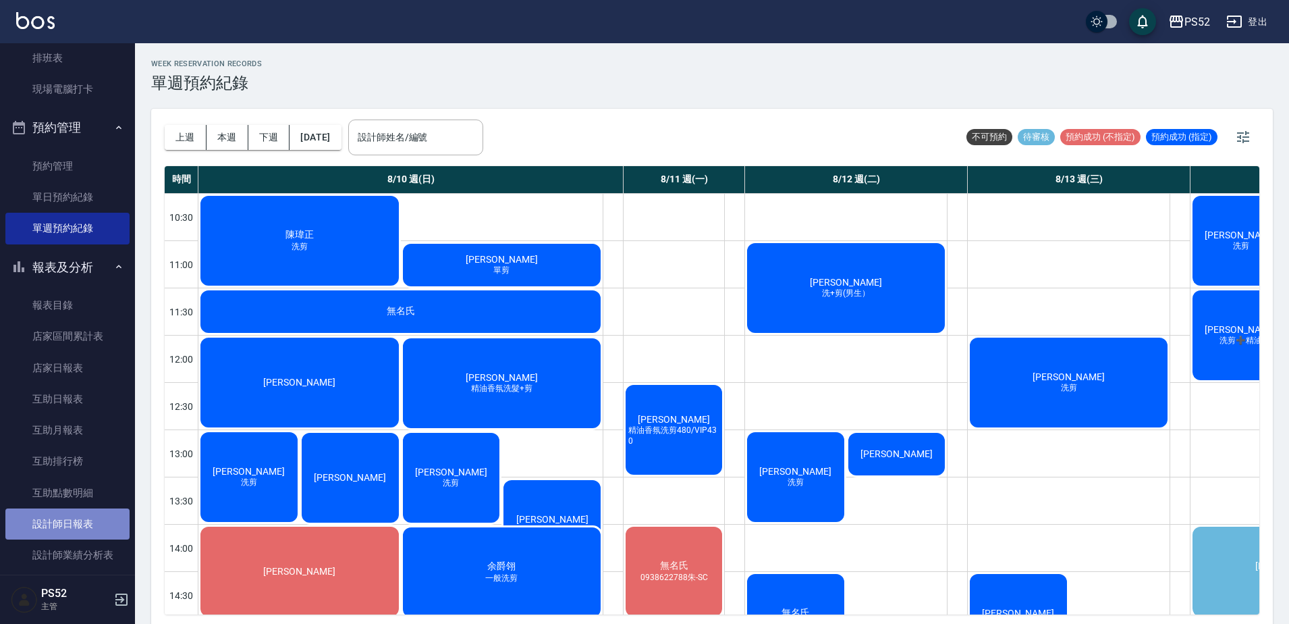
click at [78, 520] on link "設計師日報表" at bounding box center [67, 523] width 124 height 31
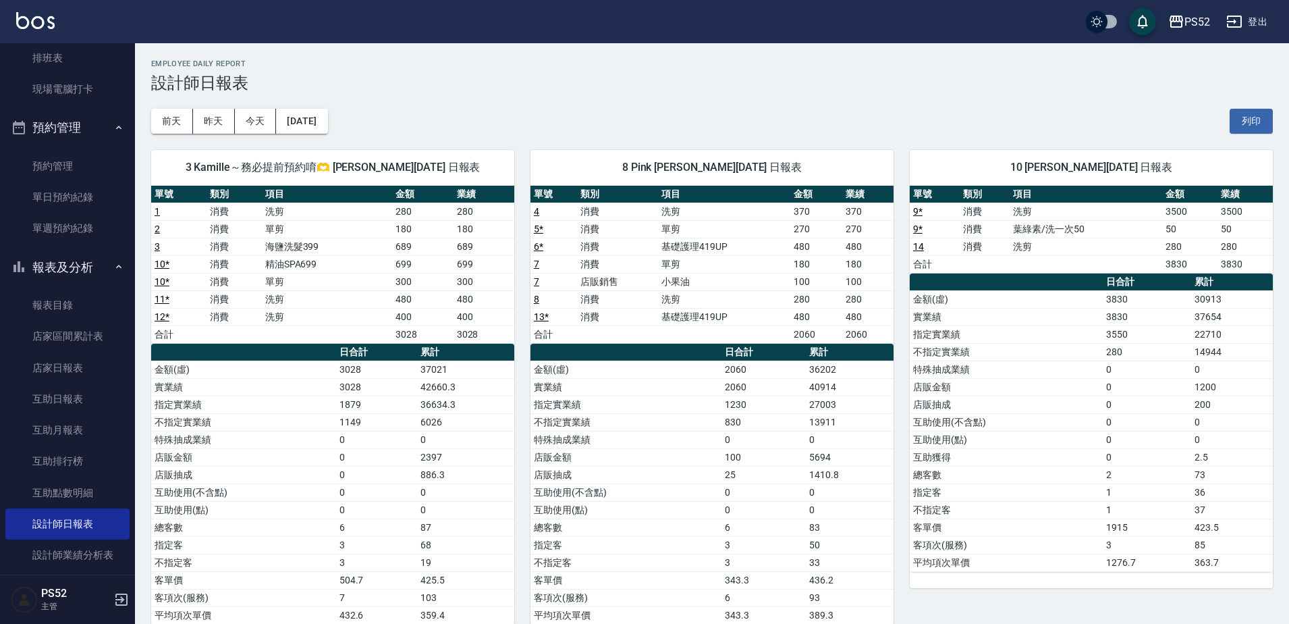
click at [67, 278] on button "報表及分析" at bounding box center [67, 267] width 124 height 35
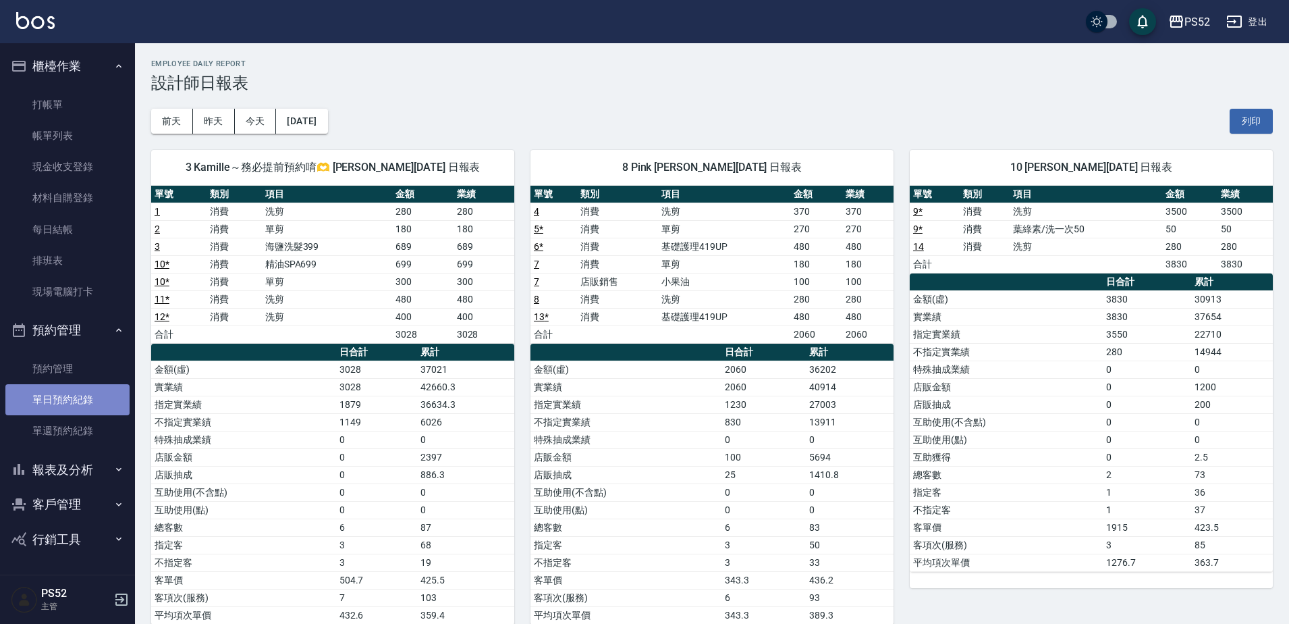
click at [34, 404] on link "單日預約紀錄" at bounding box center [67, 399] width 124 height 31
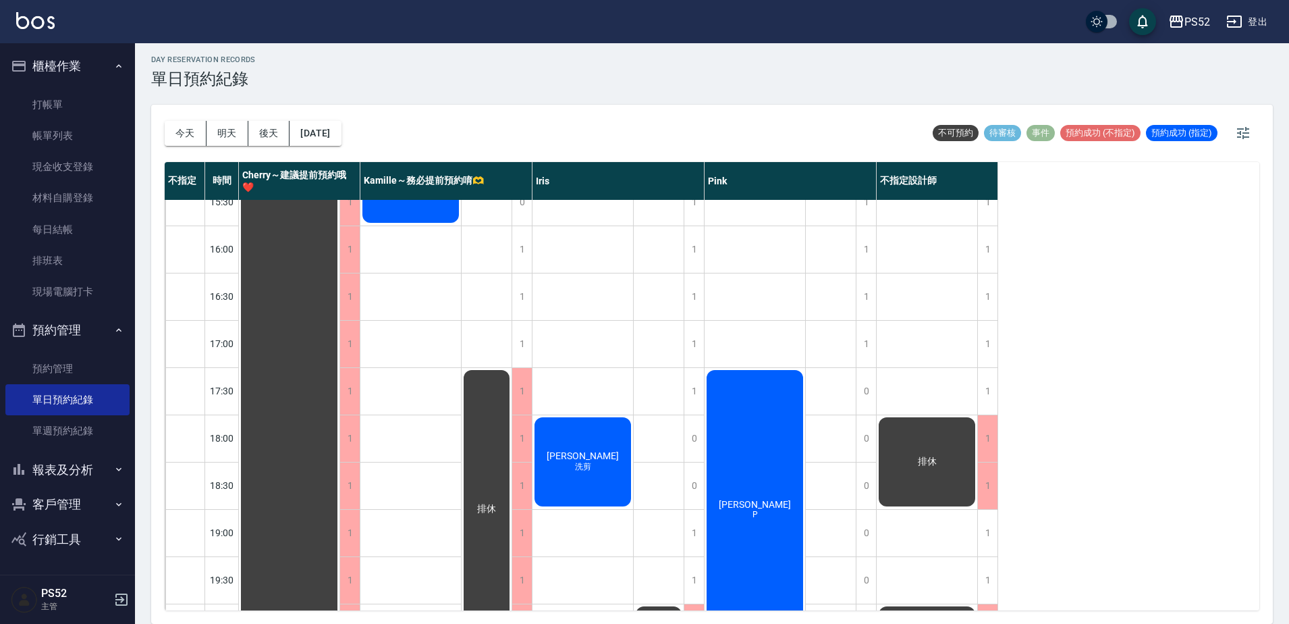
scroll to position [495, 0]
click at [215, 127] on button "明天" at bounding box center [228, 133] width 42 height 25
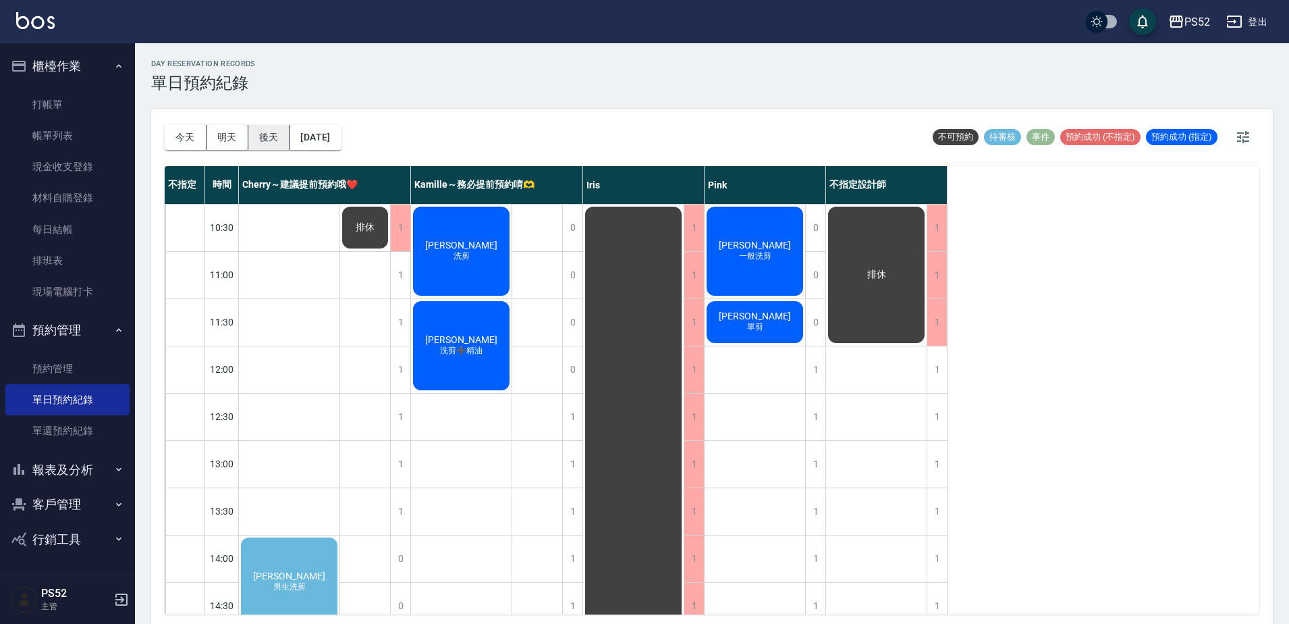
click at [264, 136] on button "後天" at bounding box center [269, 137] width 42 height 25
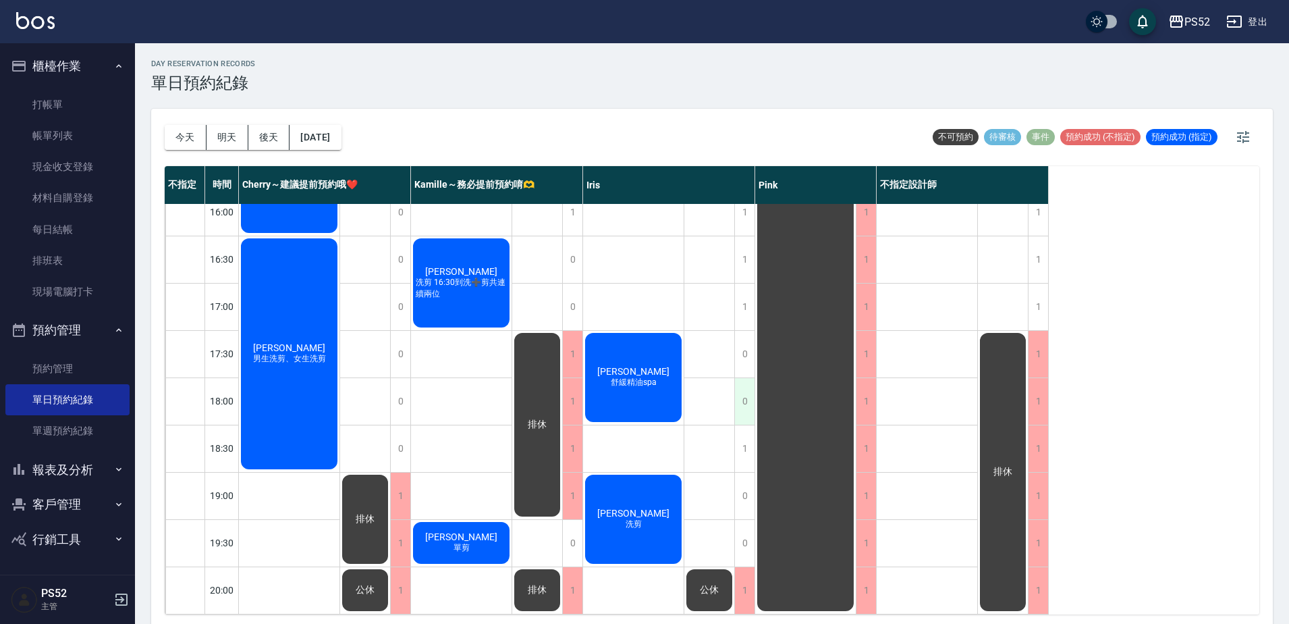
scroll to position [4, 0]
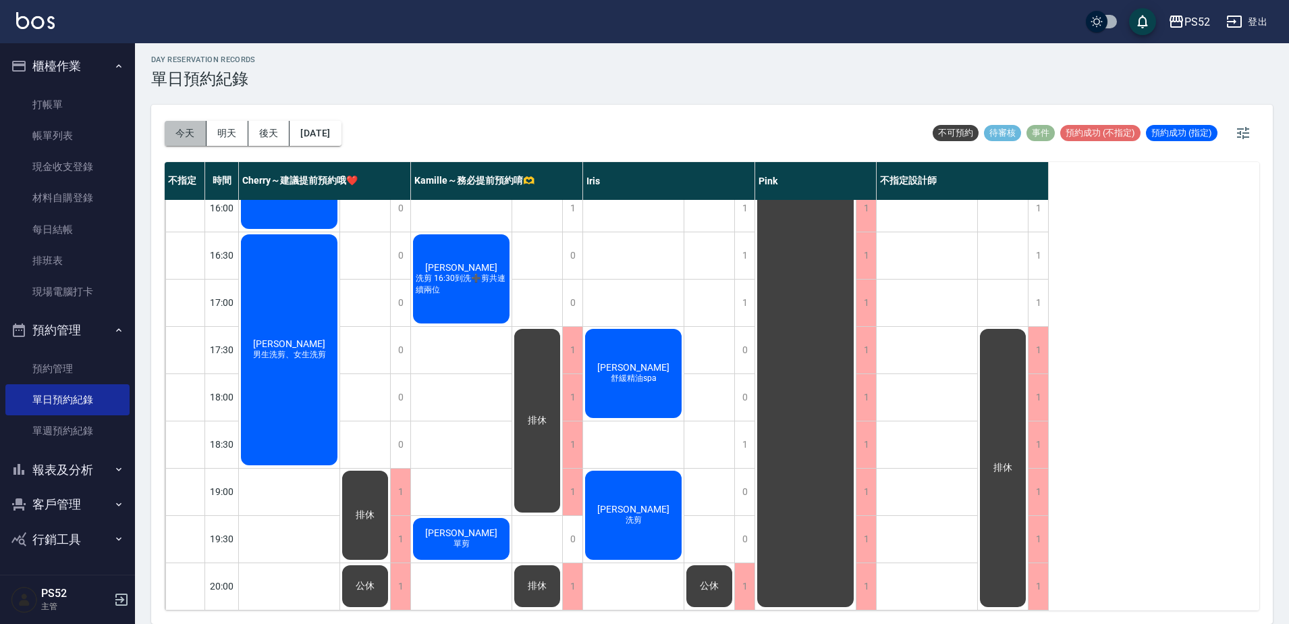
click at [173, 141] on button "今天" at bounding box center [186, 133] width 42 height 25
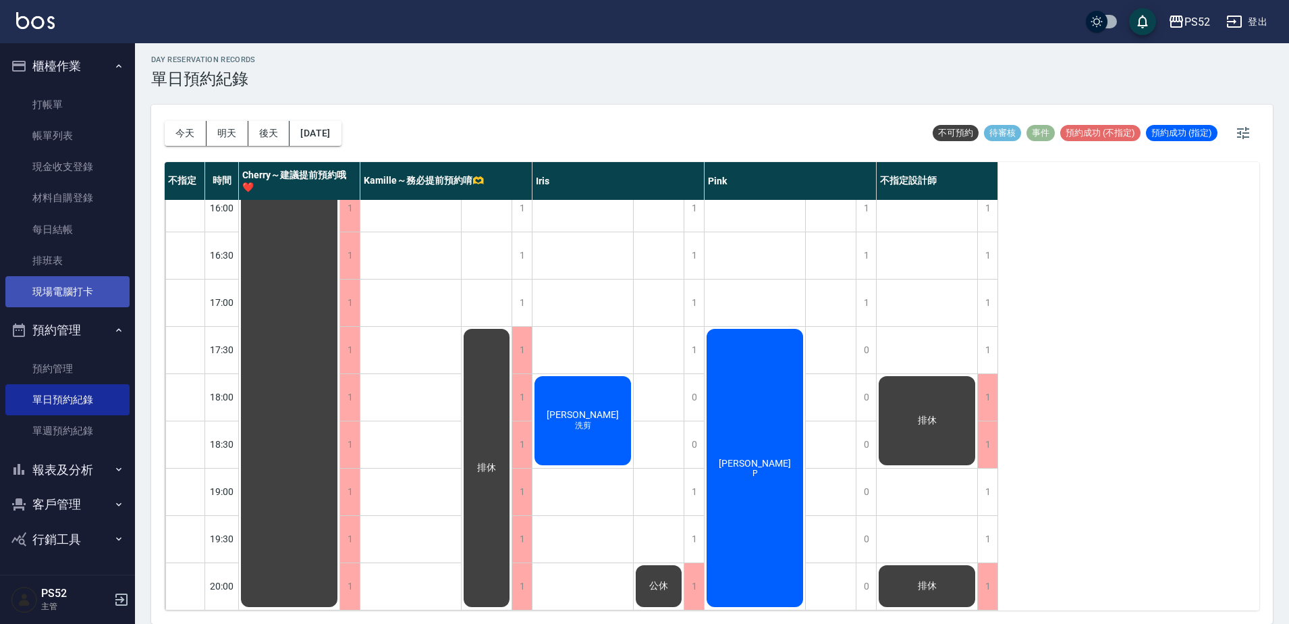
click at [75, 292] on link "現場電腦打卡" at bounding box center [67, 291] width 124 height 31
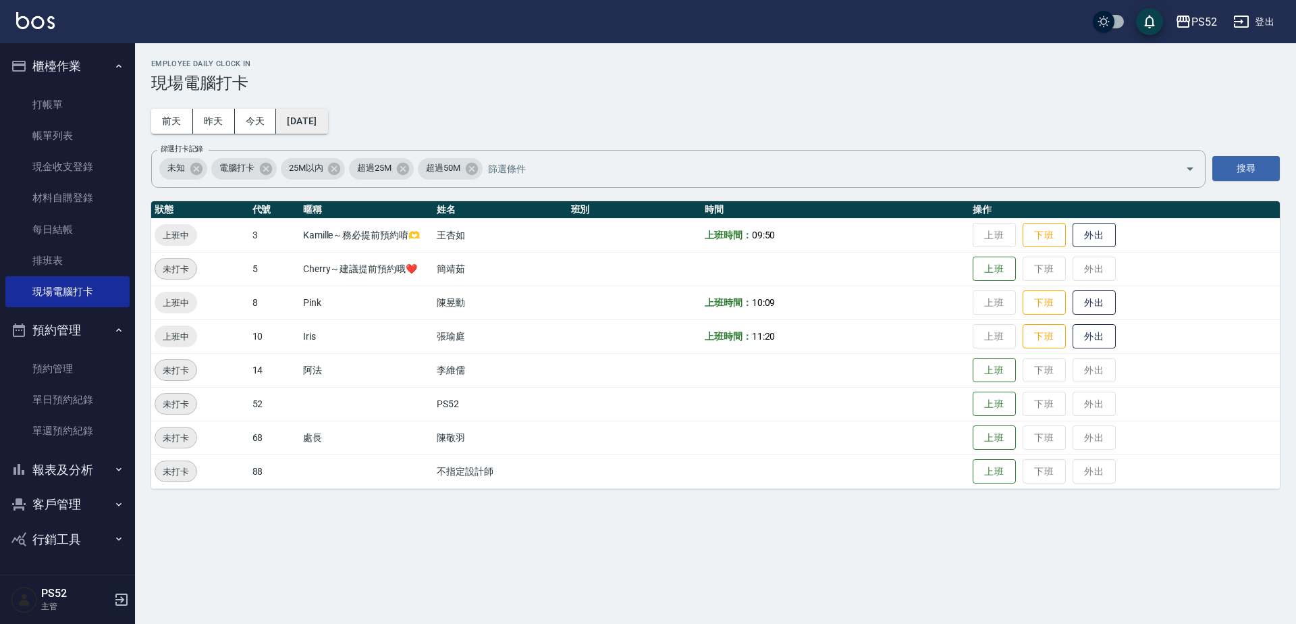
click at [327, 119] on button "[DATE]" at bounding box center [301, 121] width 51 height 25
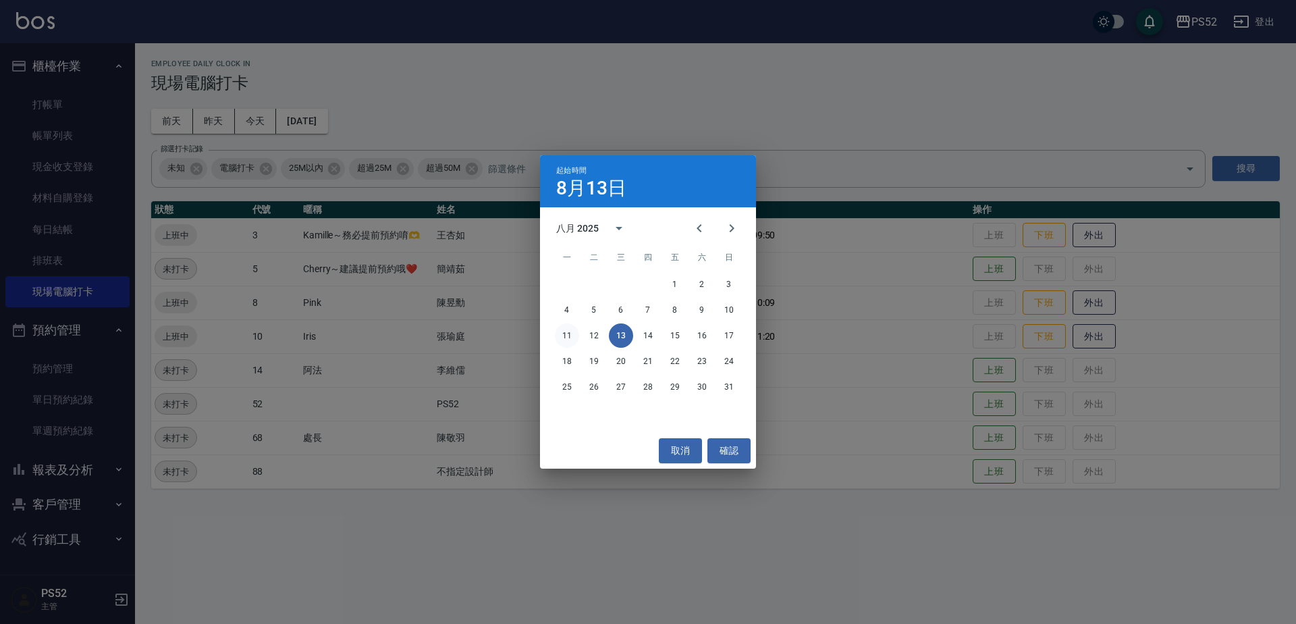
click at [568, 337] on button "11" at bounding box center [567, 335] width 24 height 24
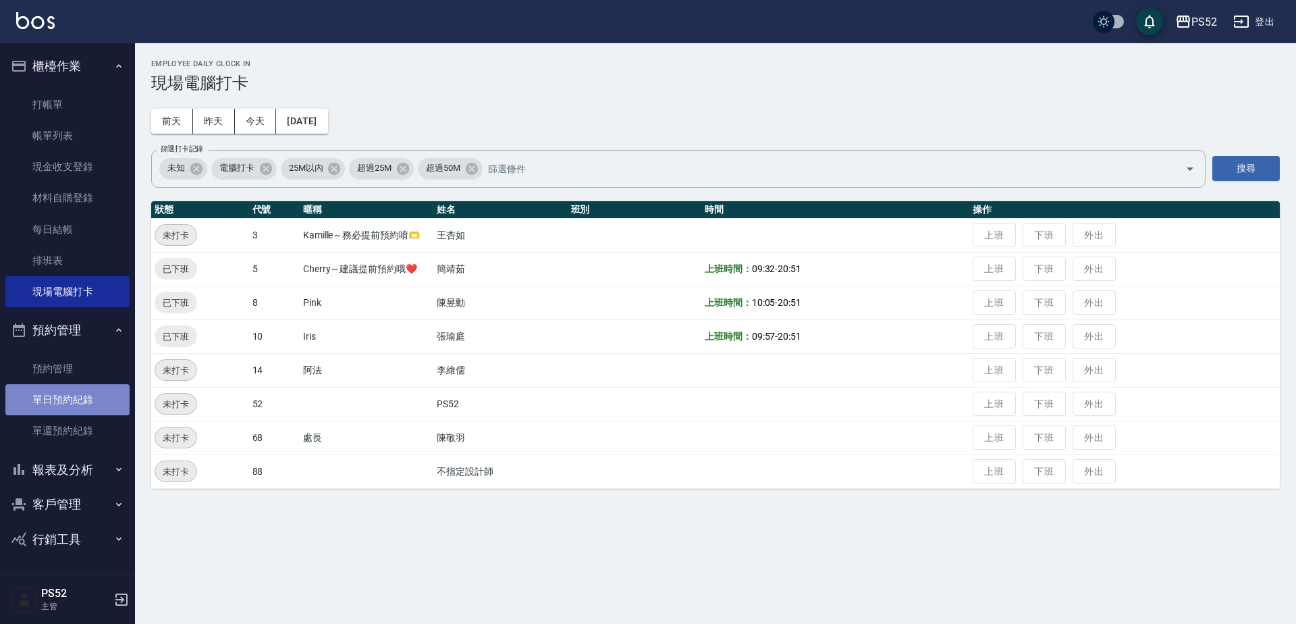
click at [89, 392] on link "單日預約紀錄" at bounding box center [67, 399] width 124 height 31
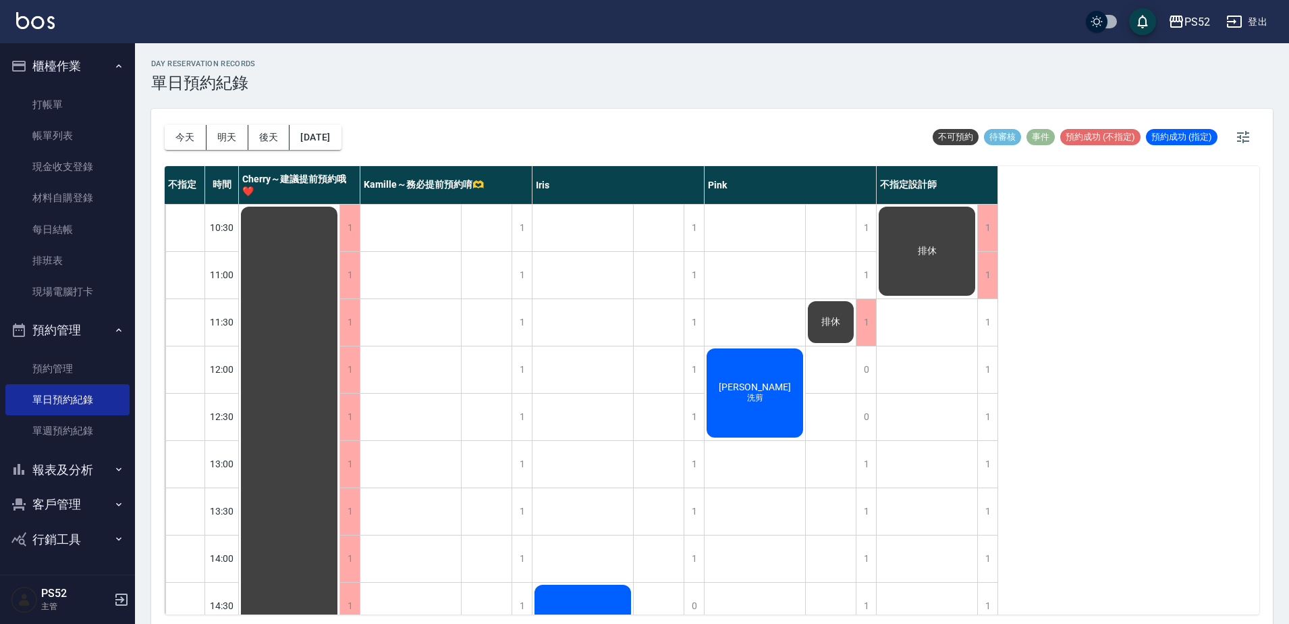
scroll to position [4, 0]
